Goal: Task Accomplishment & Management: Manage account settings

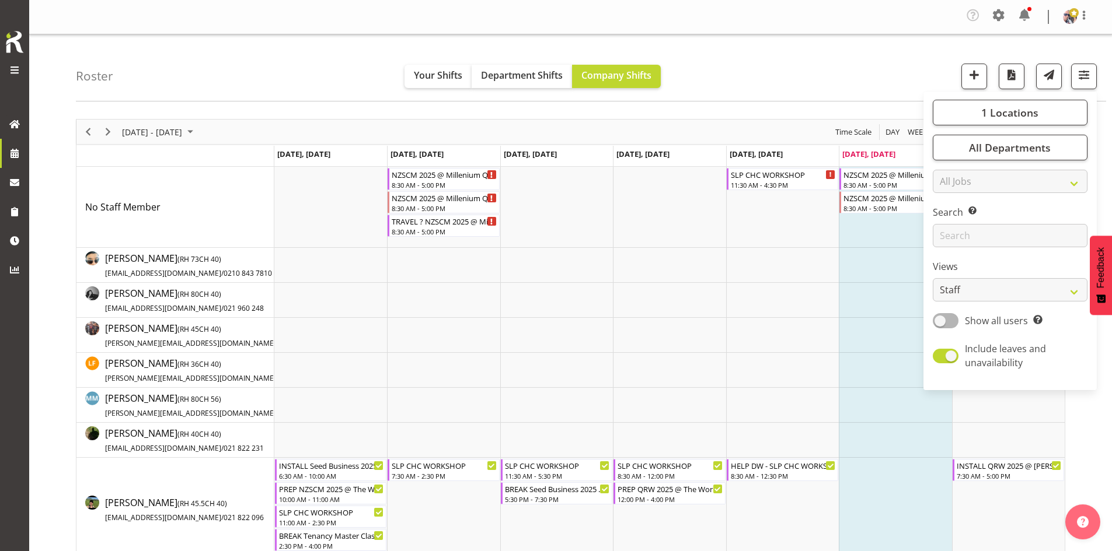
scroll to position [175, 0]
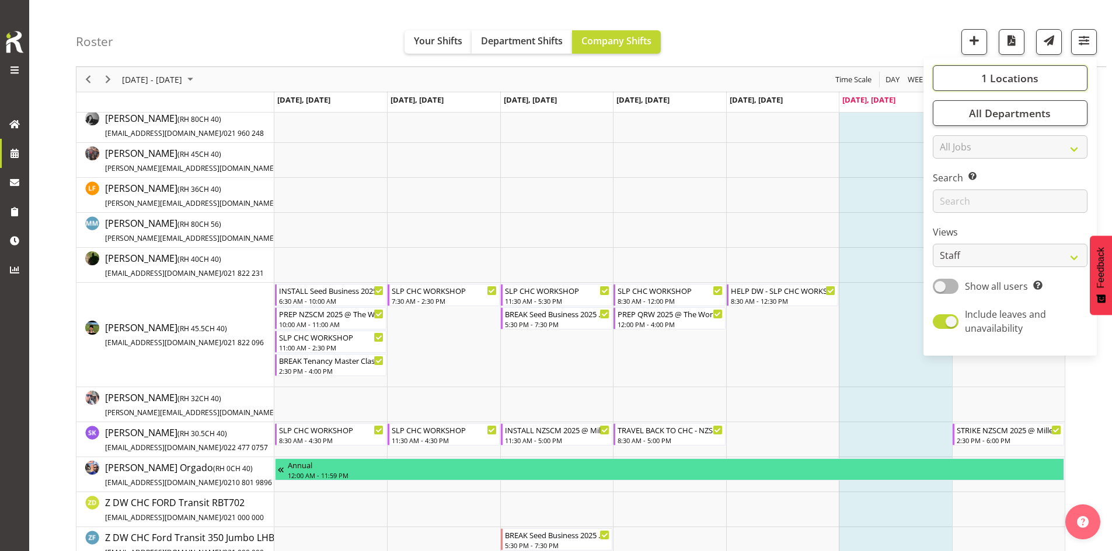
click at [1037, 77] on span "1 Locations" at bounding box center [1009, 78] width 57 height 14
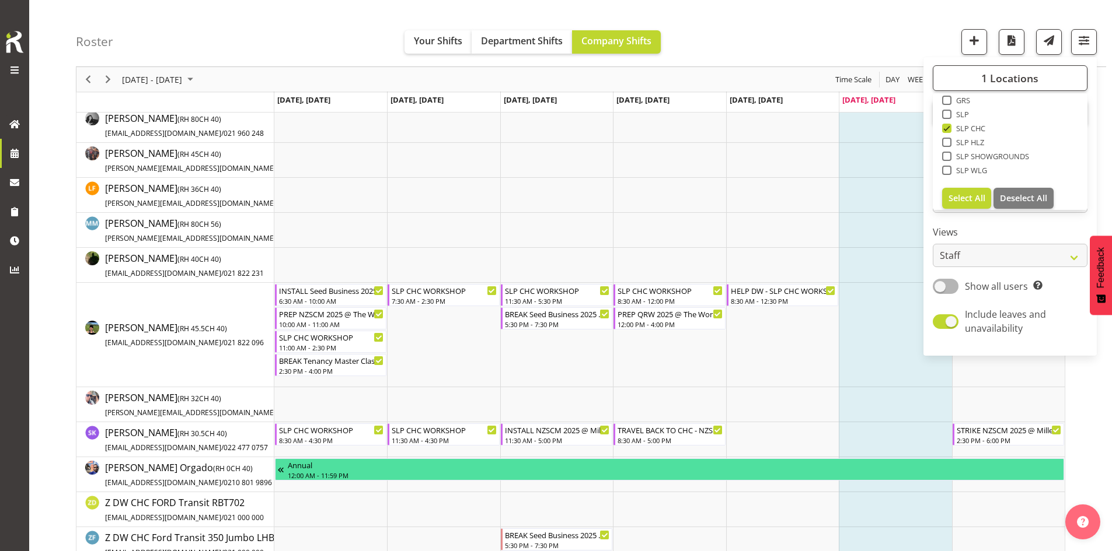
click at [957, 114] on span "SLP" at bounding box center [960, 114] width 18 height 9
click at [949, 114] on input "SLP" at bounding box center [946, 115] width 8 height 8
checkbox input "true"
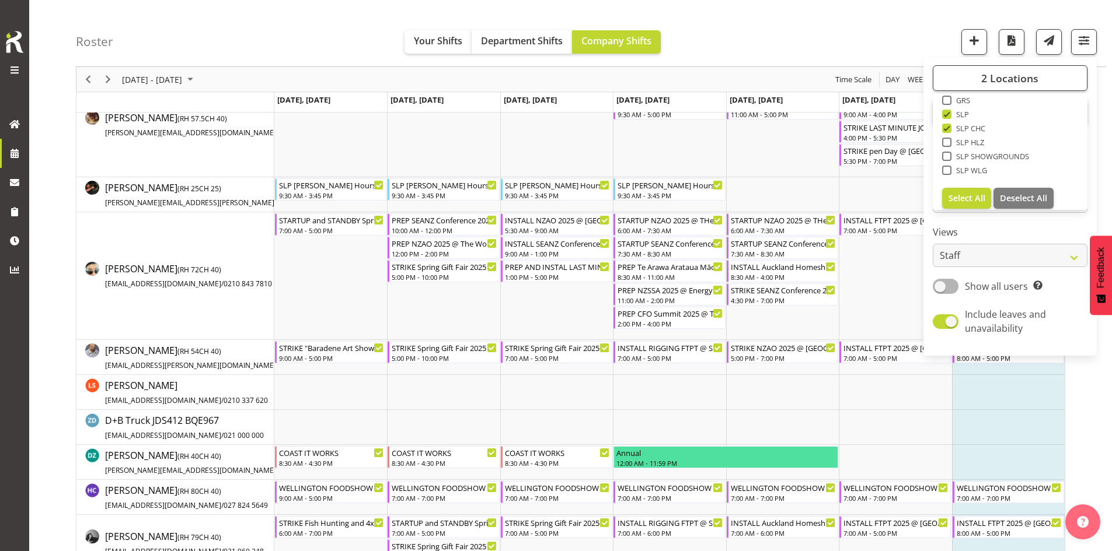
click at [718, 30] on div "Roster Your Shifts Department Shifts Company Shifts 2 Locations Clear CARLTON E…" at bounding box center [591, 33] width 1030 height 67
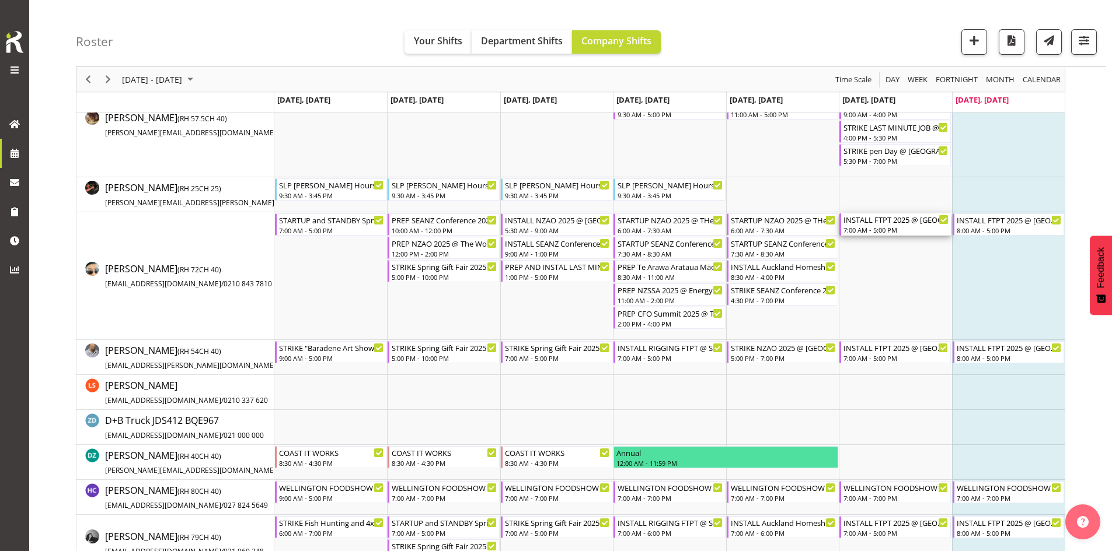
click at [925, 226] on div "7:00 AM - 5:00 PM" at bounding box center [895, 229] width 105 height 9
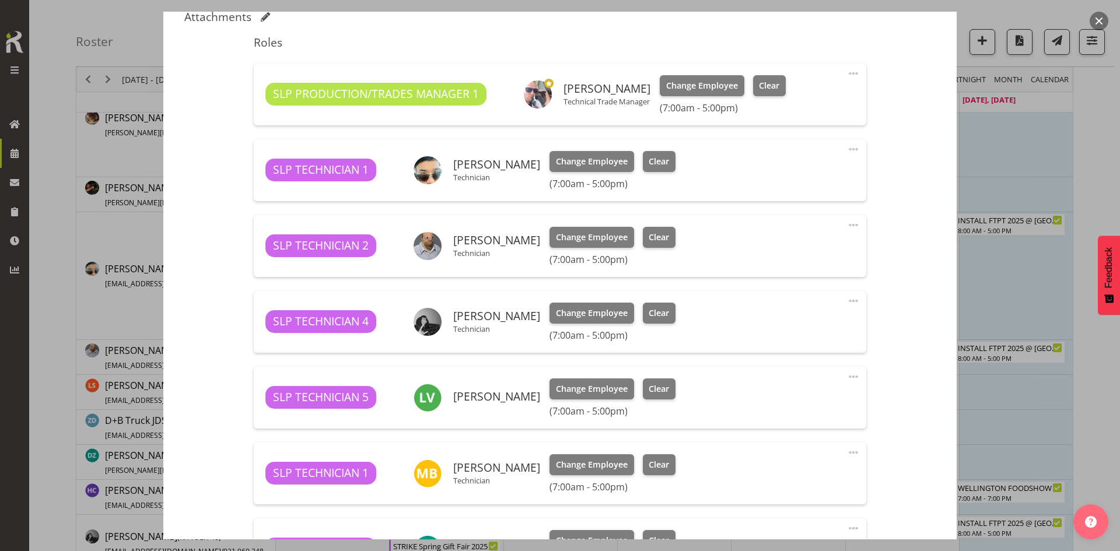
select select "9154"
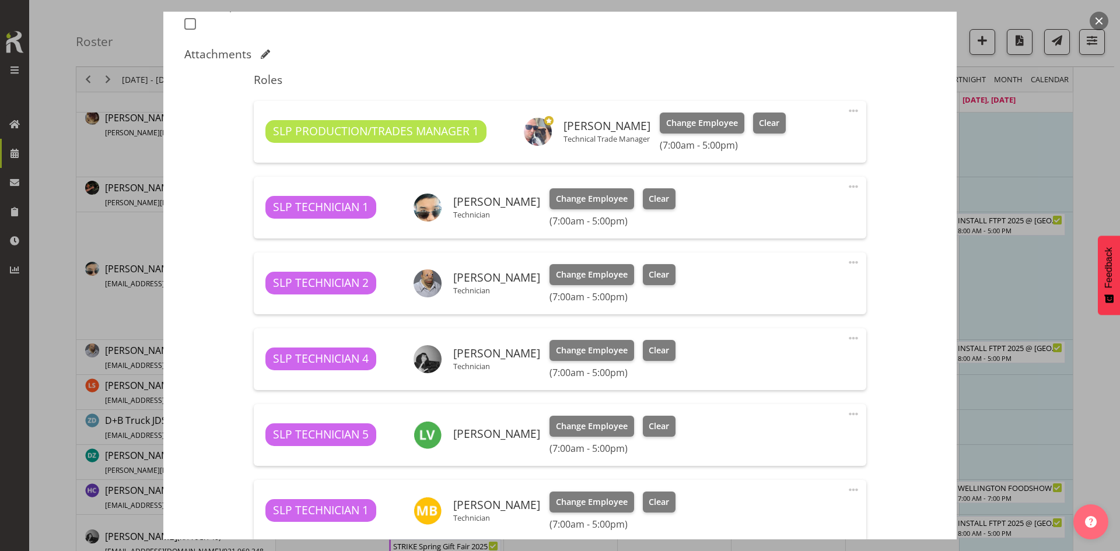
scroll to position [292, 0]
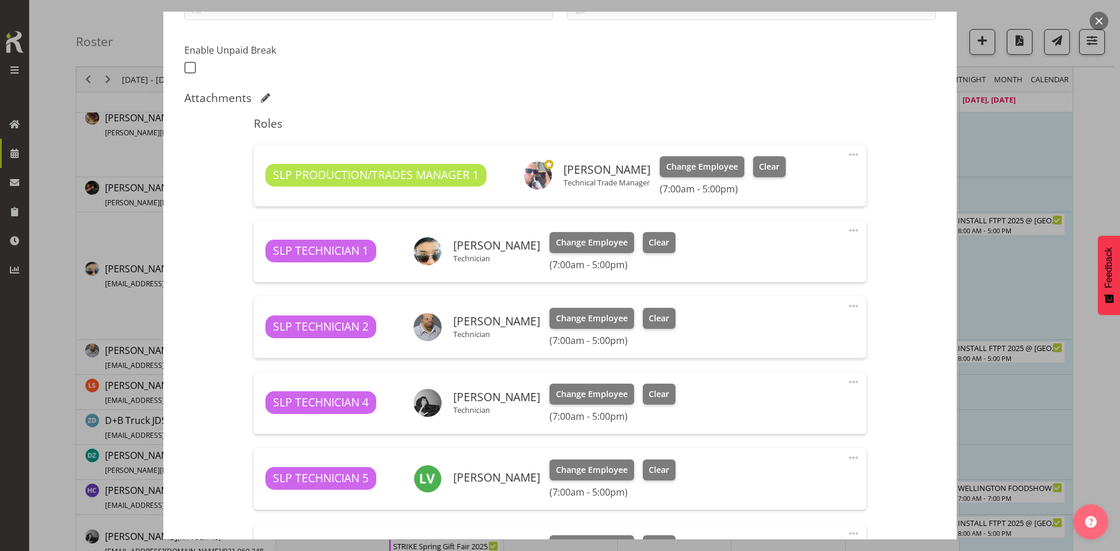
click at [847, 229] on span at bounding box center [854, 230] width 14 height 14
click at [787, 255] on link "Edit" at bounding box center [805, 258] width 112 height 21
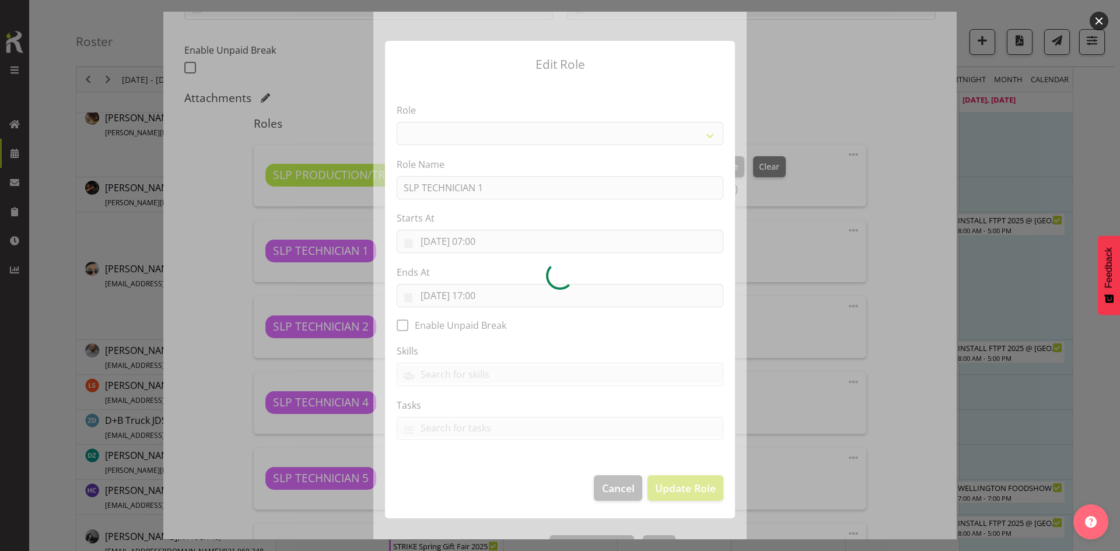
select select "123"
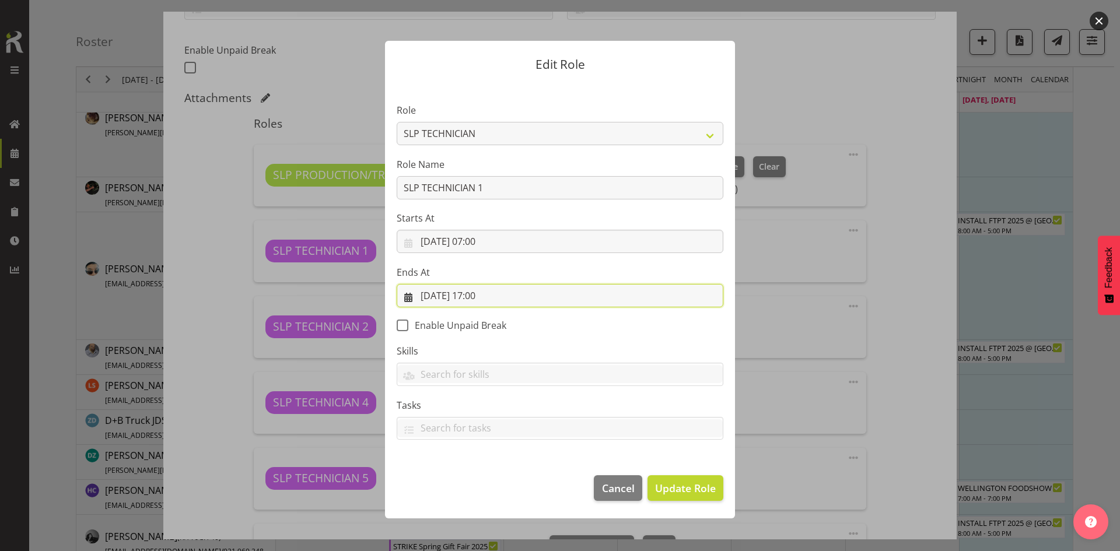
click at [538, 293] on input "30/08/2025, 17:00" at bounding box center [560, 295] width 327 height 23
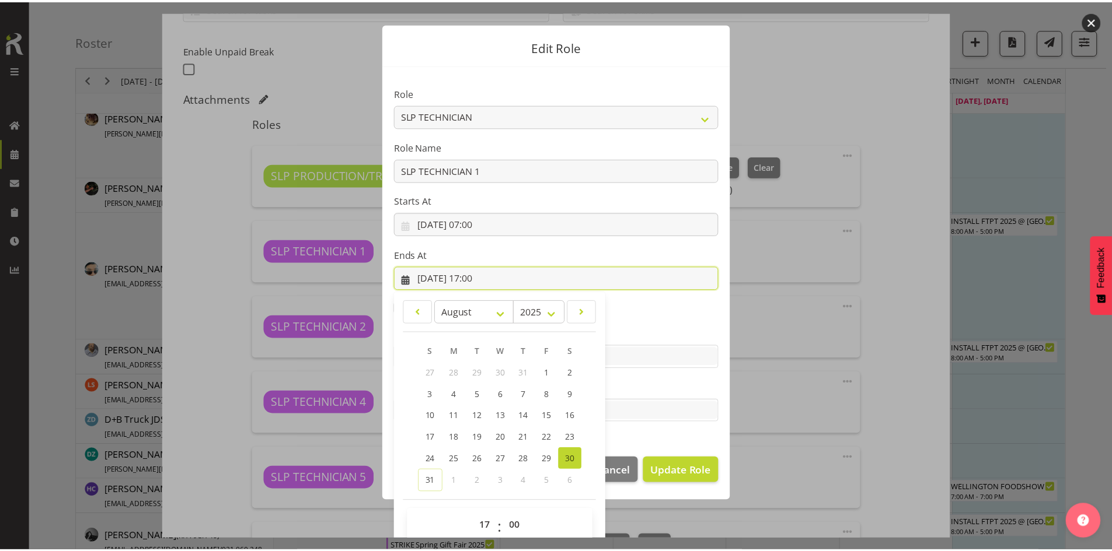
scroll to position [34, 0]
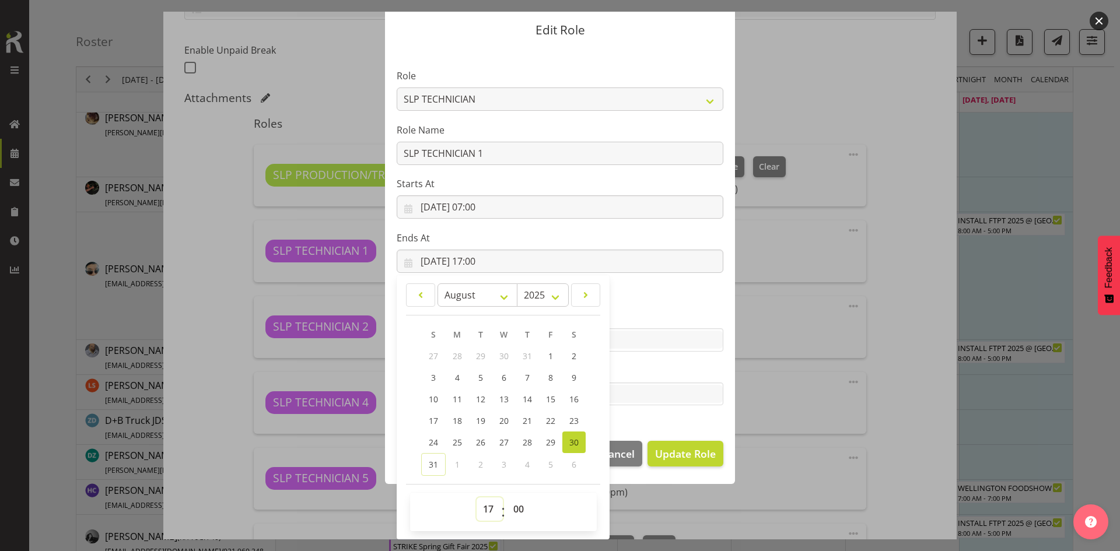
click at [484, 509] on select "00 01 02 03 04 05 06 07 08 09 10 11 12 13 14 15 16 17 18 19 20 21 22 23" at bounding box center [490, 509] width 26 height 23
select select "18"
click at [477, 498] on select "00 01 02 03 04 05 06 07 08 09 10 11 12 13 14 15 16 17 18 19 20 21 22 23" at bounding box center [490, 509] width 26 height 23
type input "30/08/2025, 18:00"
click at [677, 460] on span "Update Role" at bounding box center [685, 453] width 61 height 15
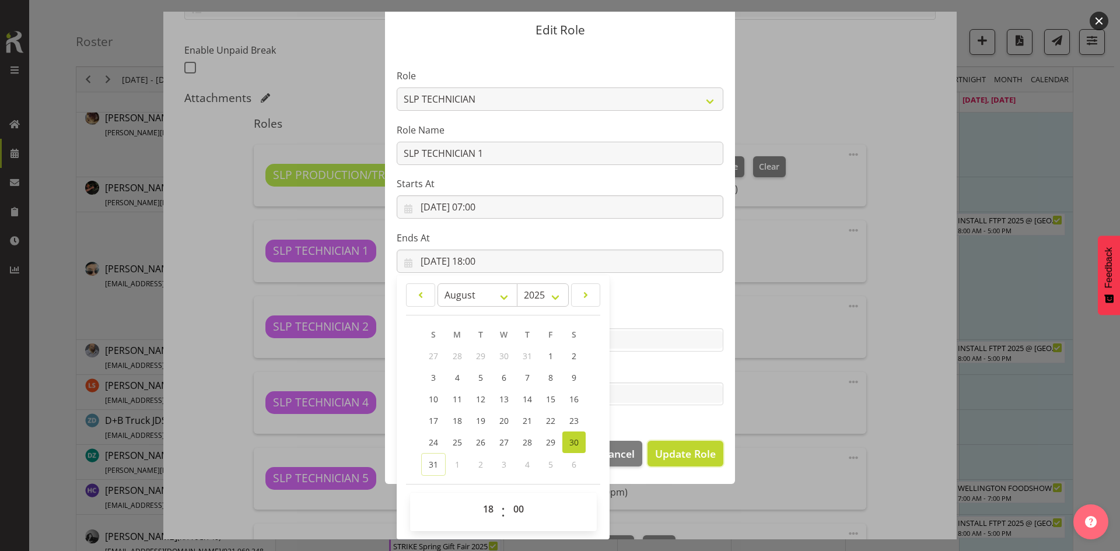
select select
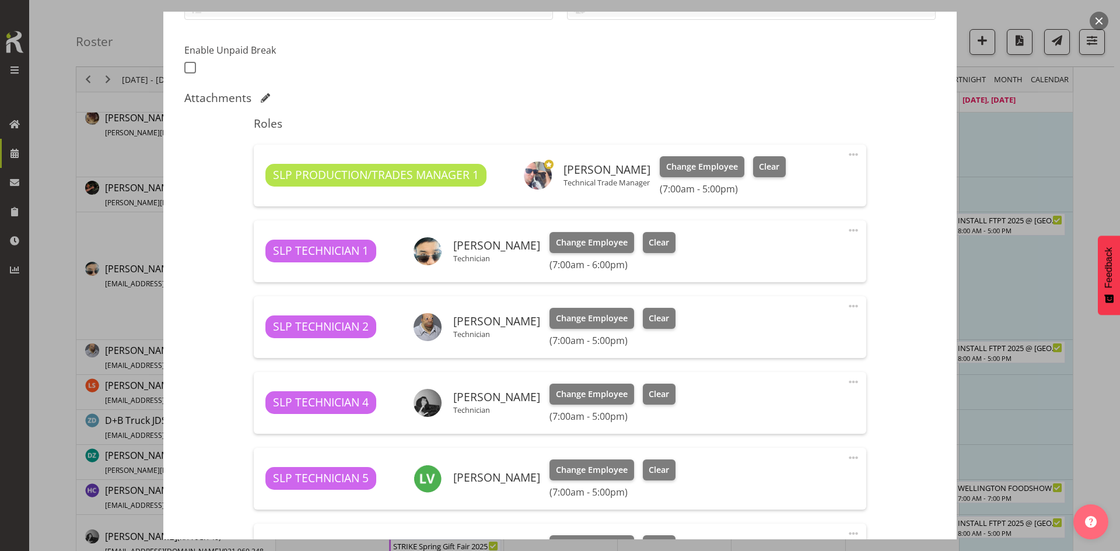
scroll to position [33, 0]
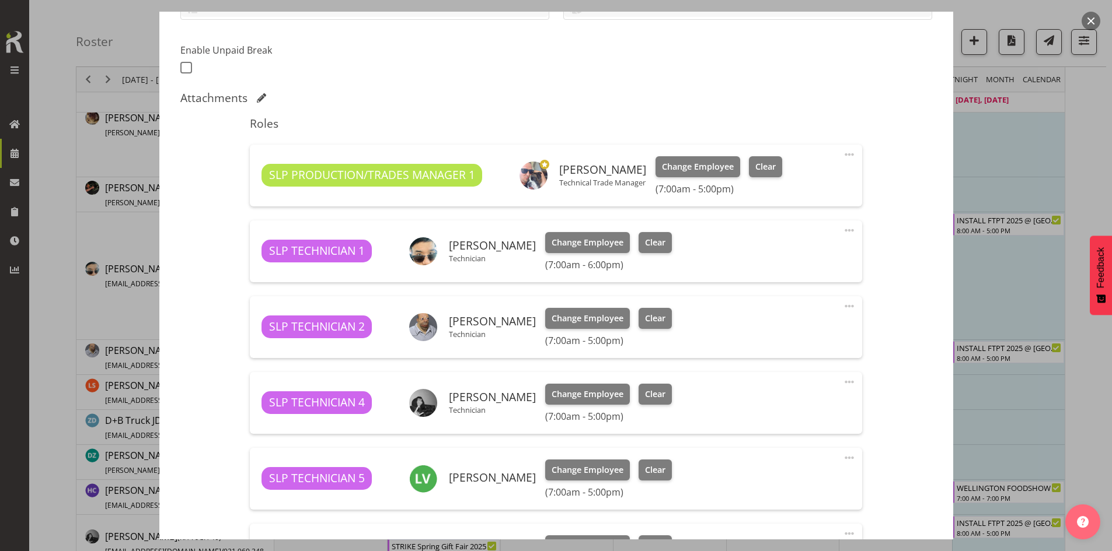
click at [845, 309] on span at bounding box center [849, 306] width 14 height 14
click at [781, 338] on link "Edit" at bounding box center [800, 334] width 112 height 21
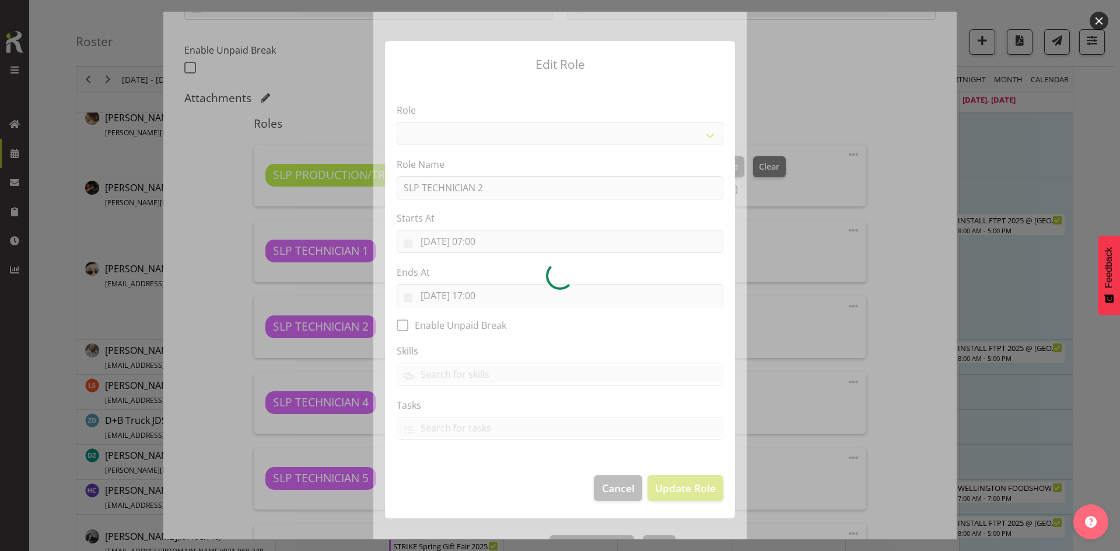
select select "123"
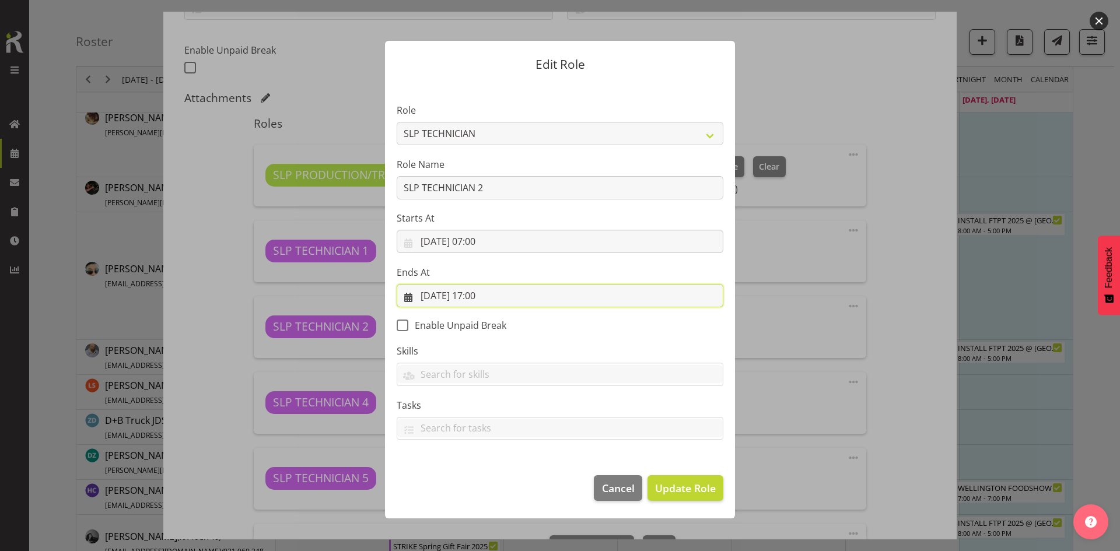
click at [511, 299] on input "30/08/2025, 17:00" at bounding box center [560, 295] width 327 height 23
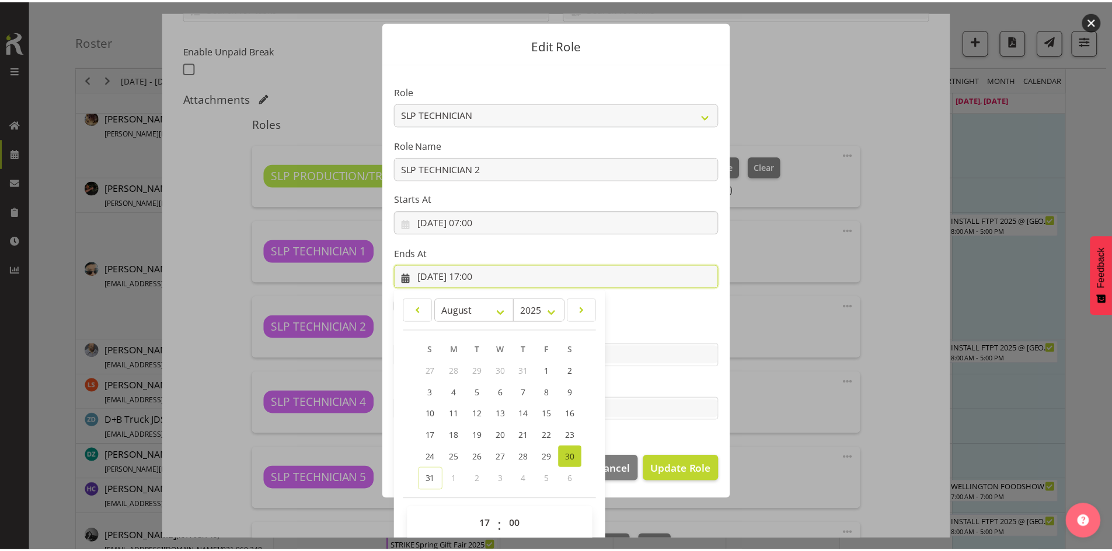
scroll to position [34, 0]
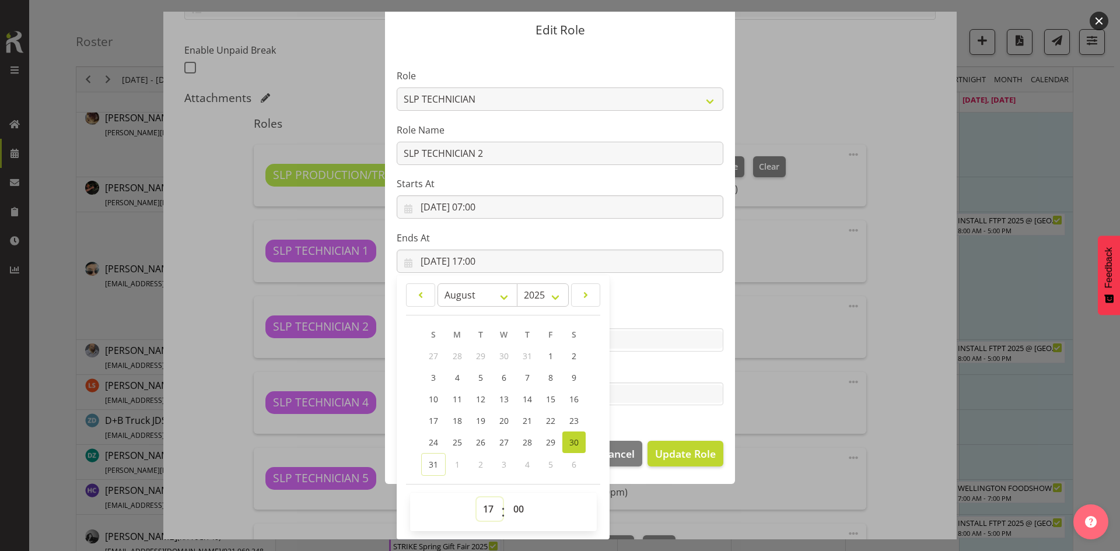
click at [485, 511] on select "00 01 02 03 04 05 06 07 08 09 10 11 12 13 14 15 16 17 18 19 20 21 22 23" at bounding box center [490, 509] width 26 height 23
select select "18"
click at [477, 498] on select "00 01 02 03 04 05 06 07 08 09 10 11 12 13 14 15 16 17 18 19 20 21 22 23" at bounding box center [490, 509] width 26 height 23
type input "30/08/2025, 18:00"
click at [666, 454] on span "Update Role" at bounding box center [685, 453] width 61 height 15
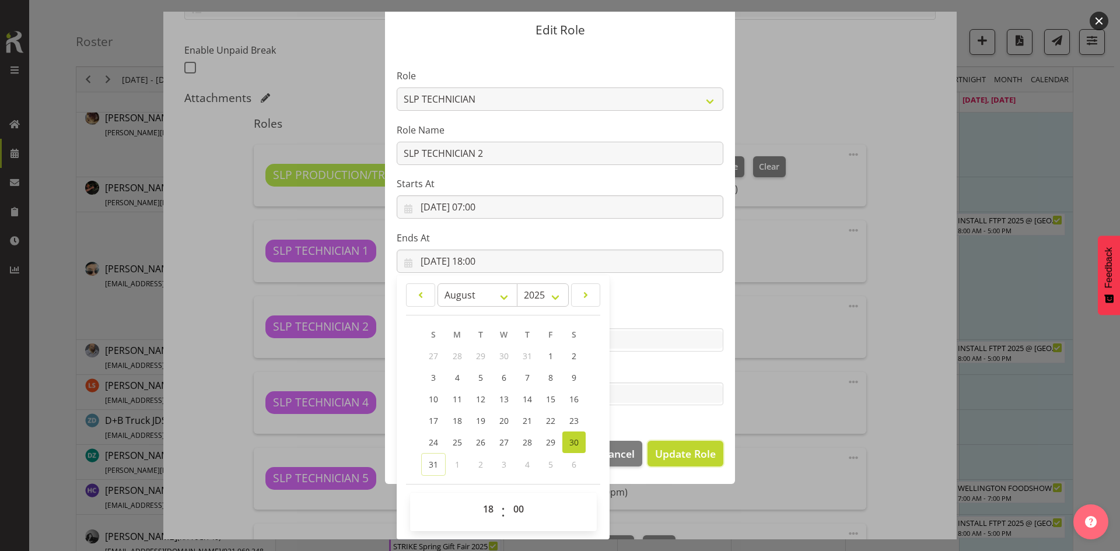
select select
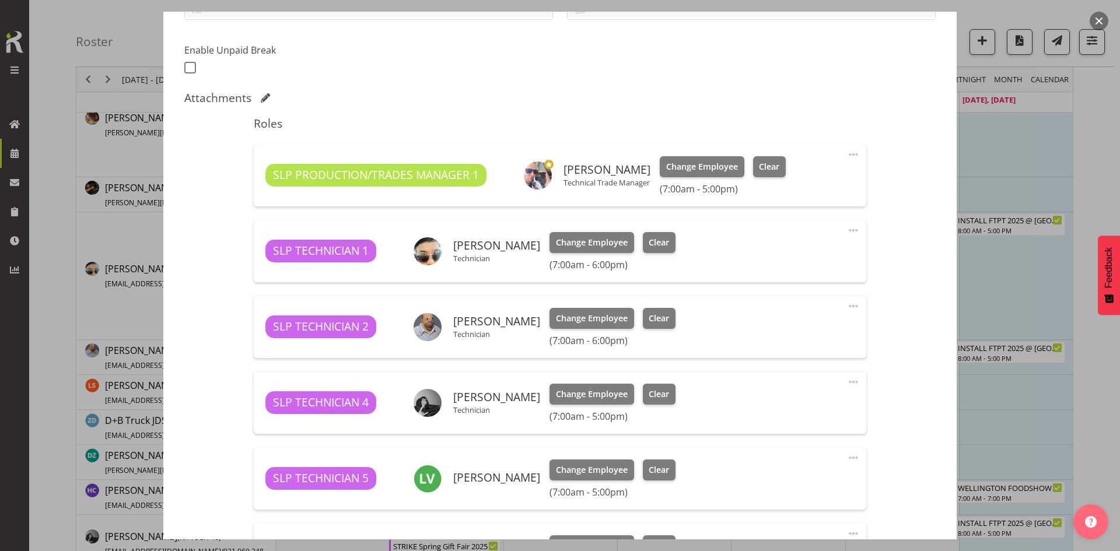
scroll to position [33, 0]
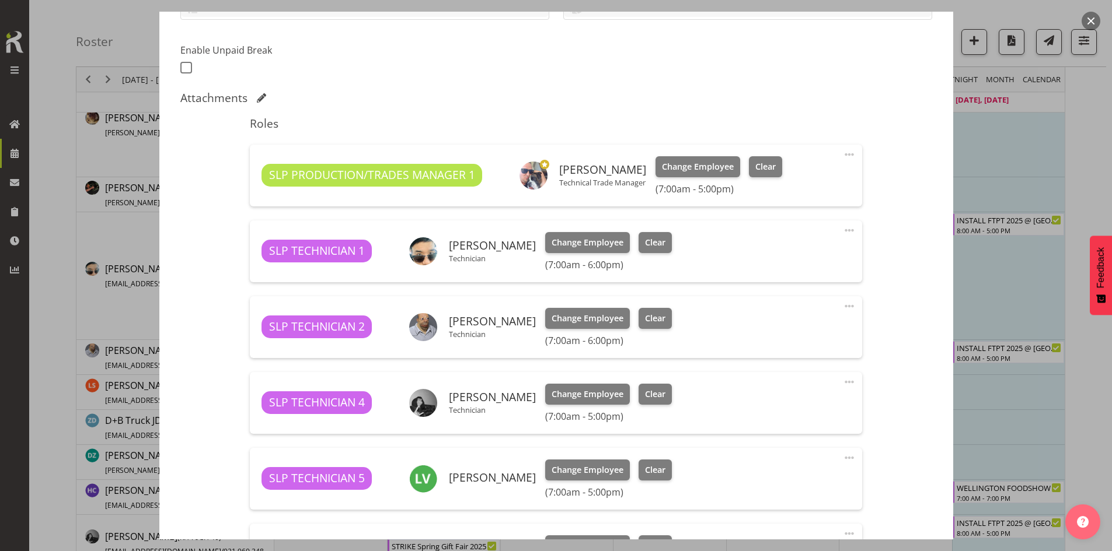
click at [842, 381] on span at bounding box center [849, 382] width 14 height 14
click at [763, 414] on link "Edit" at bounding box center [800, 410] width 112 height 21
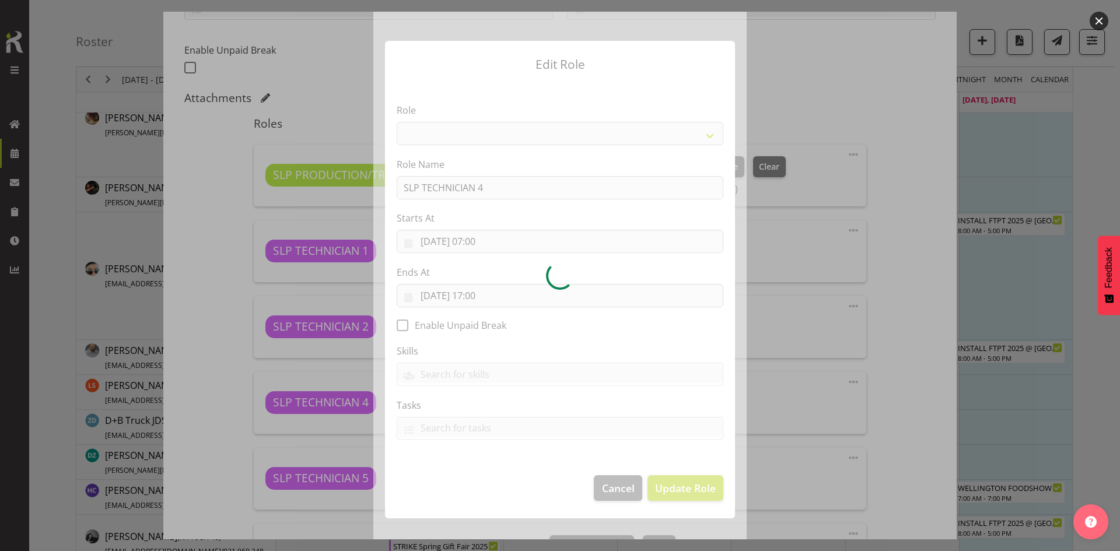
select select "123"
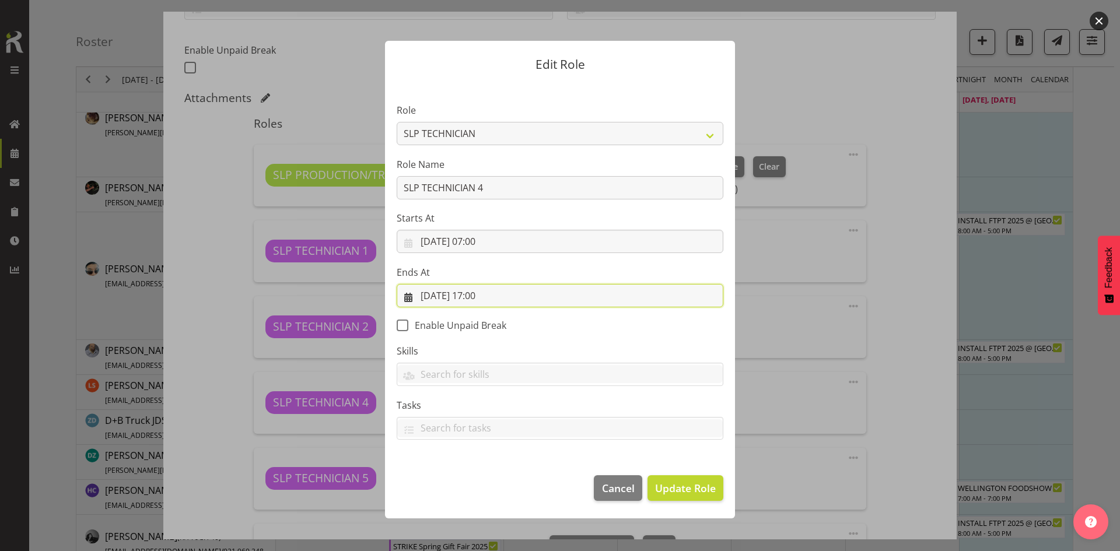
click at [627, 292] on input "30/08/2025, 17:00" at bounding box center [560, 295] width 327 height 23
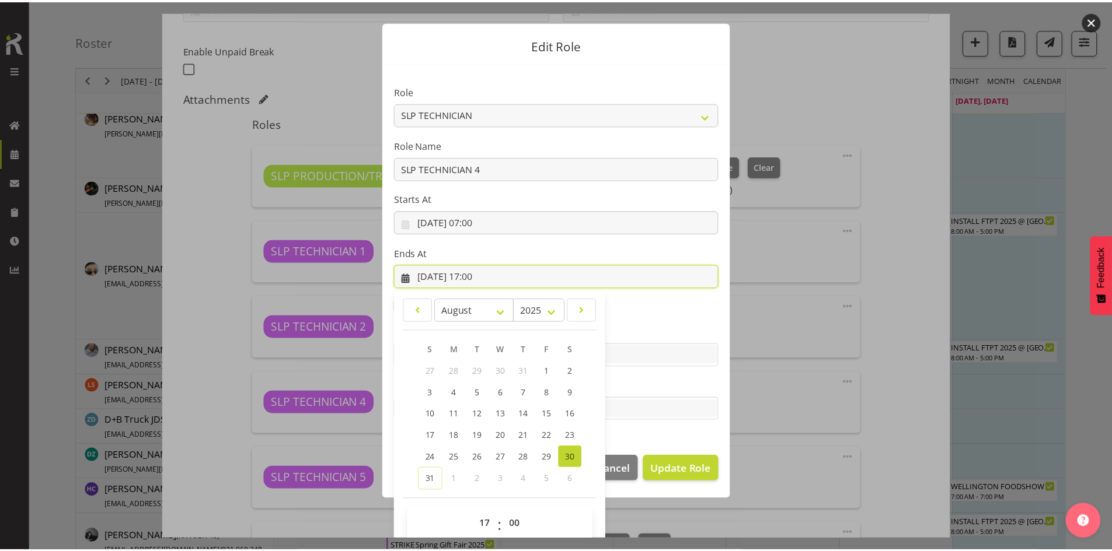
scroll to position [34, 0]
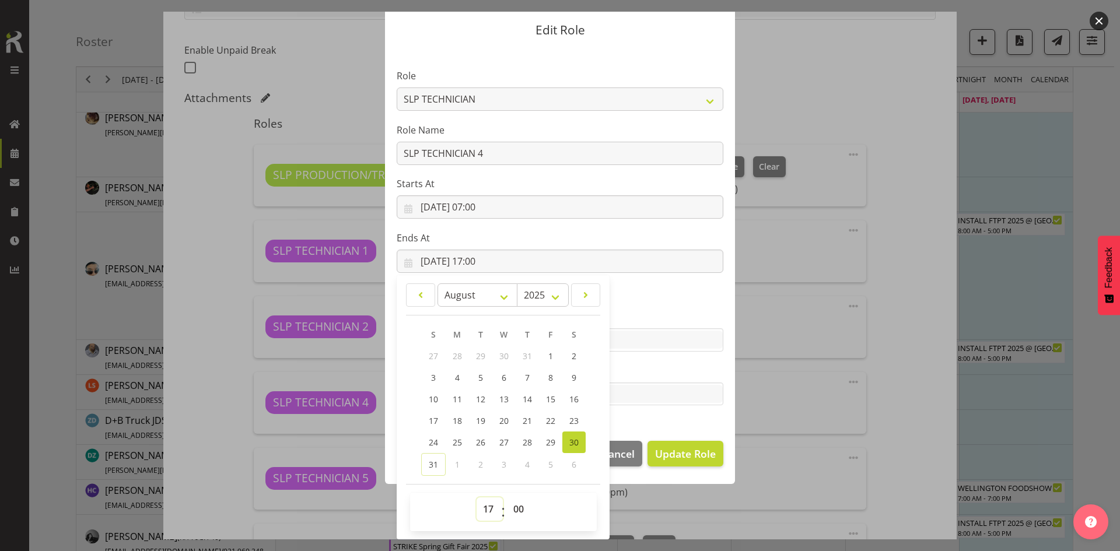
click at [481, 504] on select "00 01 02 03 04 05 06 07 08 09 10 11 12 13 14 15 16 17 18 19 20 21 22 23" at bounding box center [490, 509] width 26 height 23
select select "18"
click at [477, 498] on select "00 01 02 03 04 05 06 07 08 09 10 11 12 13 14 15 16 17 18 19 20 21 22 23" at bounding box center [490, 509] width 26 height 23
type input "30/08/2025, 18:00"
click at [703, 464] on button "Update Role" at bounding box center [686, 454] width 76 height 26
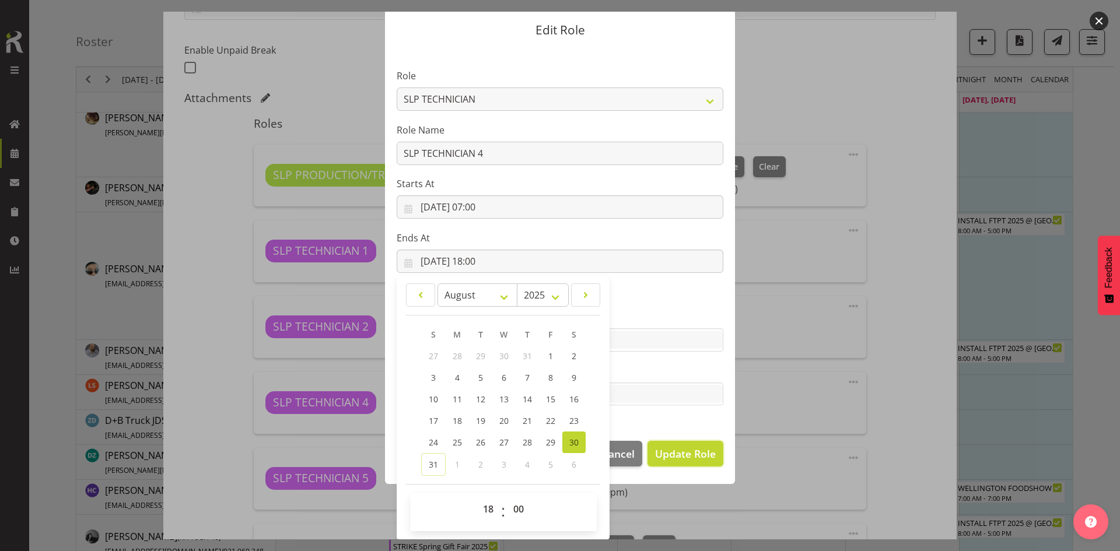
select select
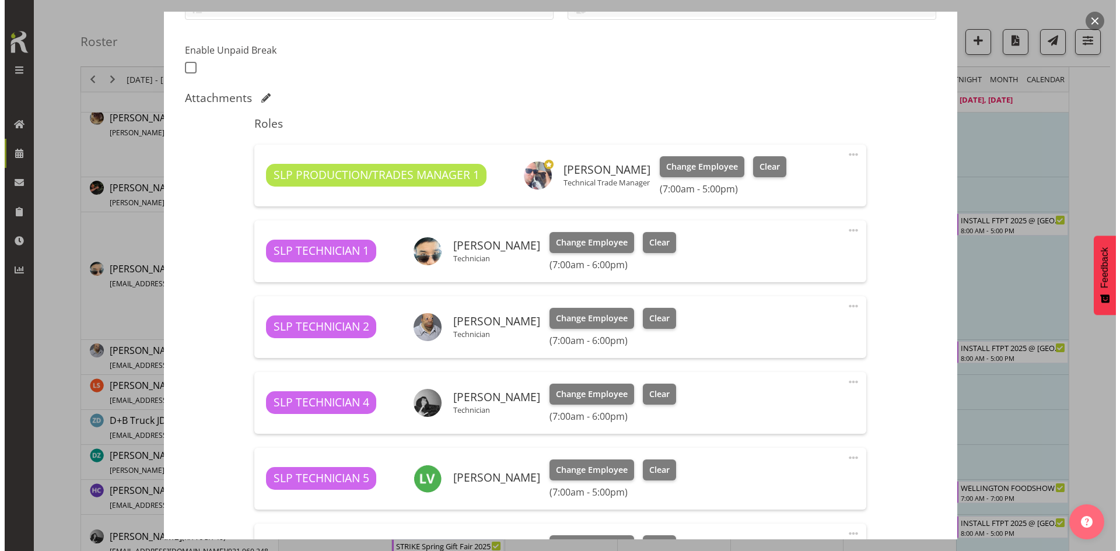
scroll to position [408, 0]
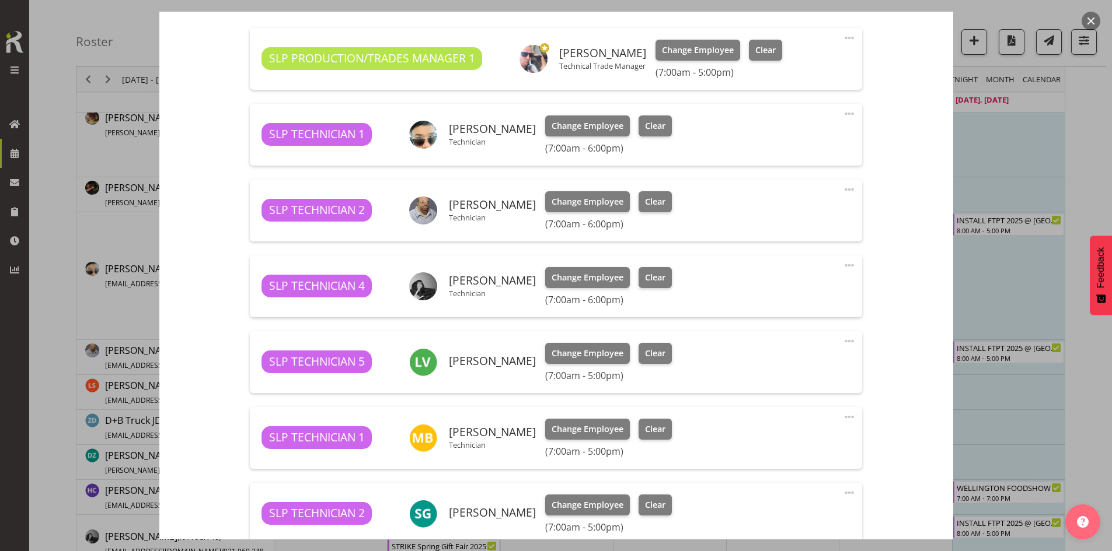
click at [843, 339] on span at bounding box center [849, 341] width 14 height 14
click at [765, 366] on link "Edit" at bounding box center [800, 369] width 112 height 21
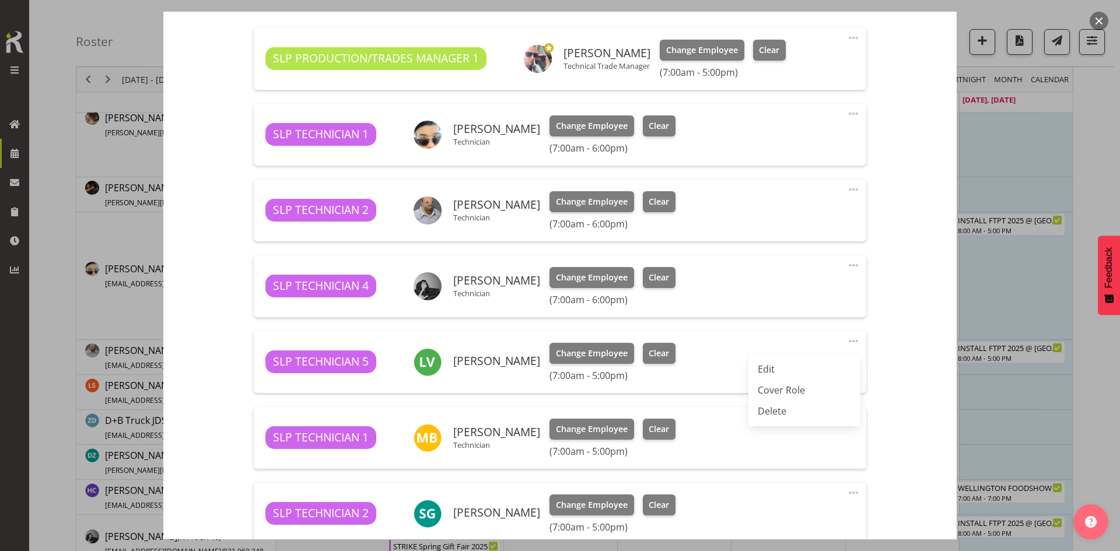
select select "7"
select select "2025"
select select "17"
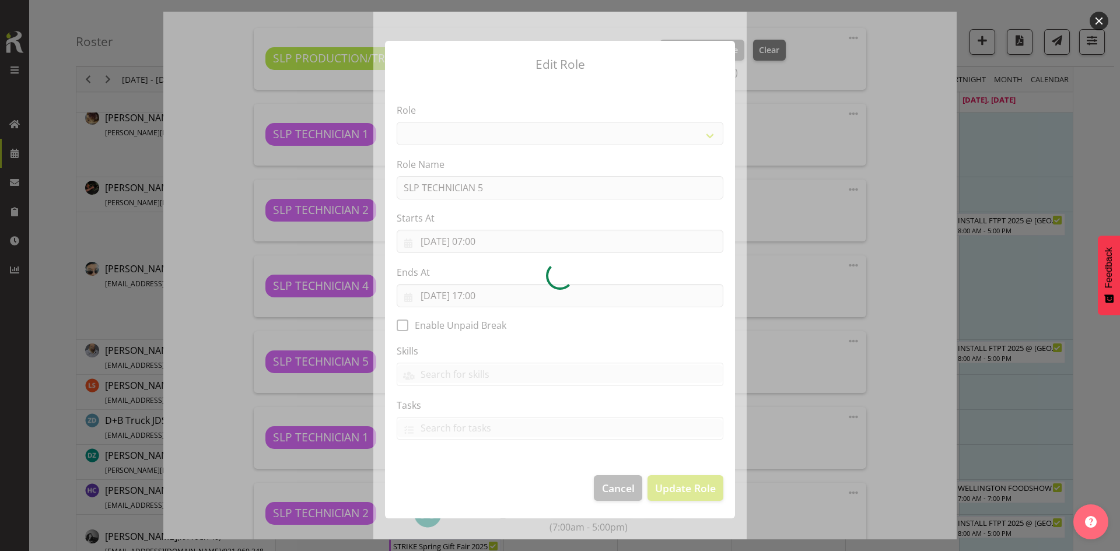
select select "123"
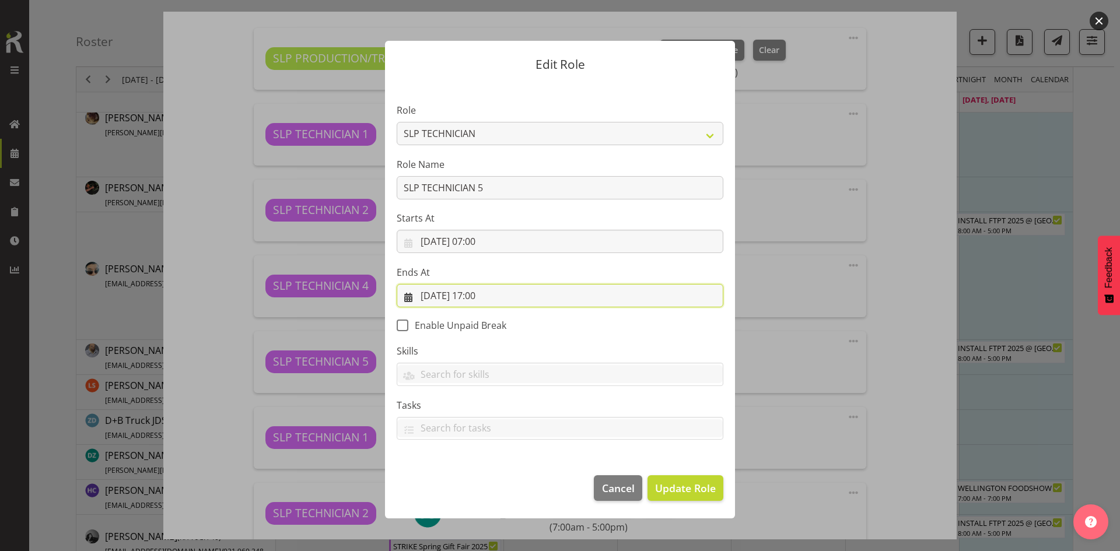
click at [603, 298] on input "30/08/2025, 17:00" at bounding box center [560, 295] width 327 height 23
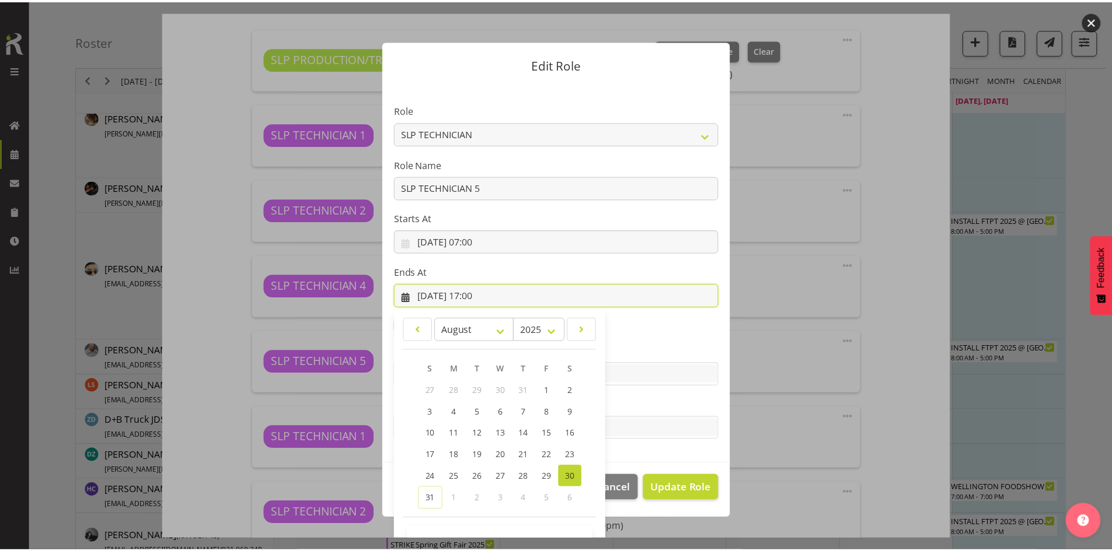
scroll to position [34, 0]
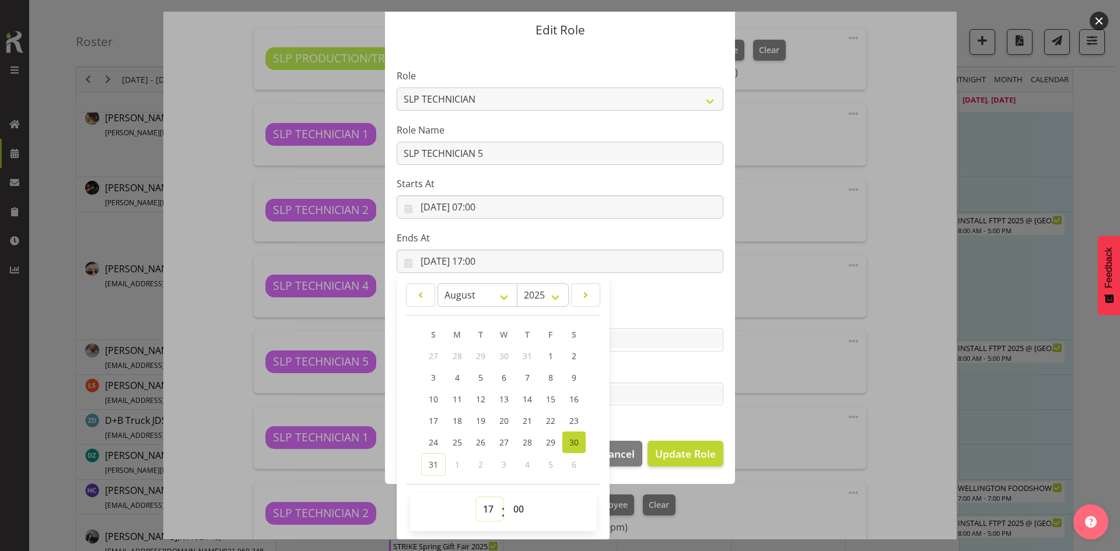
click at [481, 511] on select "00 01 02 03 04 05 06 07 08 09 10 11 12 13 14 15 16 17 18 19 20 21 22 23" at bounding box center [490, 509] width 26 height 23
select select "18"
click at [477, 498] on select "00 01 02 03 04 05 06 07 08 09 10 11 12 13 14 15 16 17 18 19 20 21 22 23" at bounding box center [490, 509] width 26 height 23
type input "30/08/2025, 18:00"
click at [688, 456] on span "Update Role" at bounding box center [685, 453] width 61 height 15
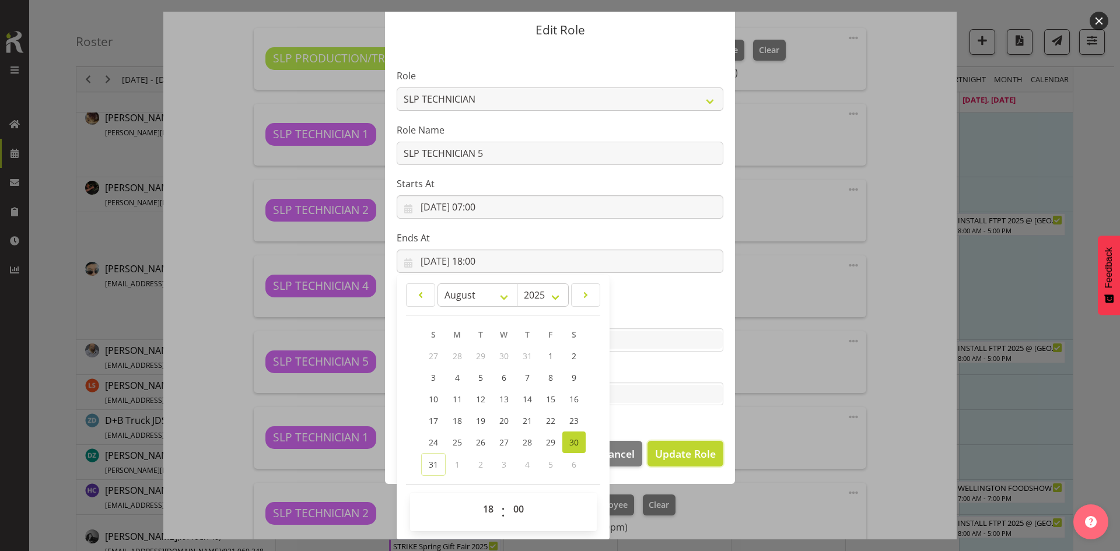
select select
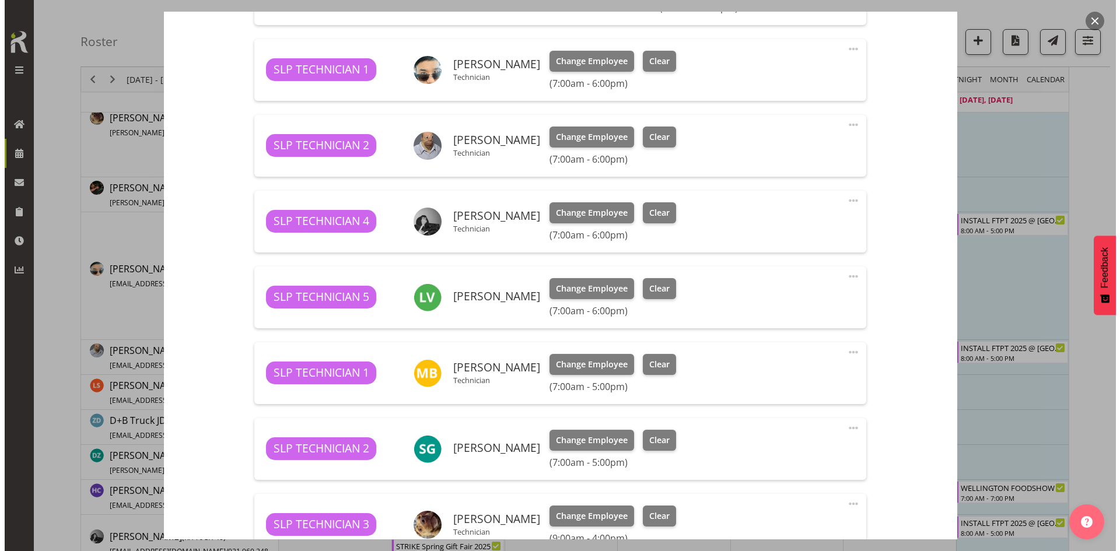
scroll to position [525, 0]
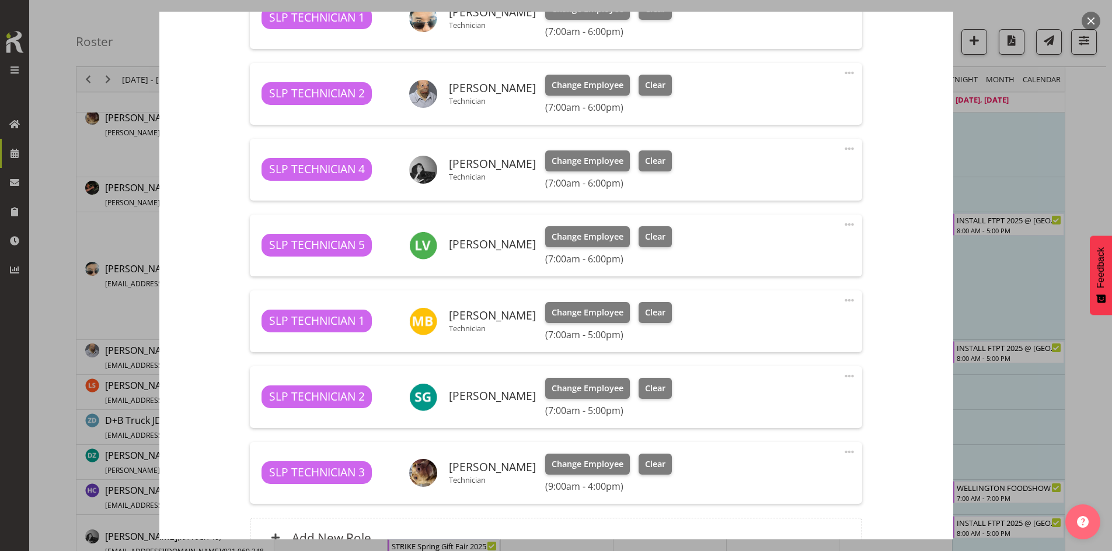
click at [848, 303] on span at bounding box center [849, 300] width 14 height 14
click at [763, 336] on link "Edit" at bounding box center [800, 328] width 112 height 21
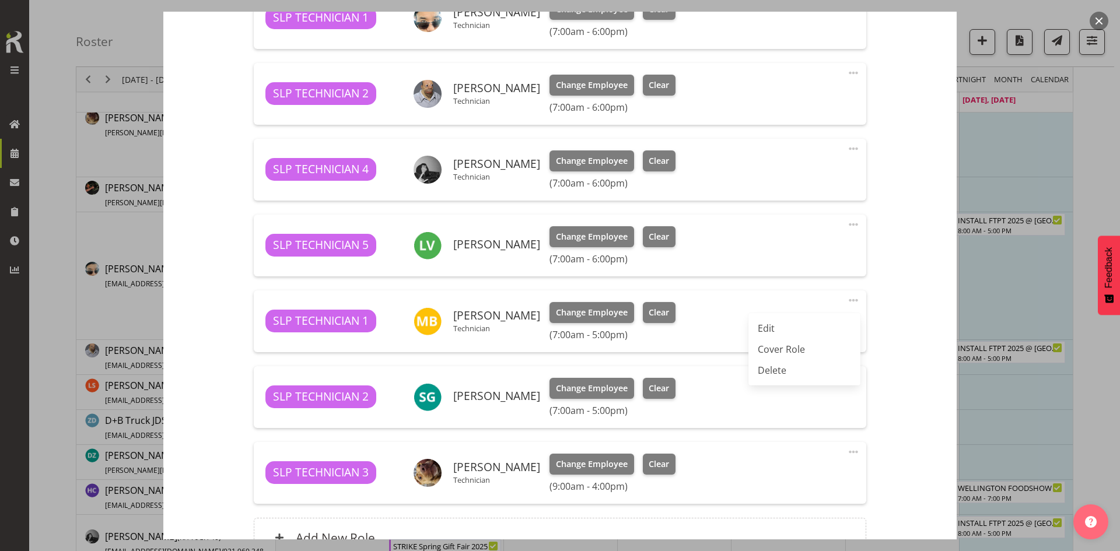
select select "7"
select select "2025"
select select "17"
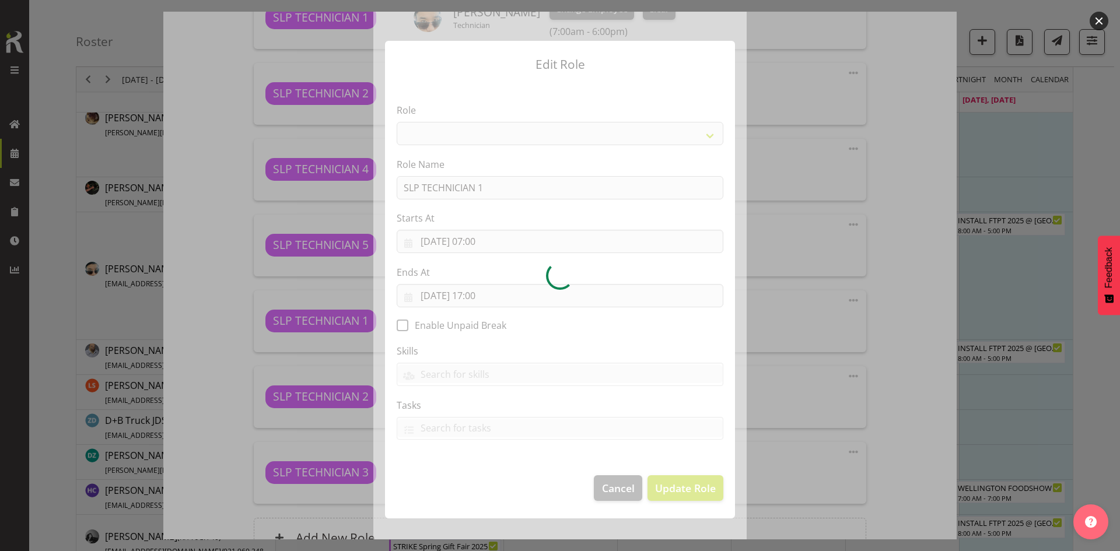
select select "123"
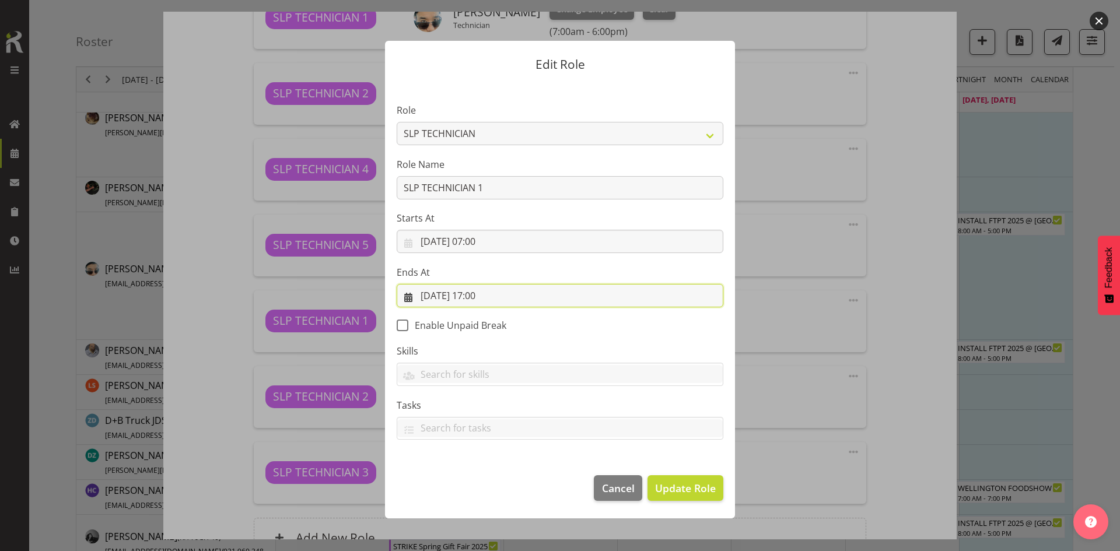
click at [550, 296] on input "30/08/2025, 17:00" at bounding box center [560, 295] width 327 height 23
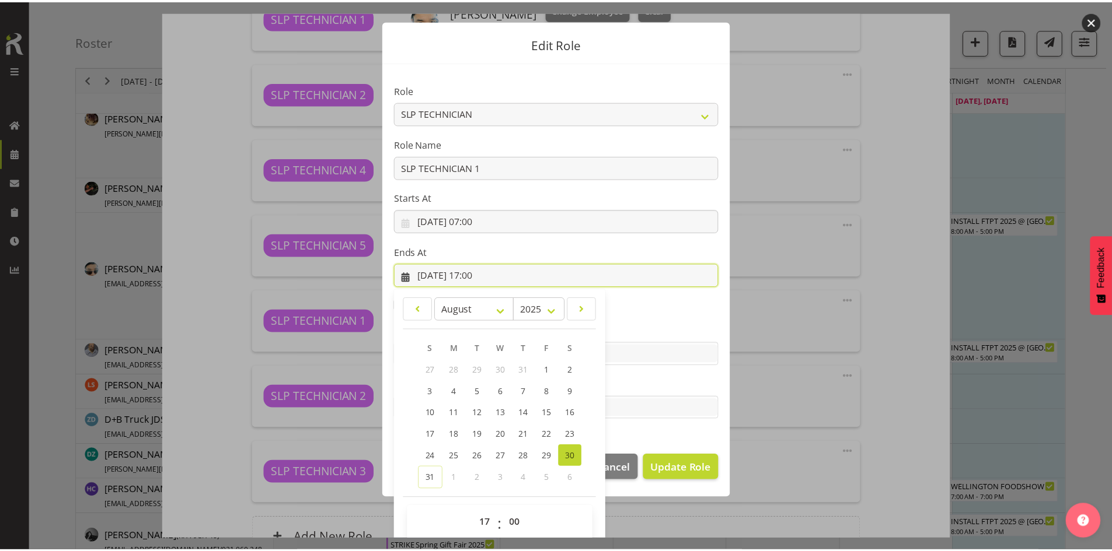
scroll to position [34, 0]
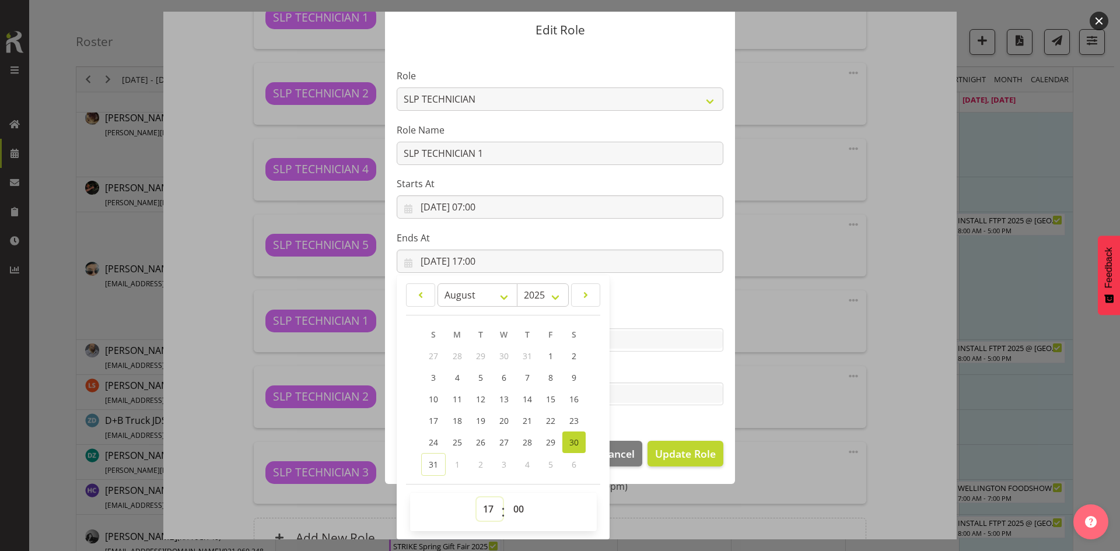
click at [483, 509] on select "00 01 02 03 04 05 06 07 08 09 10 11 12 13 14 15 16 17 18 19 20 21 22 23" at bounding box center [490, 509] width 26 height 23
select select "18"
click at [477, 498] on select "00 01 02 03 04 05 06 07 08 09 10 11 12 13 14 15 16 17 18 19 20 21 22 23" at bounding box center [490, 509] width 26 height 23
type input "30/08/2025, 18:00"
click at [691, 452] on span "Update Role" at bounding box center [685, 453] width 61 height 15
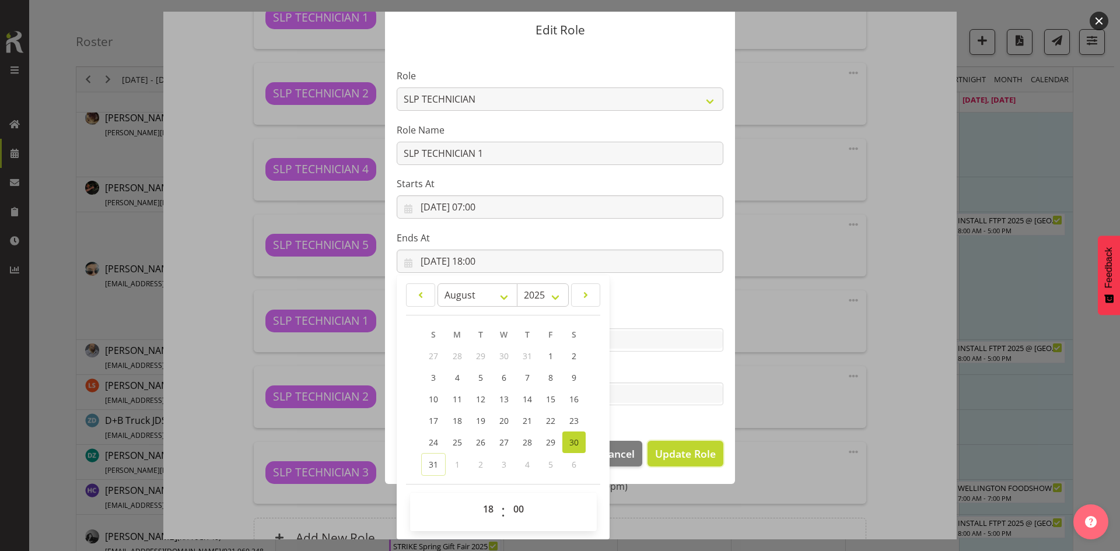
select select
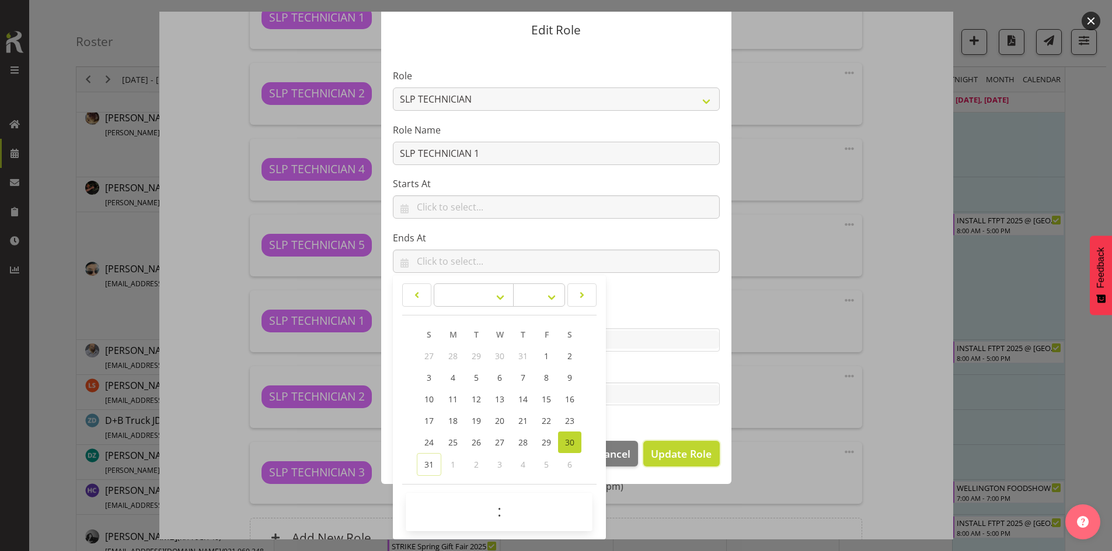
scroll to position [33, 0]
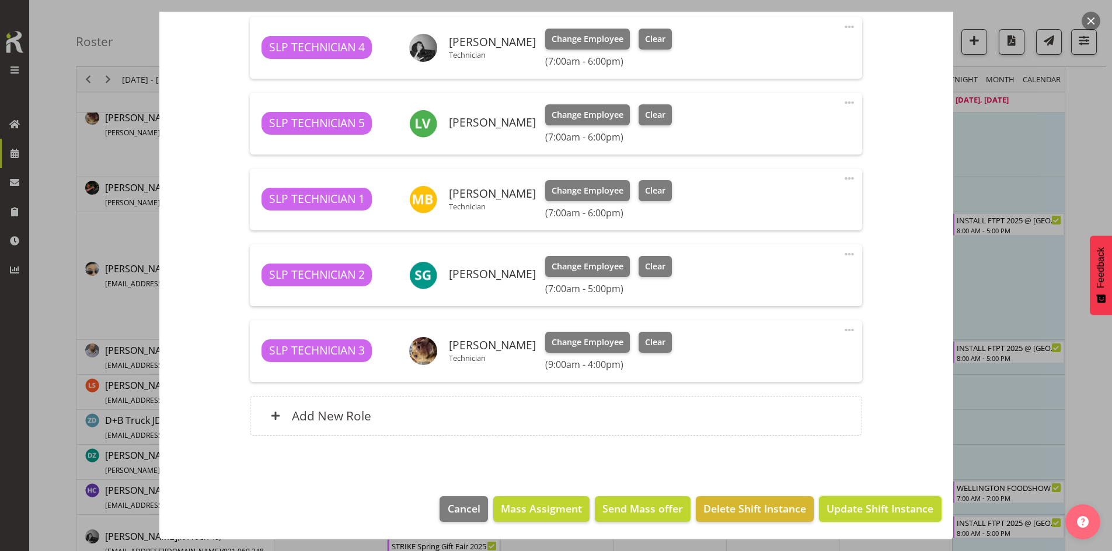
click at [869, 505] on span "Update Shift Instance" at bounding box center [879, 508] width 107 height 15
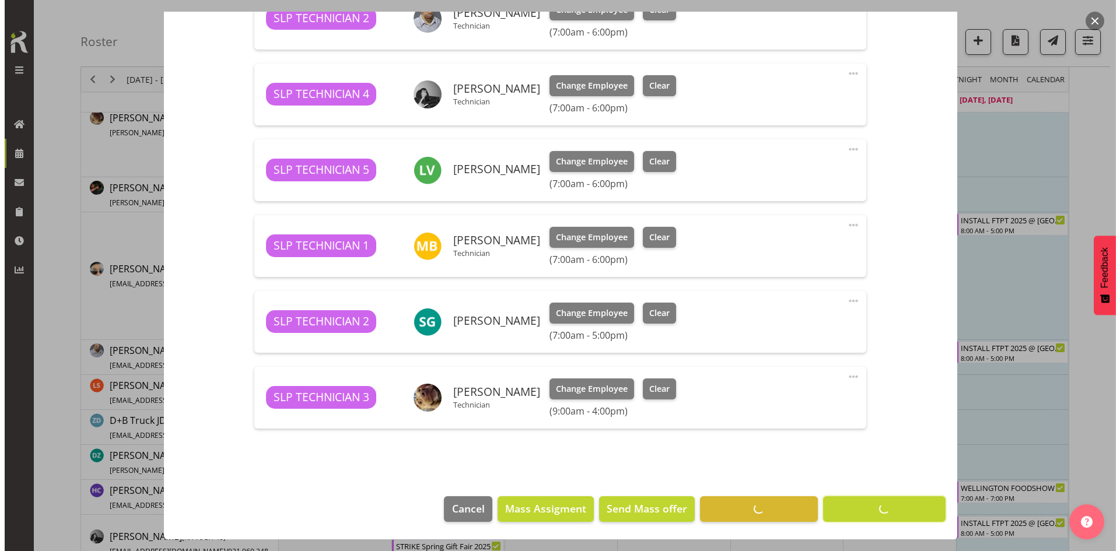
scroll to position [600, 0]
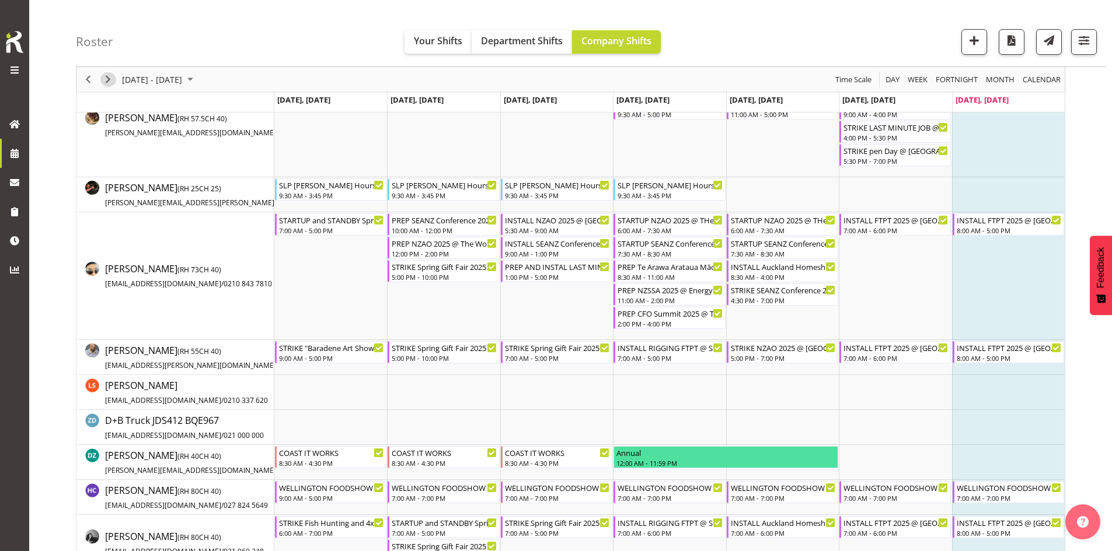
click at [104, 79] on span "Next" at bounding box center [108, 79] width 14 height 15
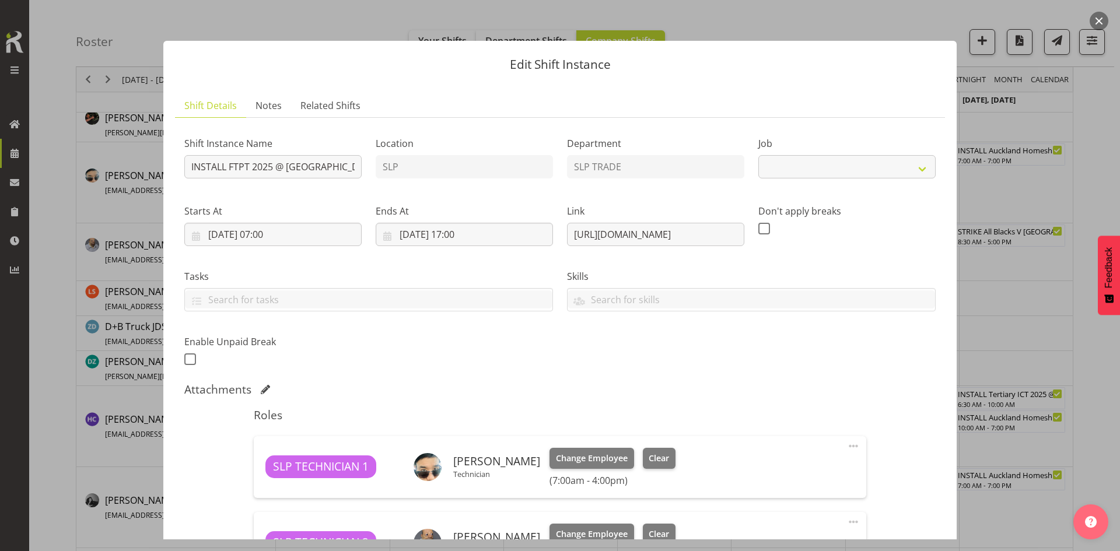
select select "9154"
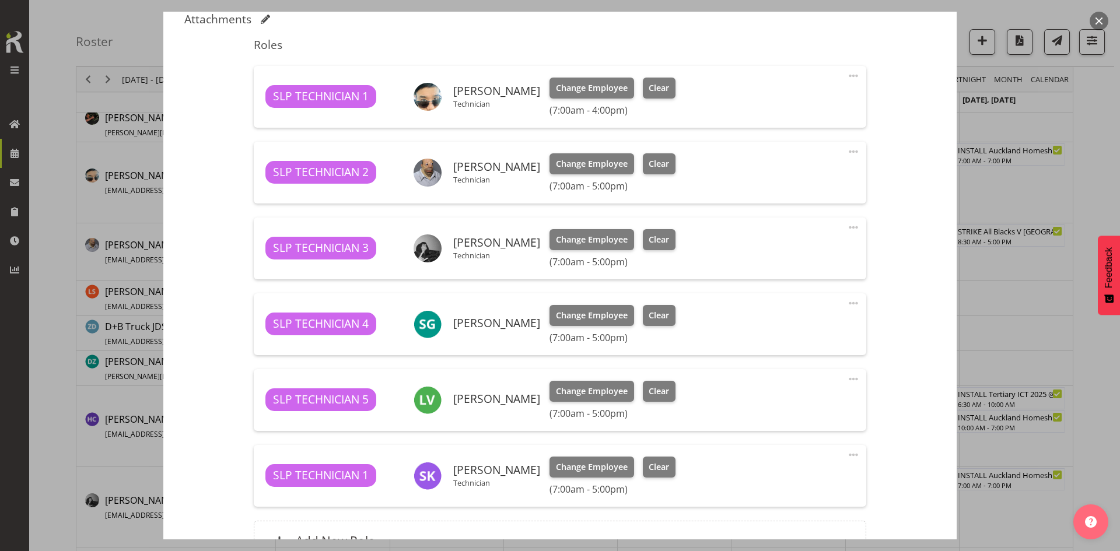
scroll to position [350, 0]
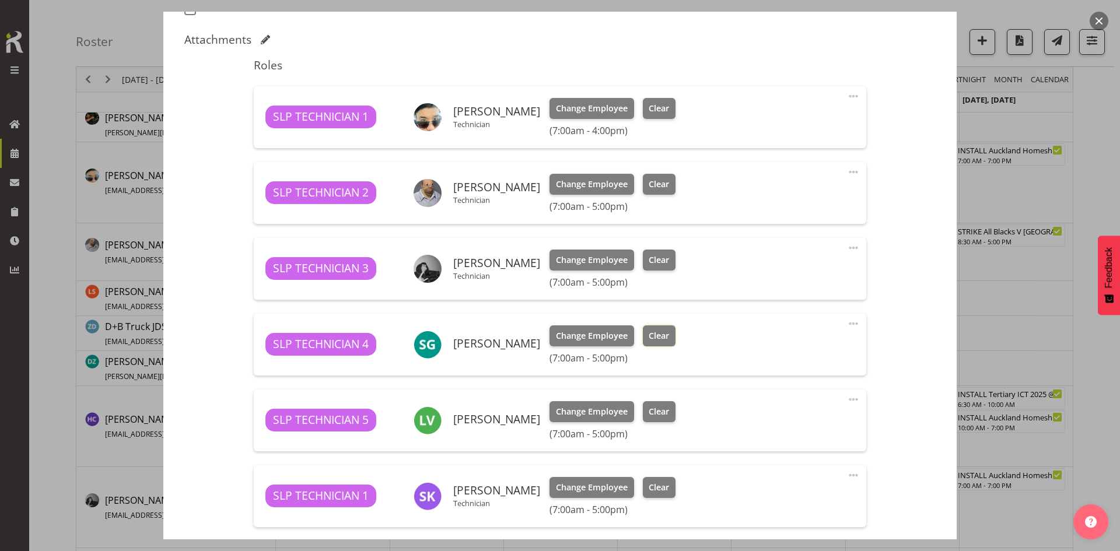
click at [649, 331] on span "Clear" at bounding box center [659, 336] width 20 height 13
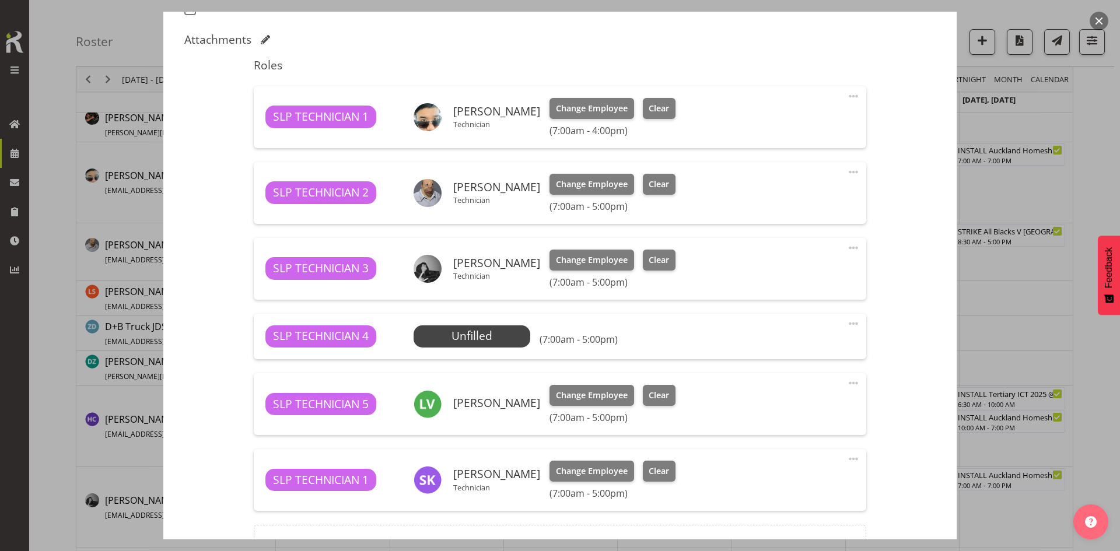
click at [852, 321] on span at bounding box center [854, 324] width 14 height 14
click at [786, 389] on link "Delete" at bounding box center [805, 393] width 112 height 21
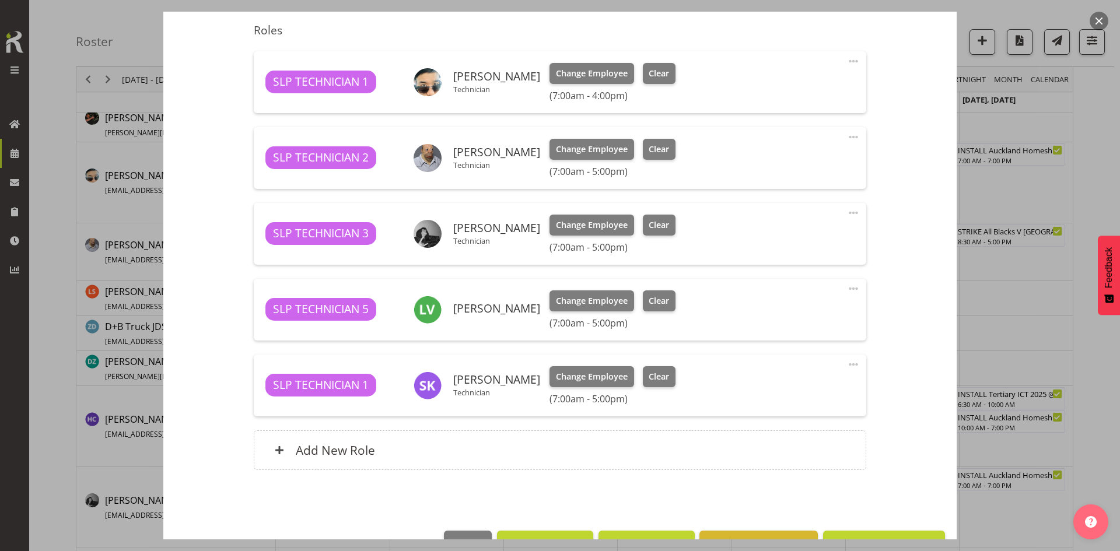
scroll to position [420, 0]
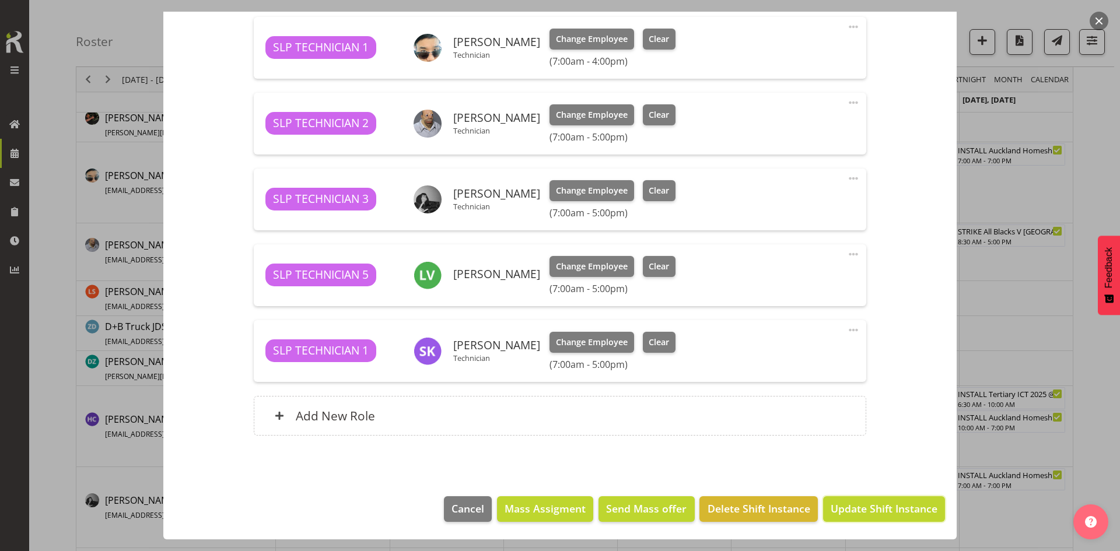
click at [865, 505] on span "Update Shift Instance" at bounding box center [884, 508] width 107 height 15
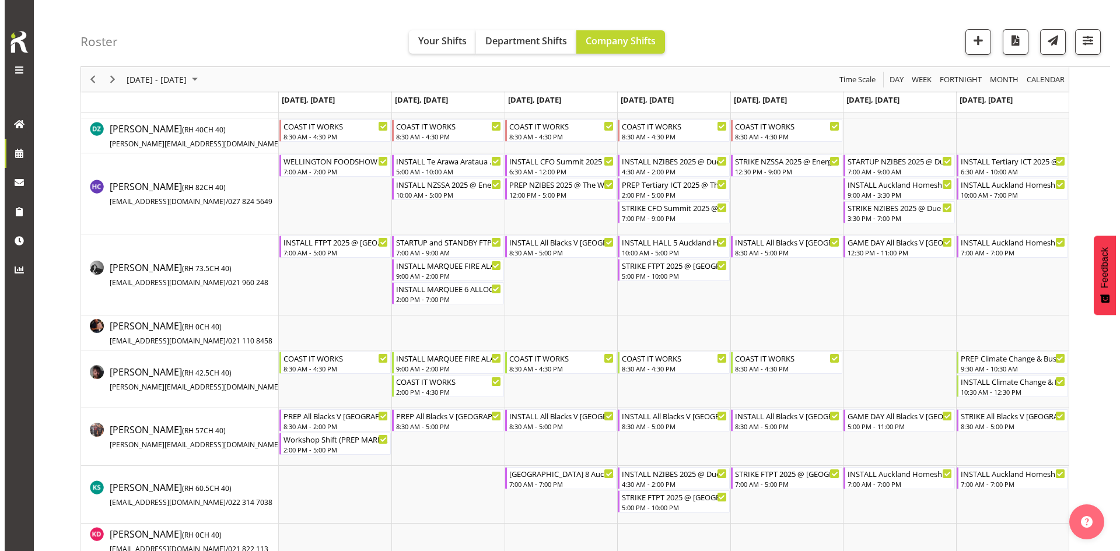
scroll to position [408, 0]
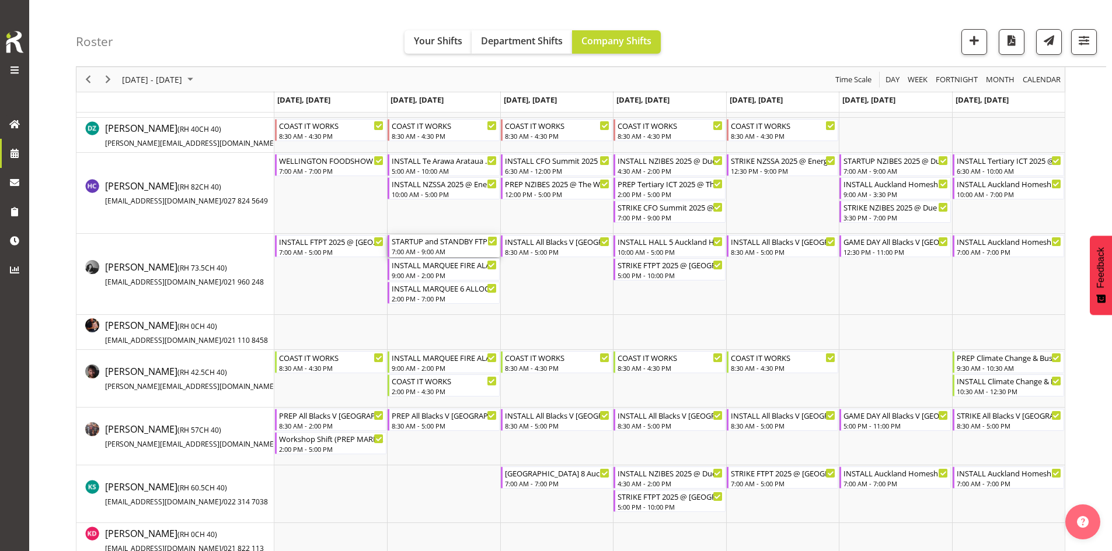
click at [436, 254] on div "7:00 AM - 9:00 AM" at bounding box center [444, 251] width 105 height 9
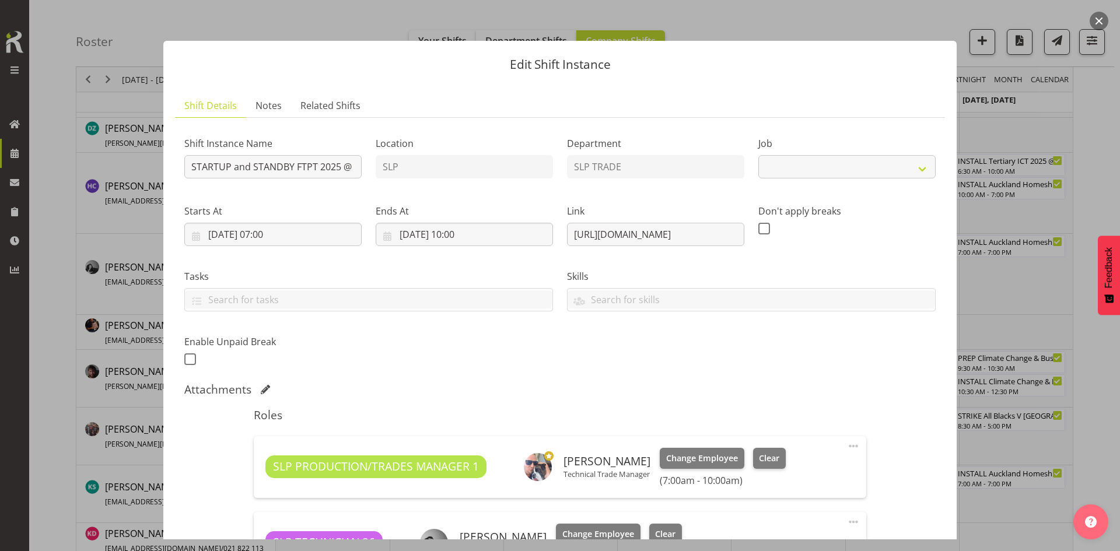
select select "9154"
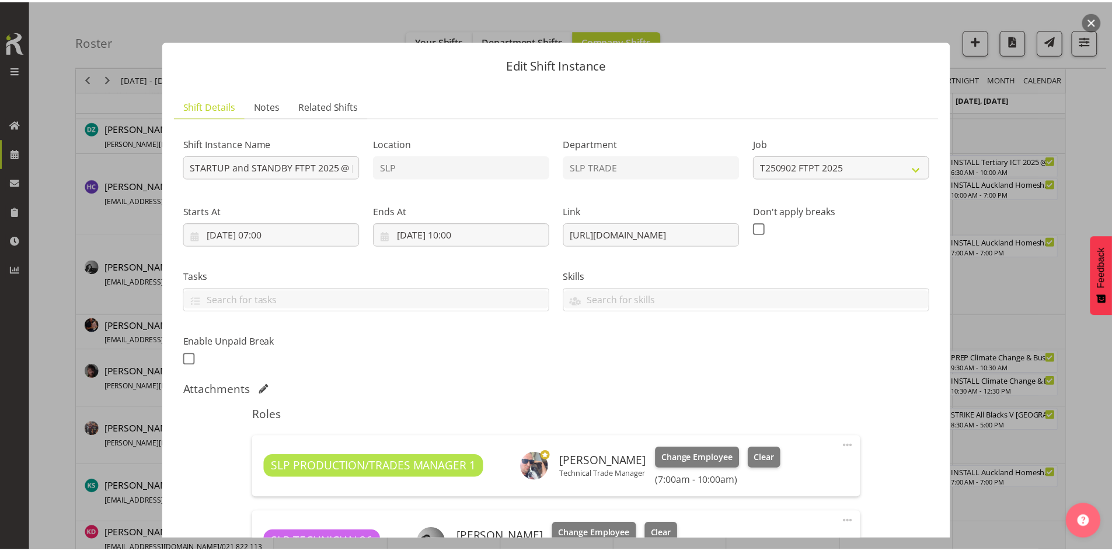
scroll to position [268, 0]
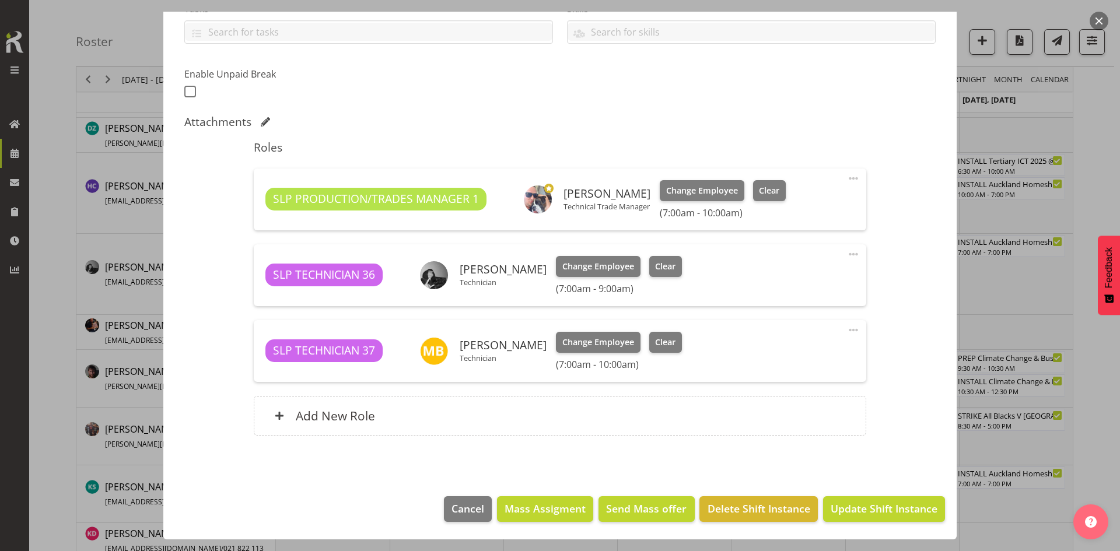
click at [1105, 19] on button "button" at bounding box center [1099, 21] width 19 height 19
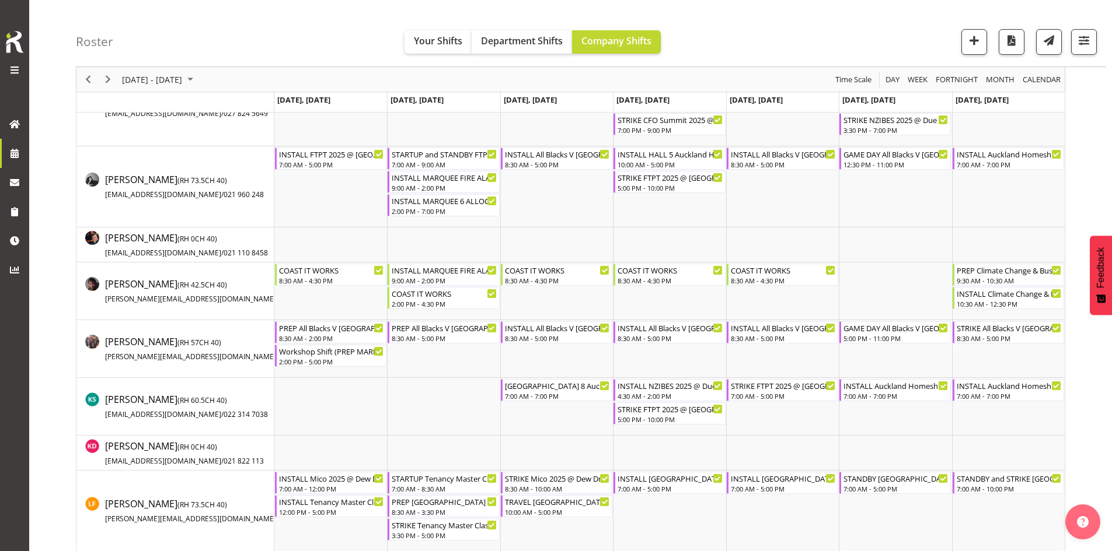
scroll to position [583, 0]
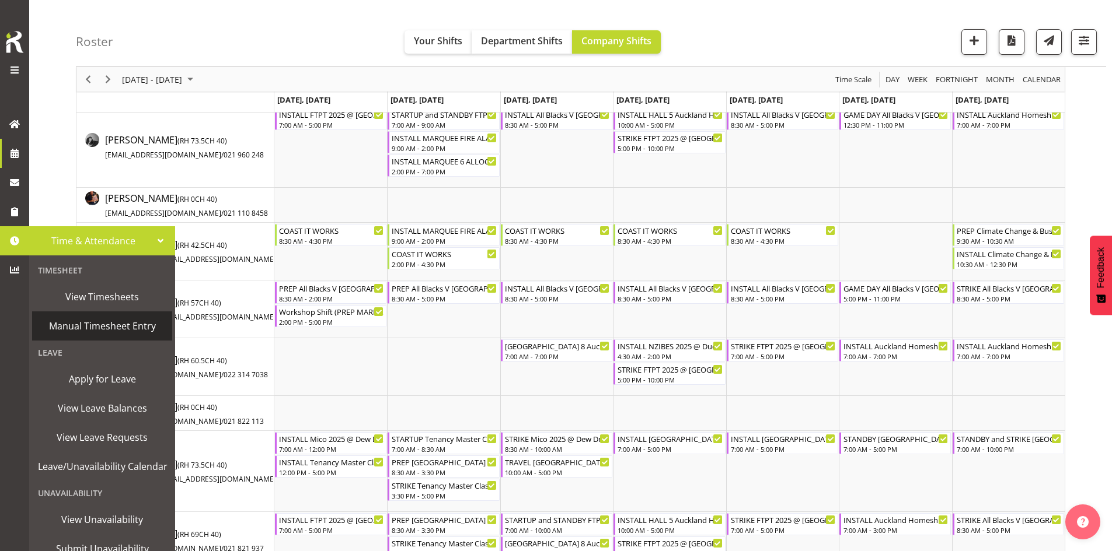
click at [105, 324] on span "Manual Timesheet Entry" at bounding box center [102, 326] width 128 height 18
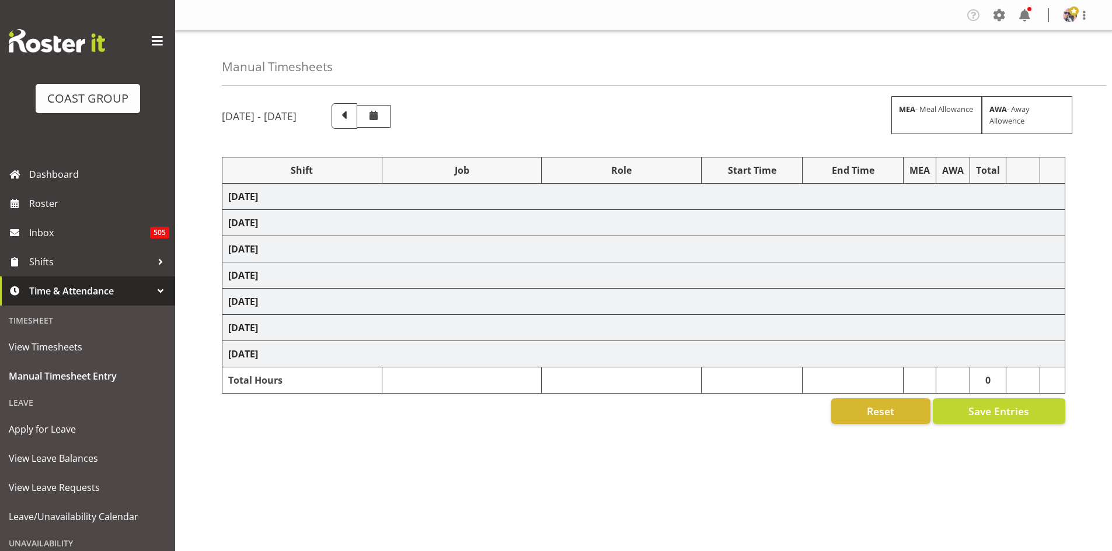
select select "1798"
select select "15"
select select "66167"
select select "9154"
select select "73746"
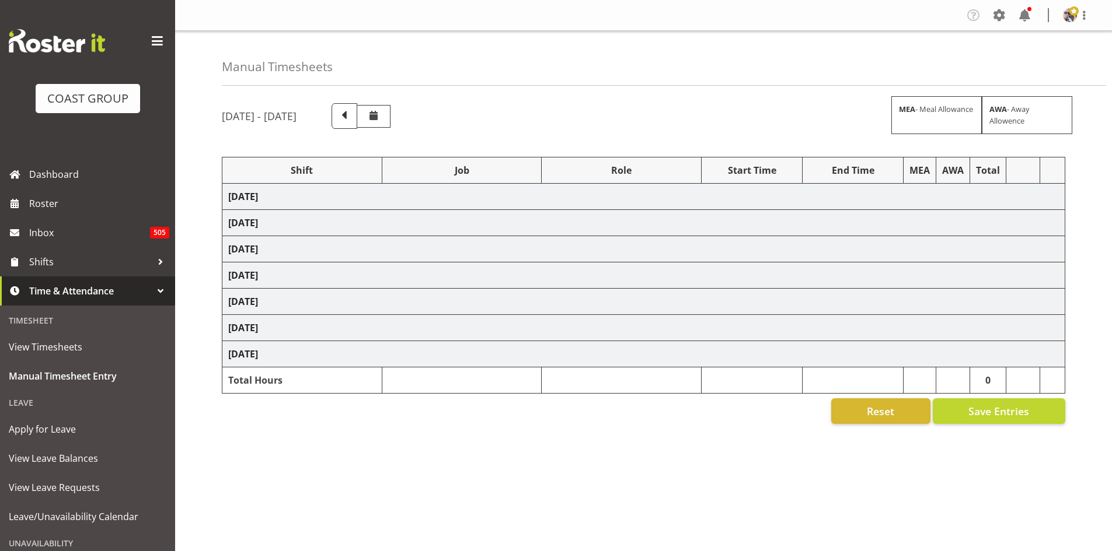
select select "9869"
select select "66167"
select select "9154"
select select "66167"
select select "9154"
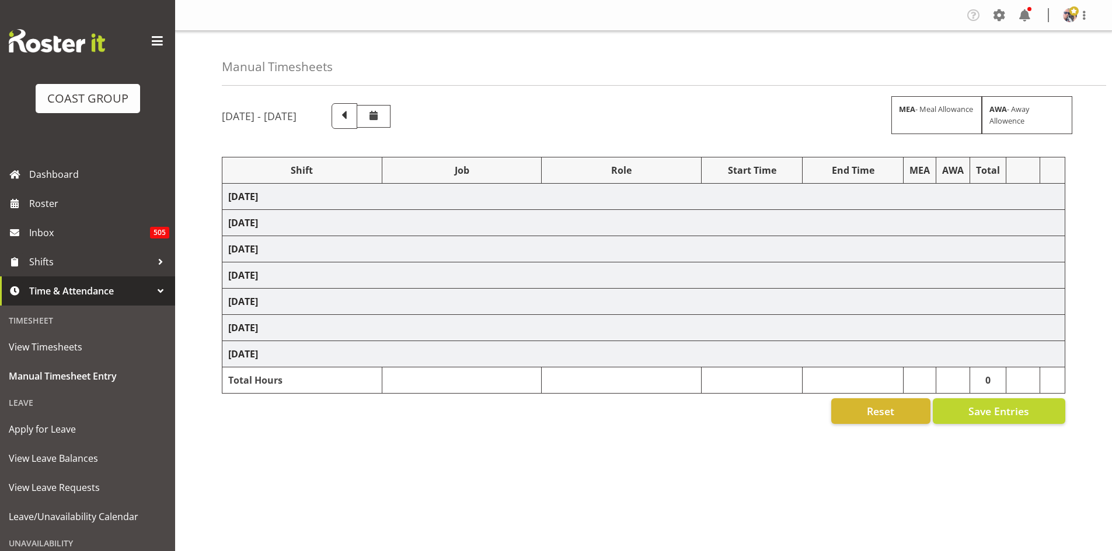
select select "73746"
select select "9869"
select select "66167"
select select "9154"
select select "73746"
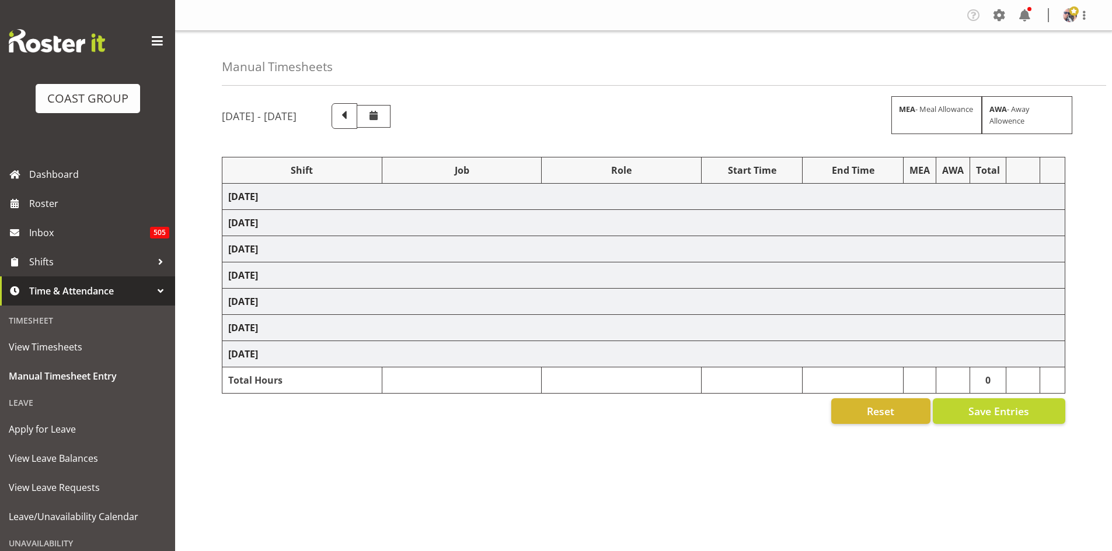
select select "9869"
select select "73746"
select select "9869"
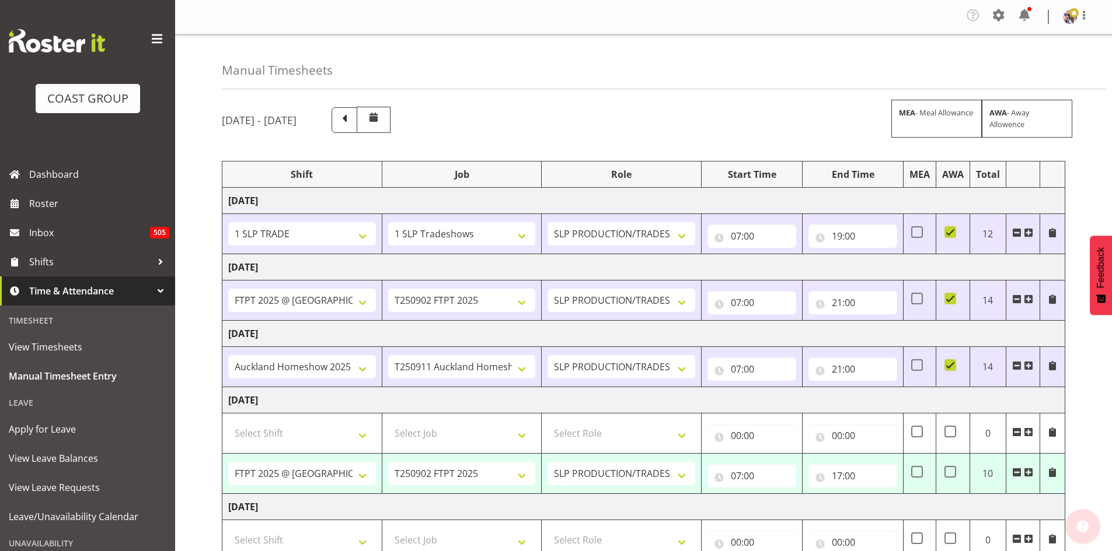
scroll to position [175, 0]
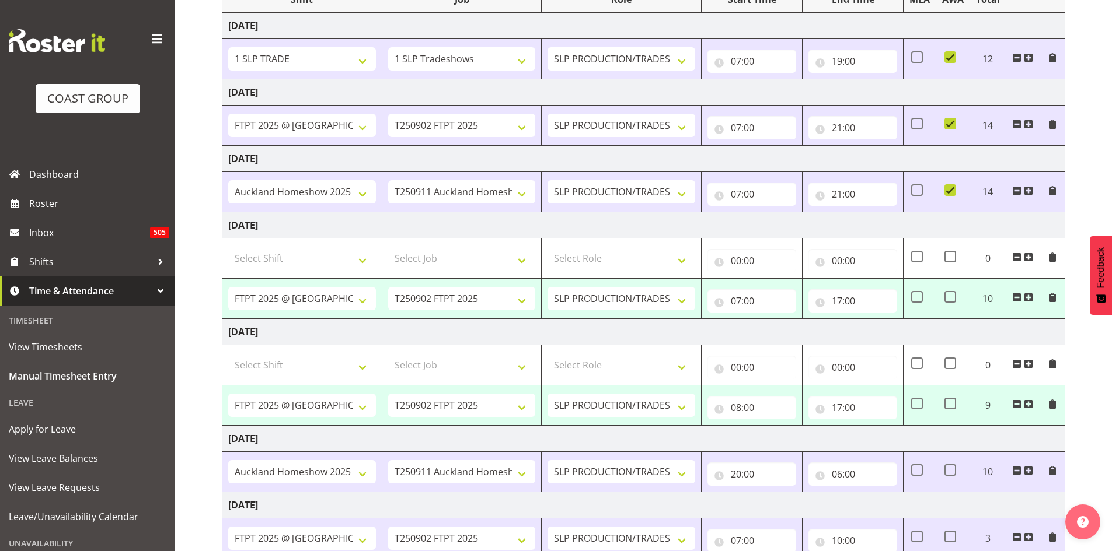
click at [947, 296] on span at bounding box center [950, 297] width 12 height 12
click at [947, 296] on input "checkbox" at bounding box center [948, 297] width 8 height 8
checkbox input "true"
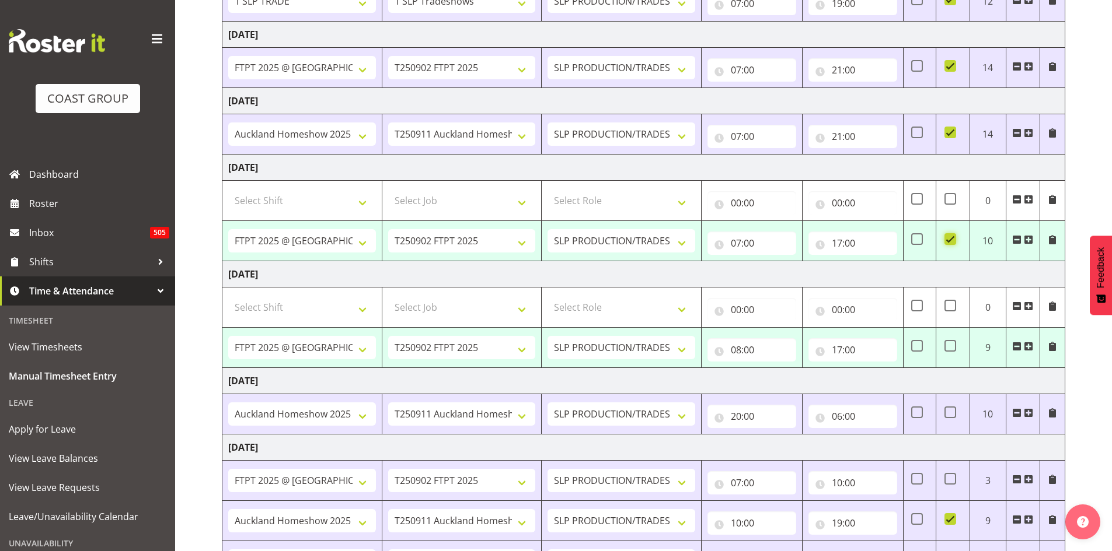
scroll to position [233, 0]
click at [952, 346] on span at bounding box center [950, 346] width 12 height 12
click at [952, 346] on input "checkbox" at bounding box center [948, 346] width 8 height 8
checkbox input "true"
click at [871, 241] on input "17:00" at bounding box center [852, 242] width 89 height 23
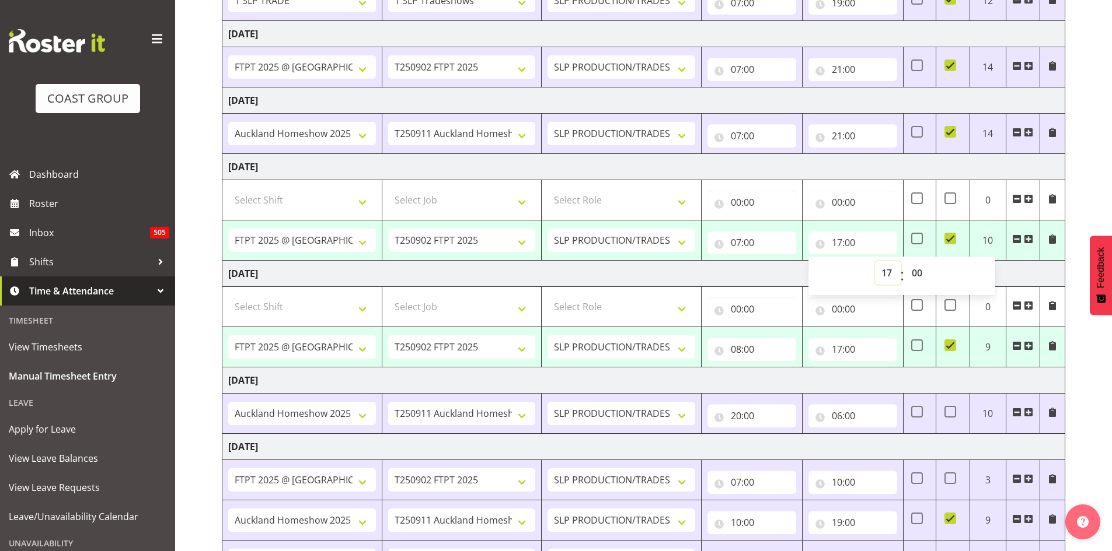
click at [887, 269] on select "00 01 02 03 04 05 06 07 08 09 10 11 12 13 14 15 16 17 18 19 20 21 22 23" at bounding box center [888, 272] width 26 height 23
select select "21"
click at [875, 261] on select "00 01 02 03 04 05 06 07 08 09 10 11 12 13 14 15 16 17 18 19 20 21 22 23" at bounding box center [888, 272] width 26 height 23
type input "21:00"
click at [865, 155] on td "[DATE]" at bounding box center [643, 167] width 843 height 26
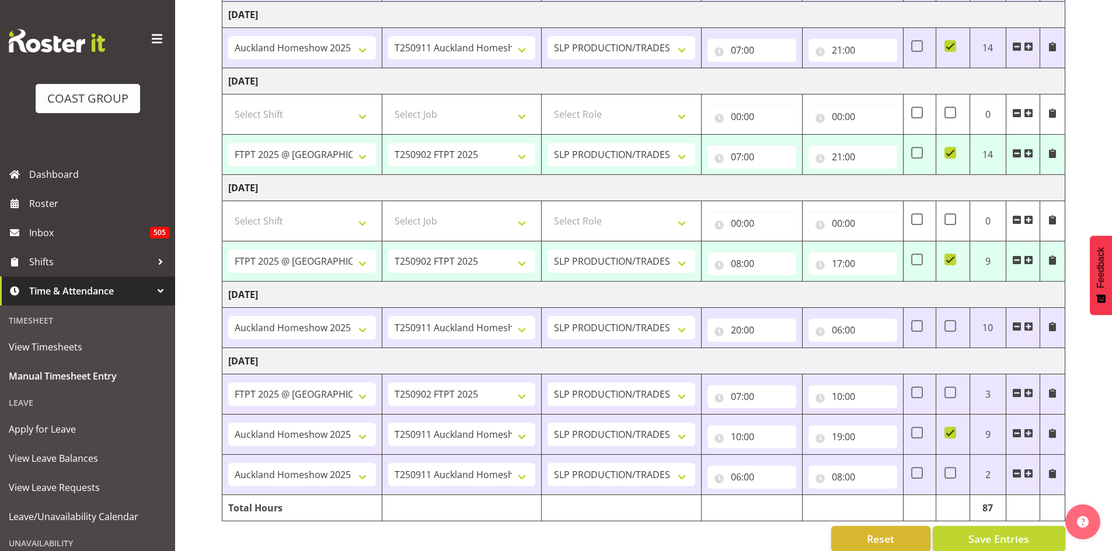
scroll to position [337, 0]
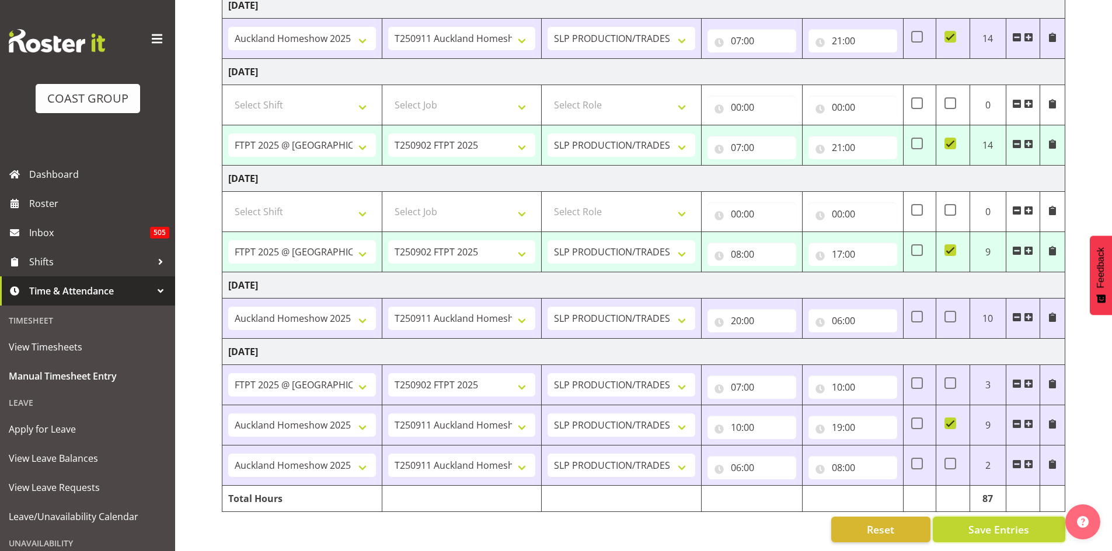
click at [981, 526] on span "Save Entries" at bounding box center [998, 529] width 61 height 15
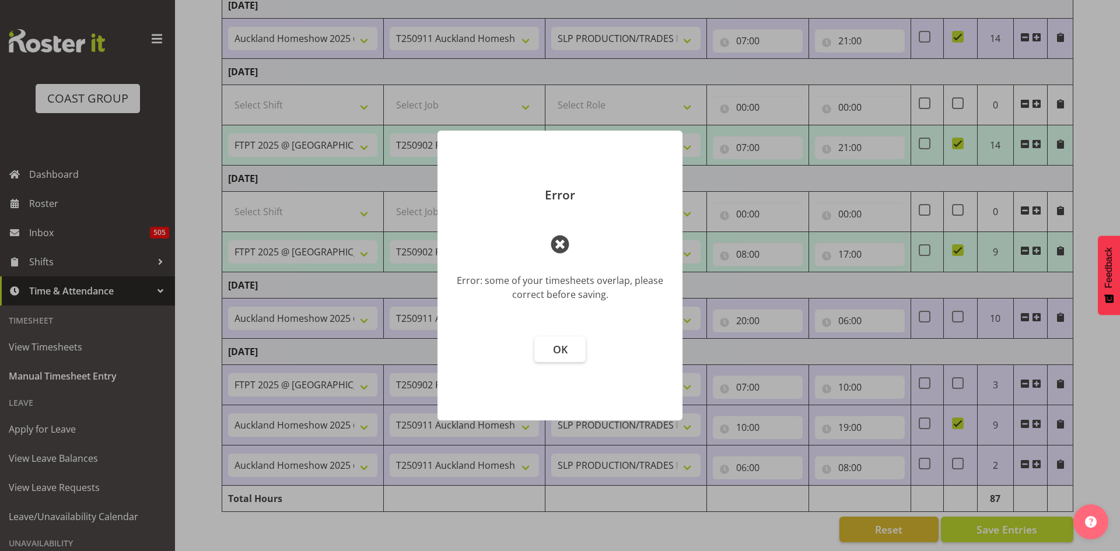
click at [564, 354] on span "OK" at bounding box center [560, 350] width 15 height 14
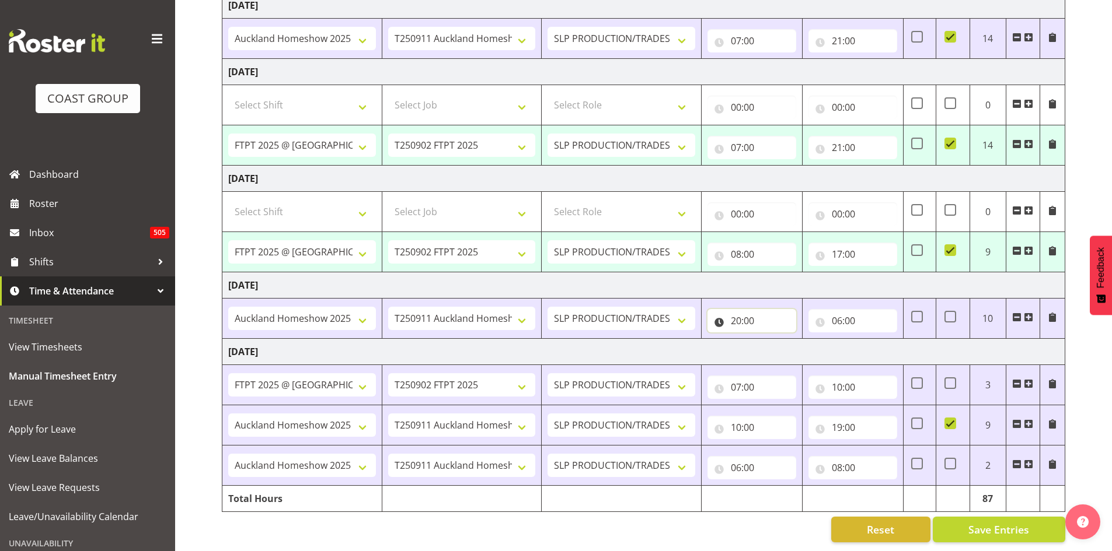
click at [746, 309] on input "20:00" at bounding box center [751, 320] width 89 height 23
click at [785, 341] on select "00 01 02 03 04 05 06 07 08 09 10 11 12 13 14 15 16 17 18 19 20 21 22 23" at bounding box center [787, 351] width 26 height 23
click at [1014, 67] on td "[DATE]" at bounding box center [643, 72] width 843 height 26
click at [86, 343] on span "View Timesheets" at bounding box center [88, 347] width 158 height 18
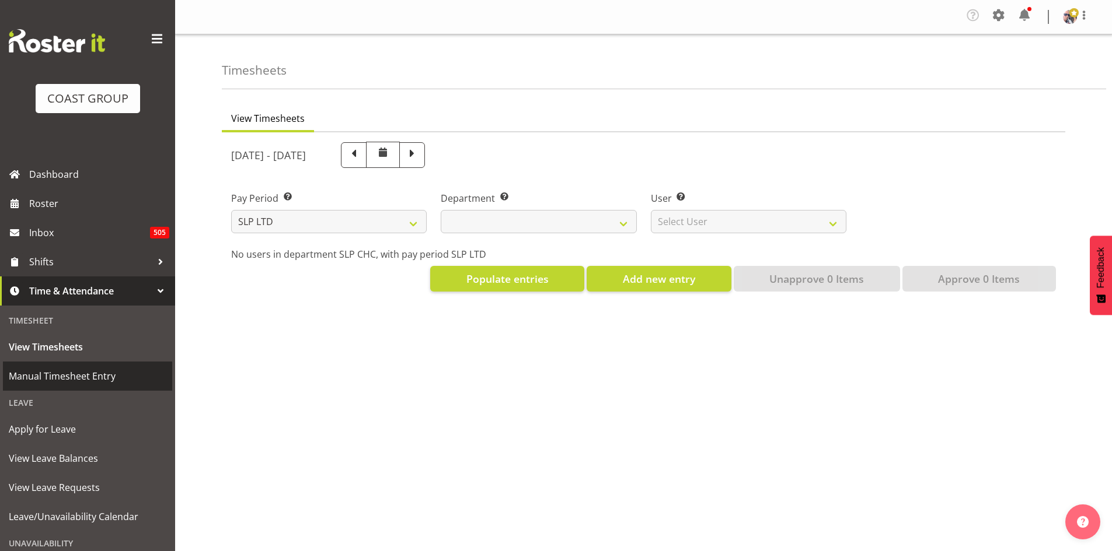
select select
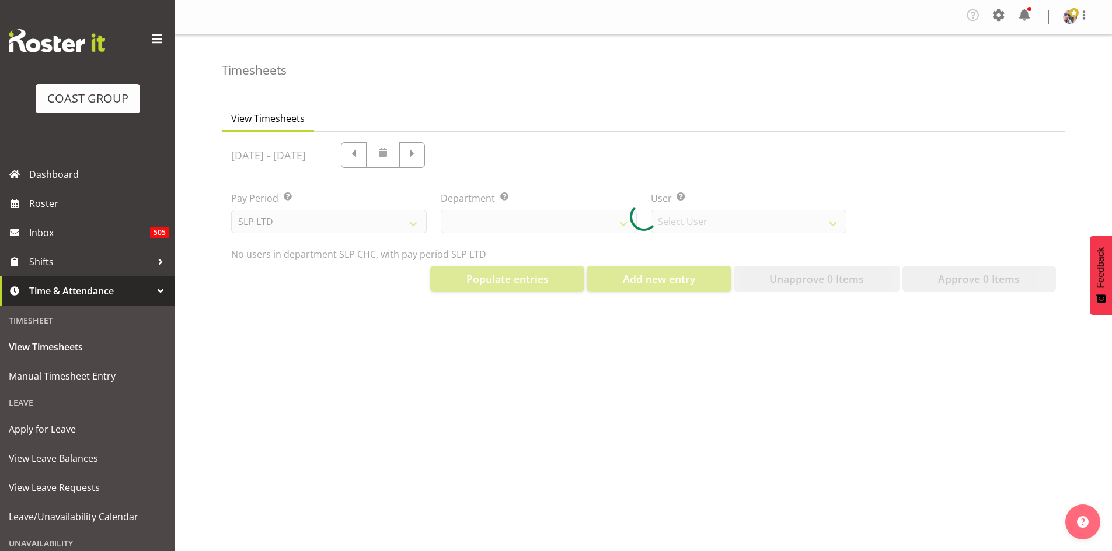
select select "5538"
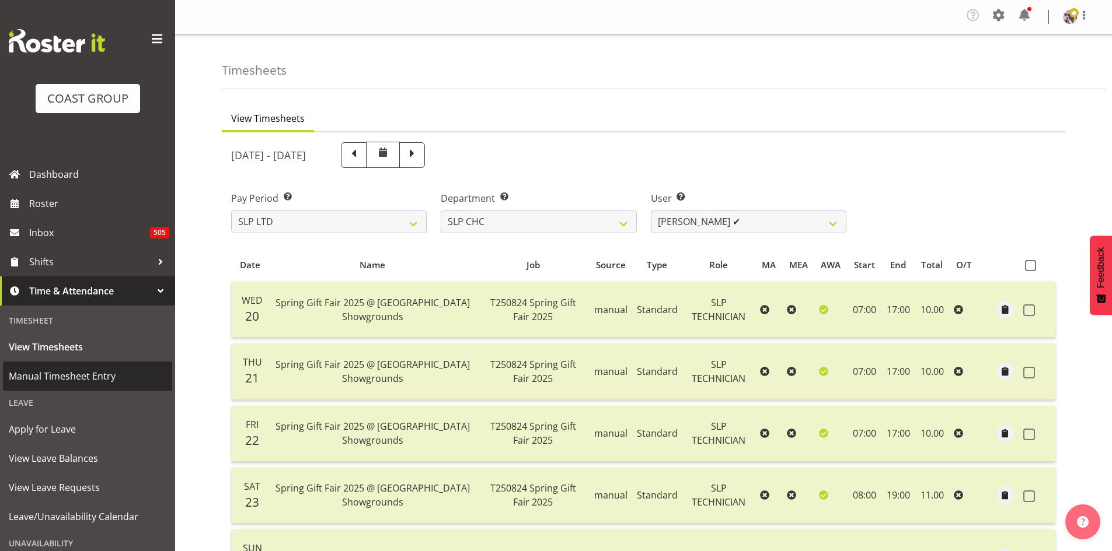
click at [118, 369] on span "Manual Timesheet Entry" at bounding box center [88, 377] width 158 height 18
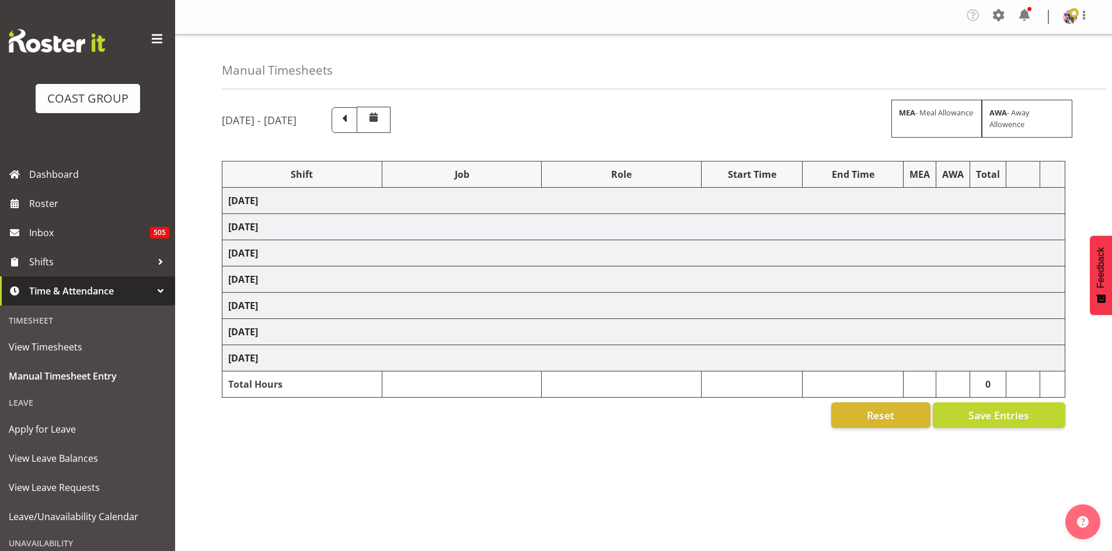
select select "1798"
select select "15"
select select "66167"
select select "9154"
select select "73746"
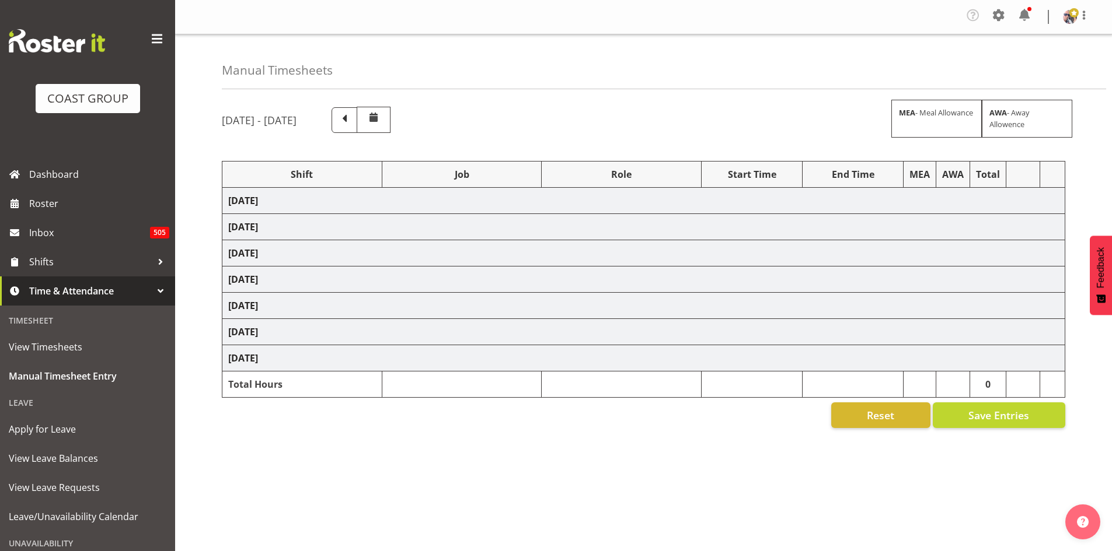
select select "9869"
select select "66167"
select select "9154"
select select "66167"
select select "9154"
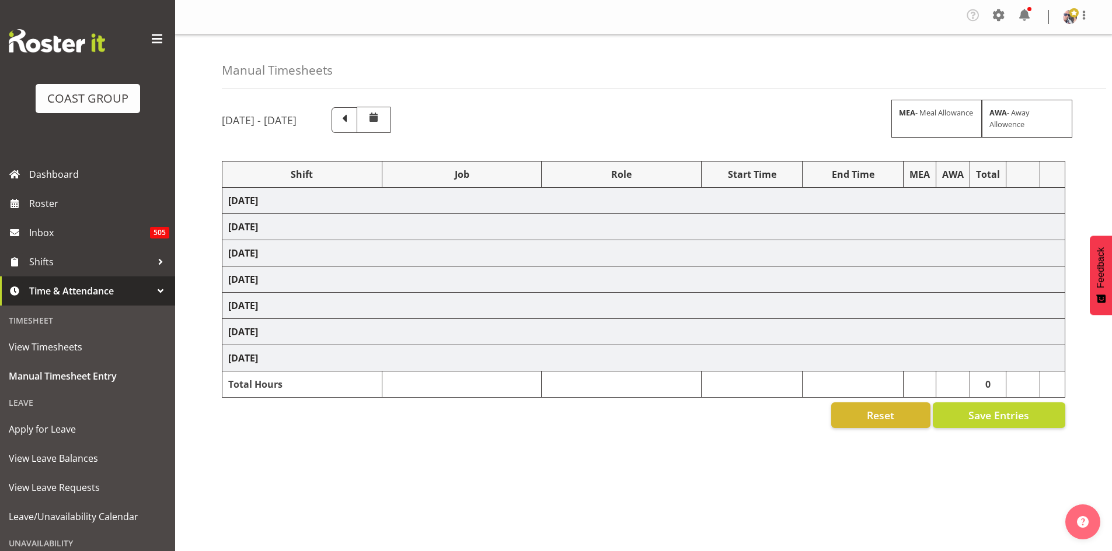
select select "73746"
select select "9869"
select select "6"
select select "66167"
select select "9154"
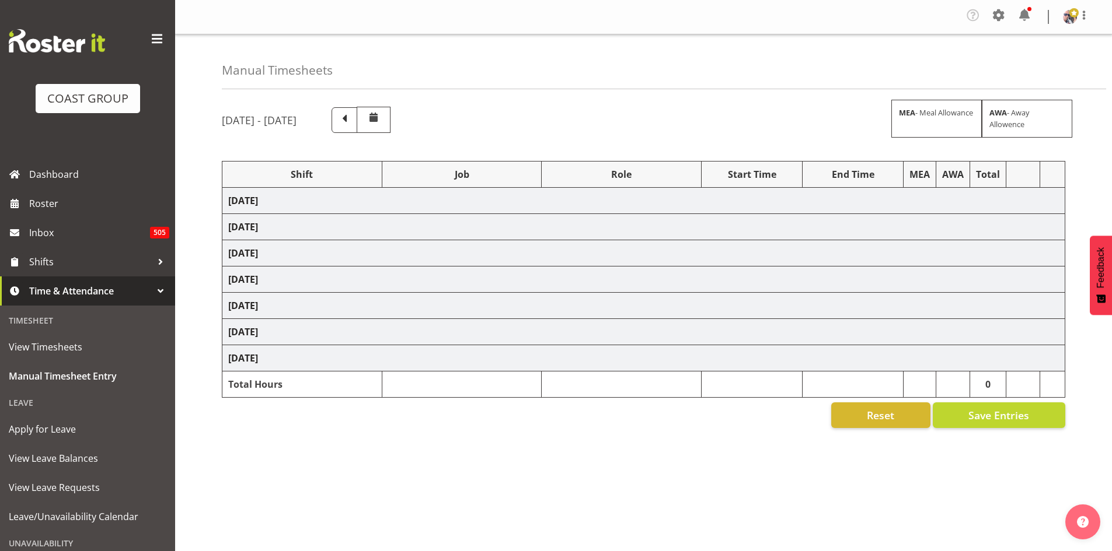
select select "73746"
select select "9869"
select select "73746"
select select "9869"
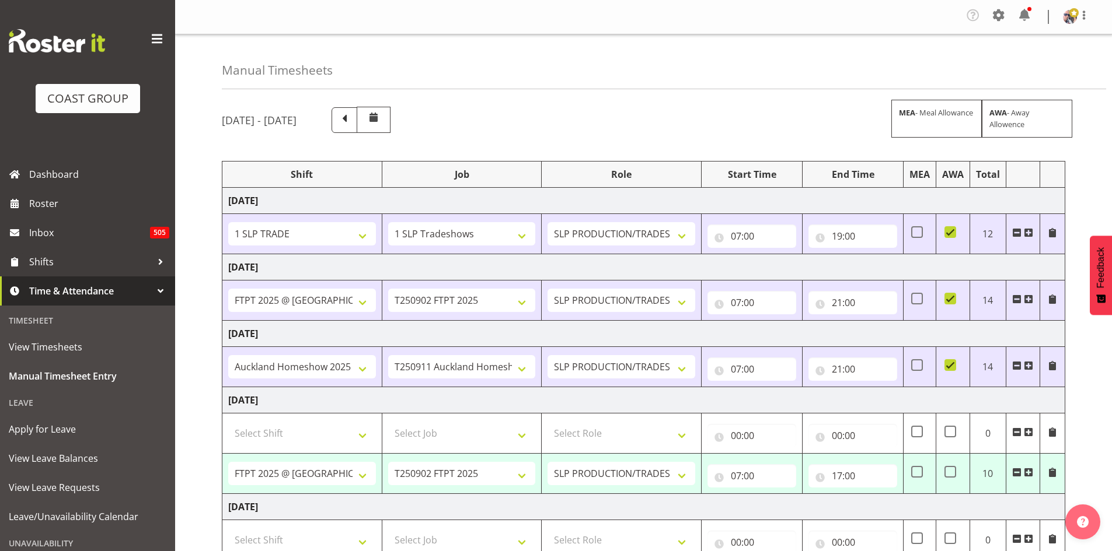
click at [150, 34] on span at bounding box center [157, 39] width 19 height 19
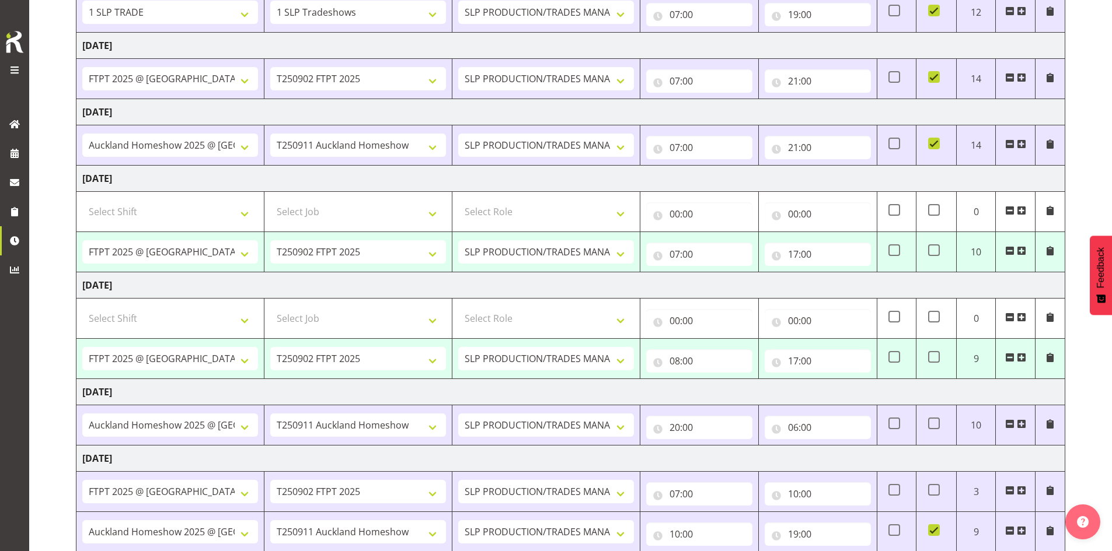
scroll to position [292, 0]
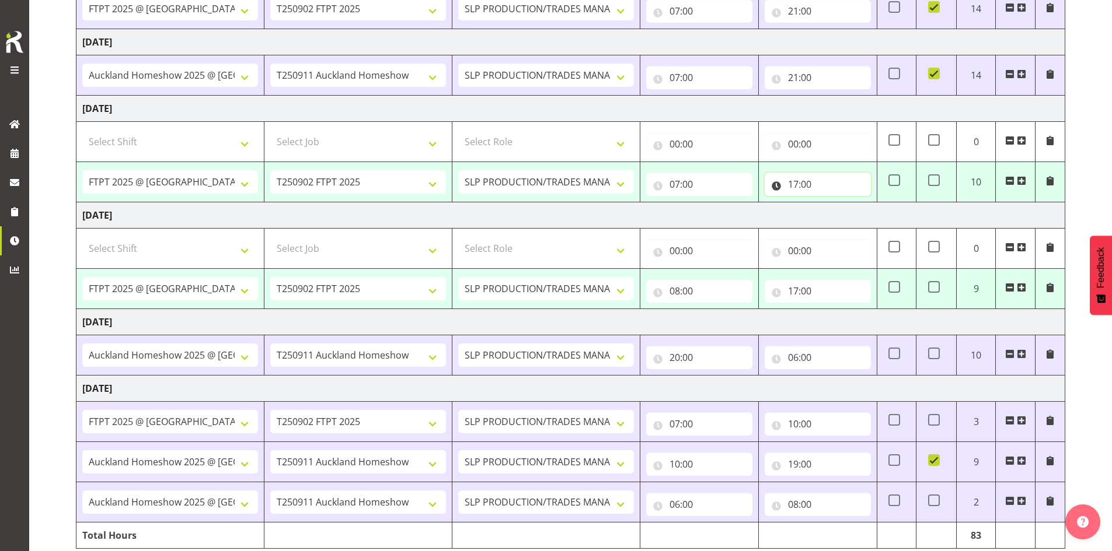
click at [819, 186] on input "17:00" at bounding box center [817, 184] width 106 height 23
click at [838, 214] on select "00 01 02 03 04 05 06 07 08 09 10 11 12 13 14 15 16 17 18 19 20 21 22 23" at bounding box center [844, 214] width 26 height 23
select select "21"
click at [831, 203] on select "00 01 02 03 04 05 06 07 08 09 10 11 12 13 14 15 16 17 18 19 20 21 22 23" at bounding box center [844, 214] width 26 height 23
type input "21:00"
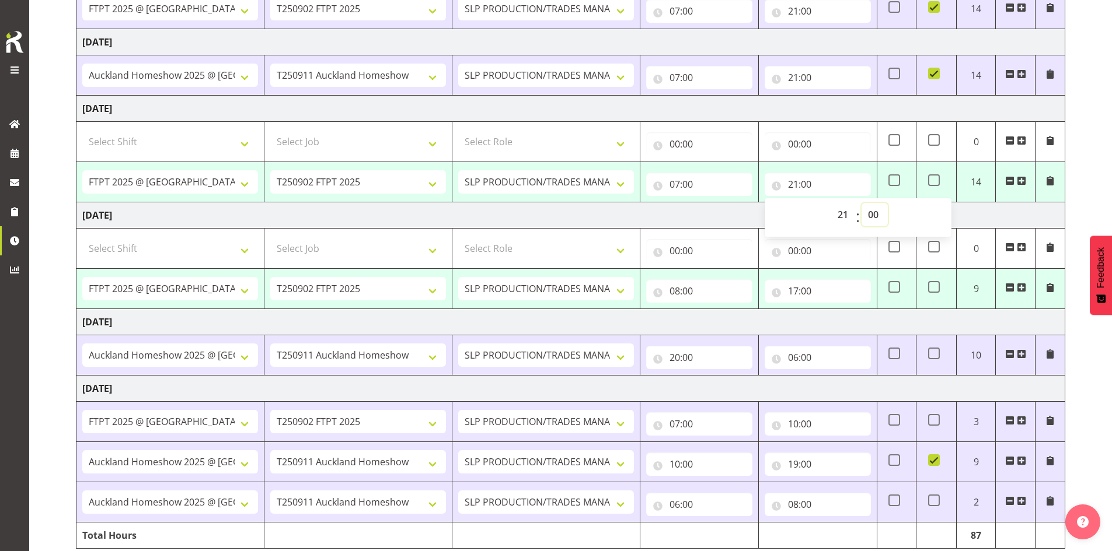
click at [875, 213] on select "00 01 02 03 04 05 06 07 08 09 10 11 12 13 14 15 16 17 18 19 20 21 22 23 24 25 2…" at bounding box center [874, 214] width 26 height 23
select select "30"
click at [861, 203] on select "00 01 02 03 04 05 06 07 08 09 10 11 12 13 14 15 16 17 18 19 20 21 22 23 24 25 2…" at bounding box center [874, 214] width 26 height 23
type input "21:30"
click at [733, 212] on td "[DATE]" at bounding box center [570, 215] width 988 height 26
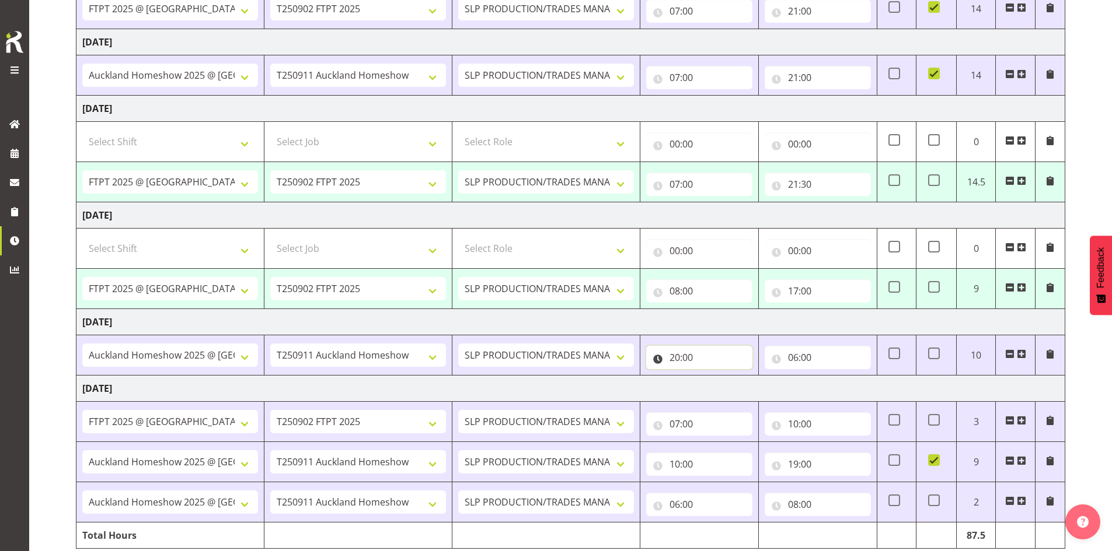
click at [710, 355] on input "20:00" at bounding box center [699, 357] width 106 height 23
click at [731, 389] on select "00 01 02 03 04 05 06 07 08 09 10 11 12 13 14 15 16 17 18 19 20 21 22 23" at bounding box center [725, 387] width 26 height 23
select select "7"
click at [712, 376] on select "00 01 02 03 04 05 06 07 08 09 10 11 12 13 14 15 16 17 18 19 20 21 22 23" at bounding box center [725, 387] width 26 height 23
type input "07:00"
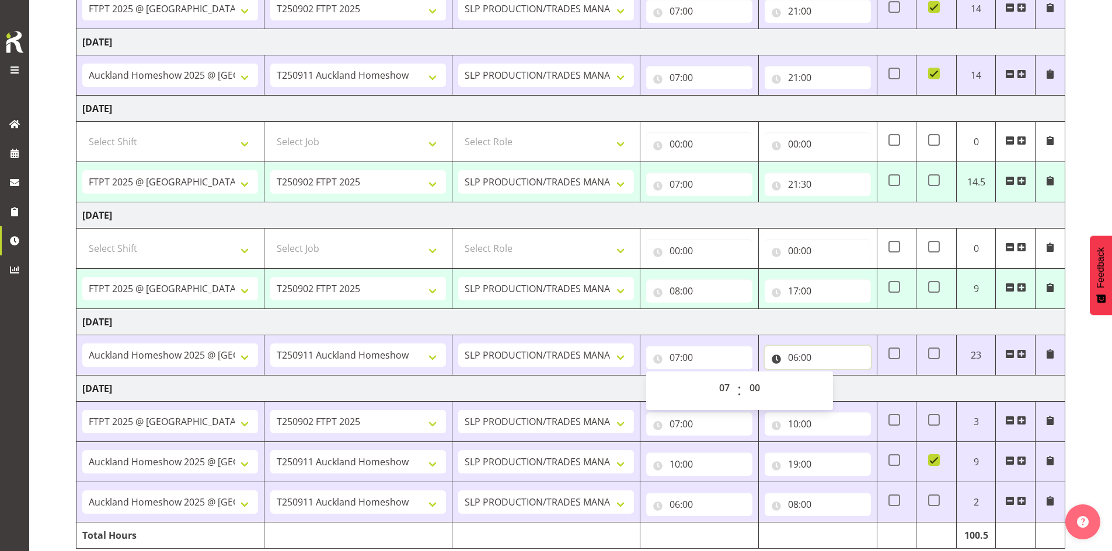
click at [826, 357] on input "06:00" at bounding box center [817, 357] width 106 height 23
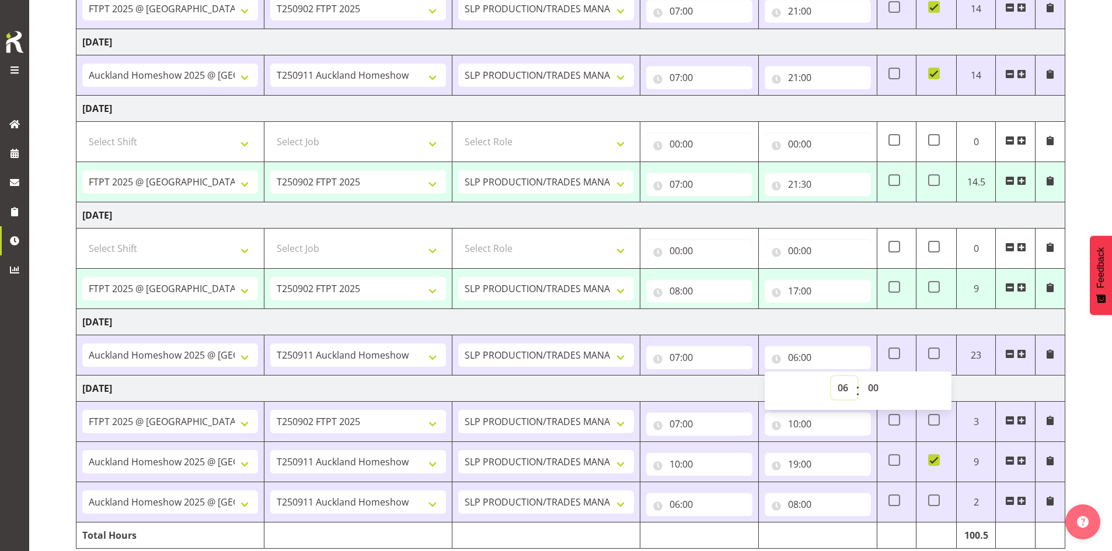
click at [837, 389] on select "00 01 02 03 04 05 06 07 08 09 10 11 12 13 14 15 16 17 18 19 20 21 22 23" at bounding box center [844, 387] width 26 height 23
select select "17"
click at [831, 376] on select "00 01 02 03 04 05 06 07 08 09 10 11 12 13 14 15 16 17 18 19 20 21 22 23" at bounding box center [844, 387] width 26 height 23
type input "17:00"
click at [838, 327] on td "[DATE]" at bounding box center [570, 322] width 988 height 26
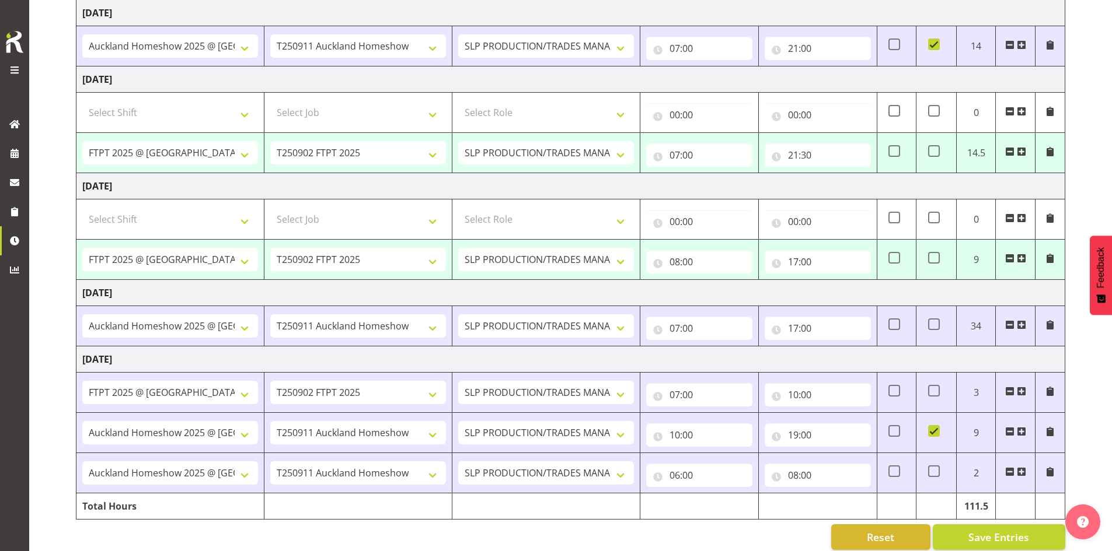
scroll to position [337, 0]
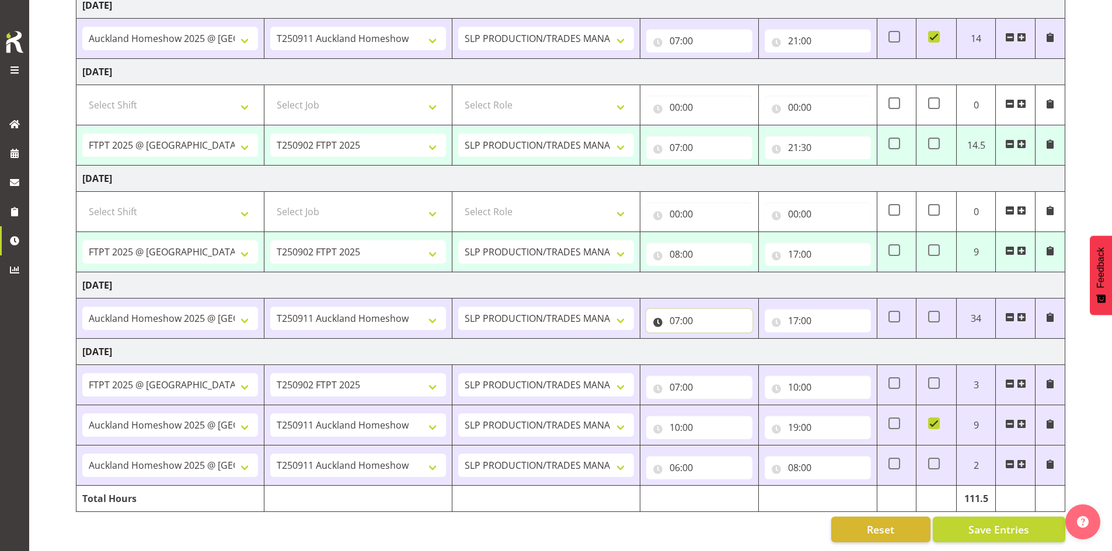
click at [681, 322] on input "07:00" at bounding box center [699, 320] width 106 height 23
click at [717, 340] on select "00 01 02 03 04 05 06 07 08 09 10 11 12 13 14 15 16 17 18 19 20 21 22 23" at bounding box center [725, 351] width 26 height 23
click at [805, 309] on input "17:00" at bounding box center [817, 320] width 106 height 23
click at [849, 272] on td "[DATE]" at bounding box center [570, 285] width 988 height 26
click at [1009, 313] on span at bounding box center [1009, 317] width 9 height 9
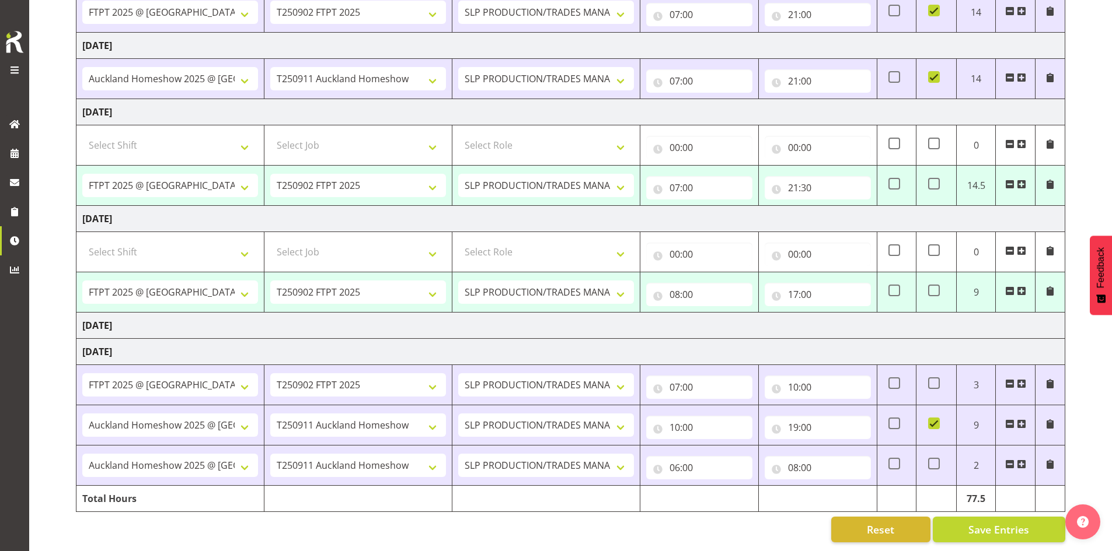
scroll to position [297, 0]
click at [962, 527] on button "Save Entries" at bounding box center [998, 530] width 132 height 26
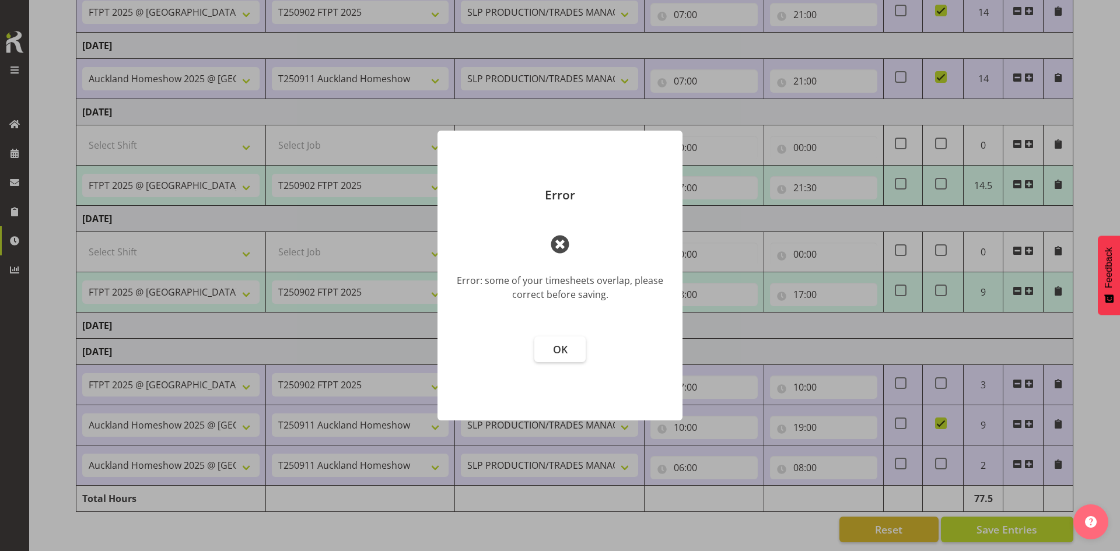
click at [549, 341] on button "OK" at bounding box center [559, 350] width 51 height 26
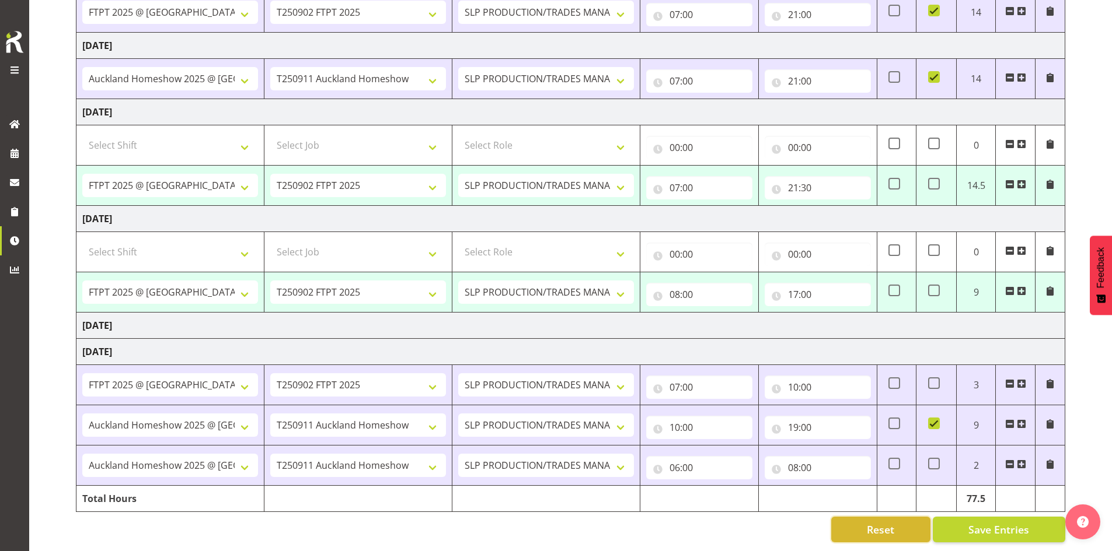
click at [880, 522] on span "Reset" at bounding box center [879, 529] width 27 height 15
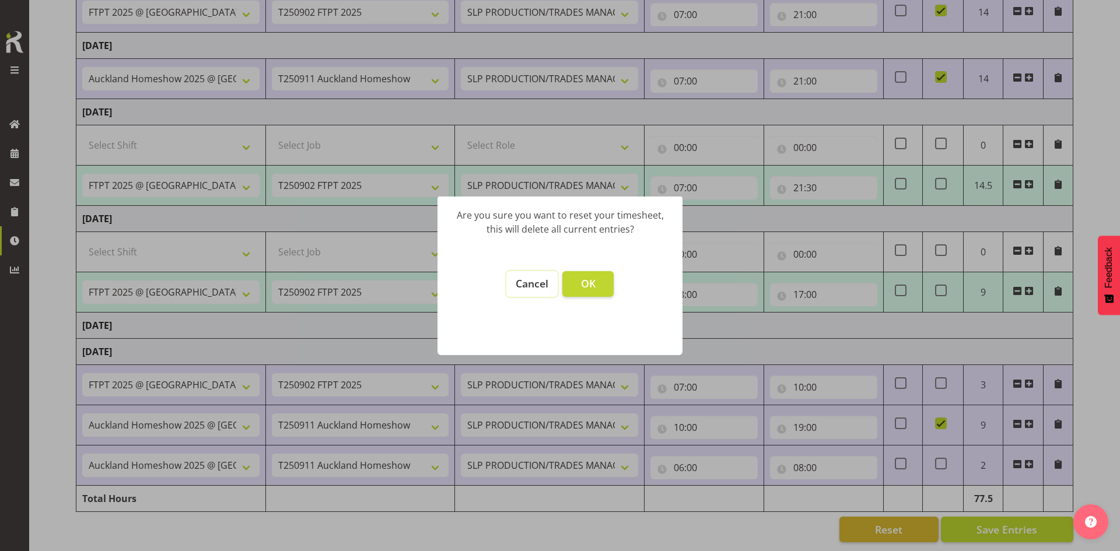
click at [530, 281] on span "Cancel" at bounding box center [532, 284] width 33 height 14
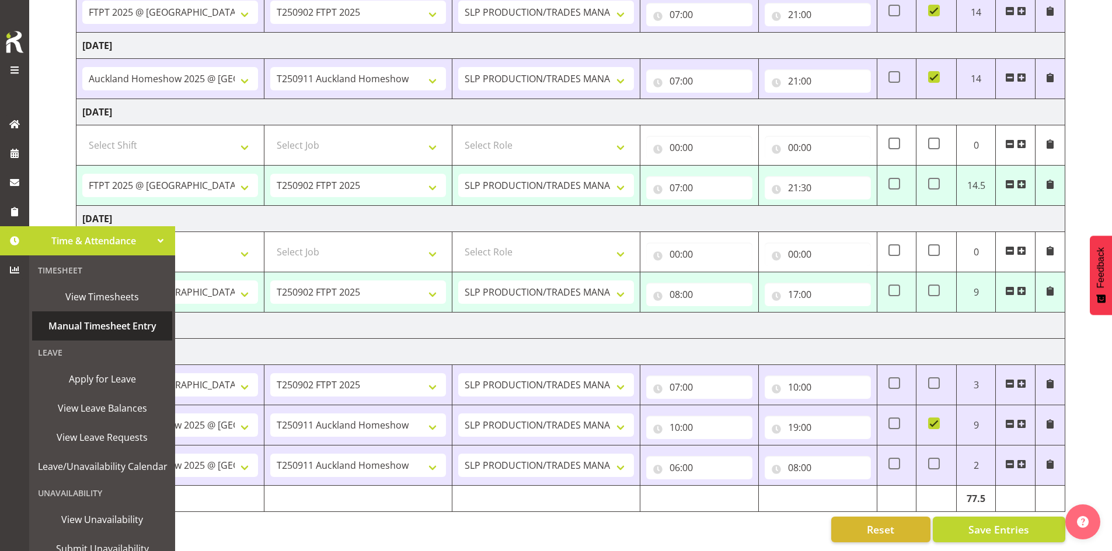
click at [144, 327] on span "Manual Timesheet Entry" at bounding box center [102, 326] width 128 height 18
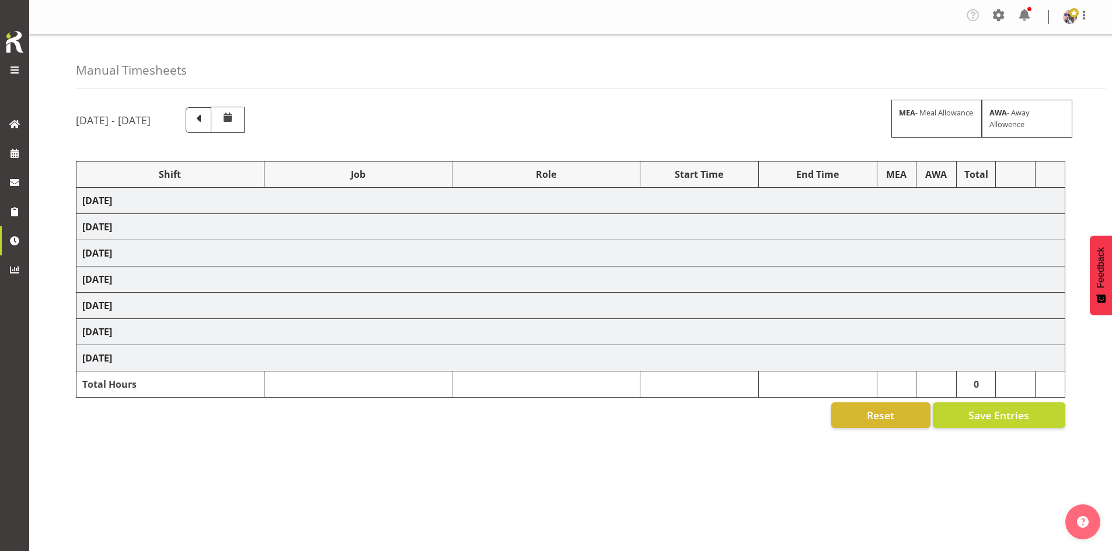
select select "1798"
select select "15"
select select "66167"
select select "9154"
select select "73746"
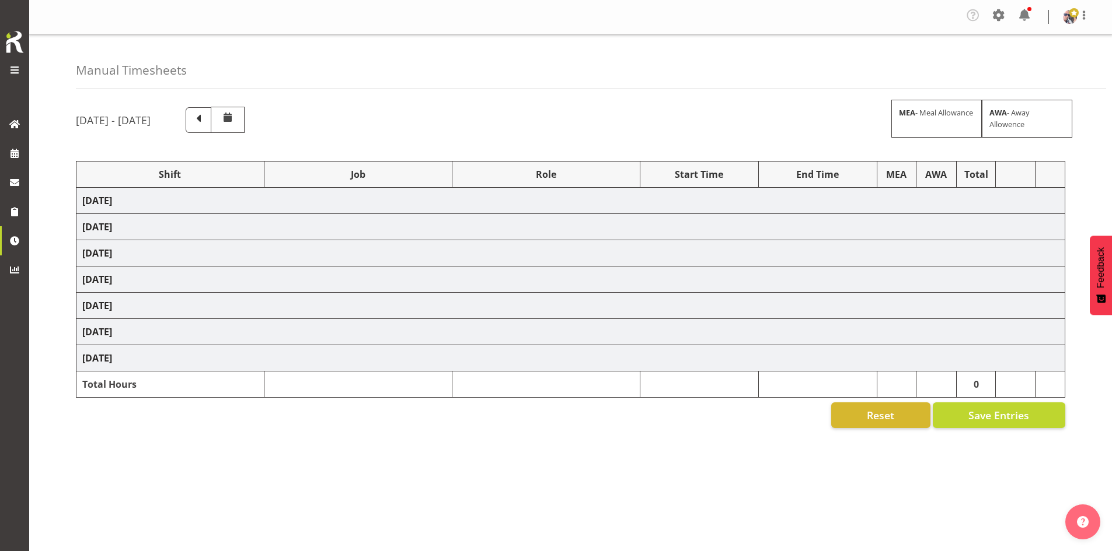
select select "9869"
select select "66167"
select select "9154"
select select "66167"
select select "9154"
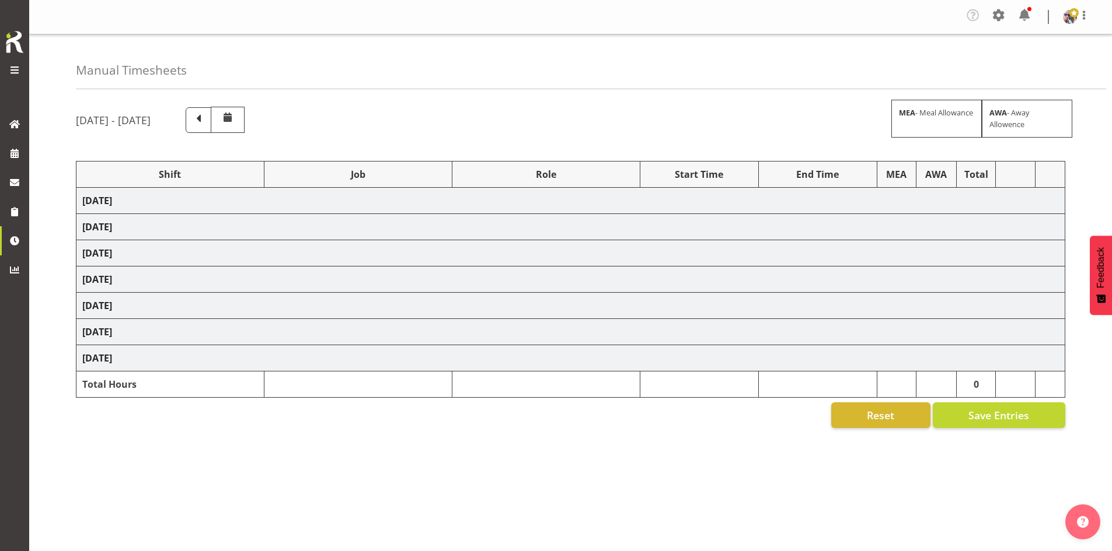
select select "73746"
select select "9869"
select select "66167"
select select "9154"
select select "73746"
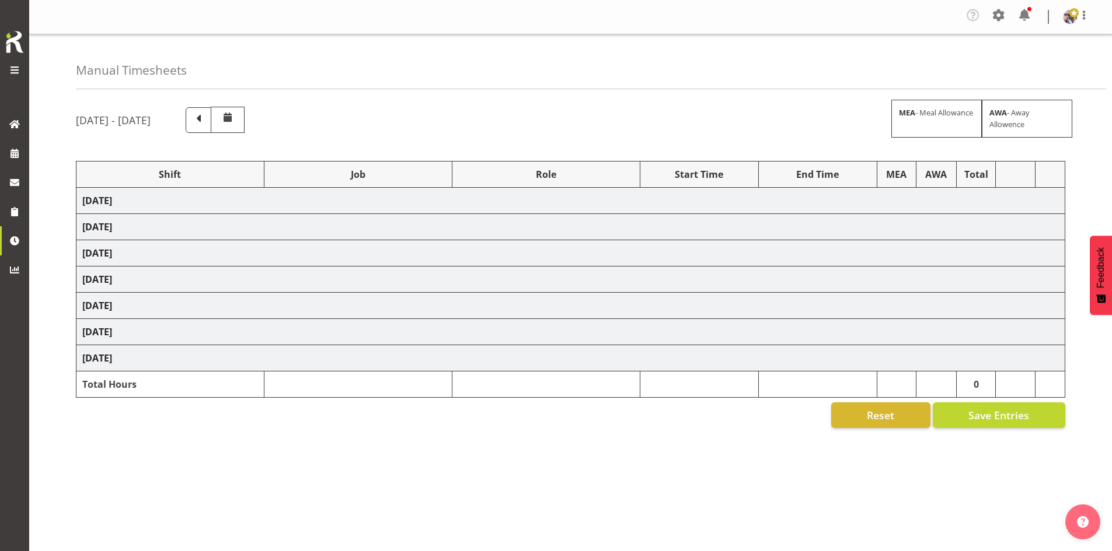
select select "9869"
select select "73746"
select select "9869"
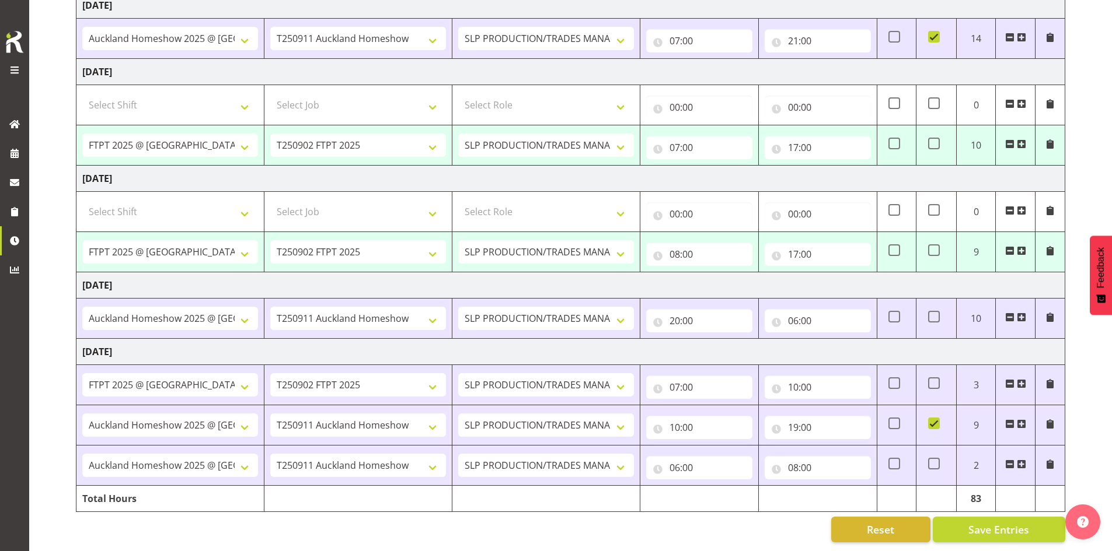
scroll to position [337, 0]
click at [815, 137] on input "17:00" at bounding box center [817, 147] width 106 height 23
click at [838, 166] on select "00 01 02 03 04 05 06 07 08 09 10 11 12 13 14 15 16 17 18 19 20 21 22 23" at bounding box center [844, 177] width 26 height 23
select select "21"
click at [831, 166] on select "00 01 02 03 04 05 06 07 08 09 10 11 12 13 14 15 16 17 18 19 20 21 22 23" at bounding box center [844, 177] width 26 height 23
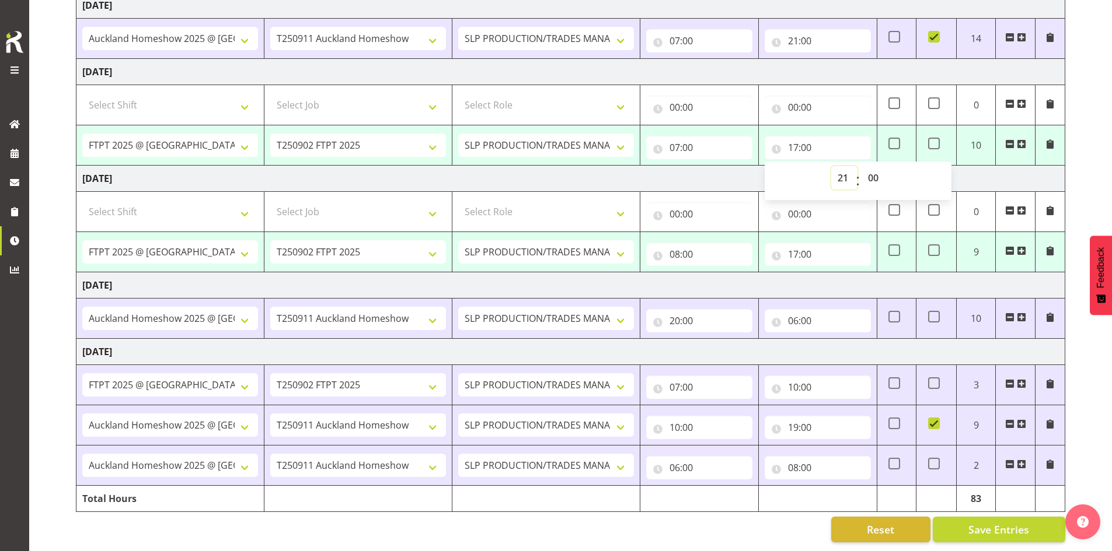
type input "21:00"
click at [879, 166] on select "00 01 02 03 04 05 06 07 08 09 10 11 12 13 14 15 16 17 18 19 20 21 22 23 24 25 2…" at bounding box center [874, 177] width 26 height 23
select select "30"
click at [861, 166] on select "00 01 02 03 04 05 06 07 08 09 10 11 12 13 14 15 16 17 18 19 20 21 22 23 24 25 2…" at bounding box center [874, 177] width 26 height 23
type input "21:30"
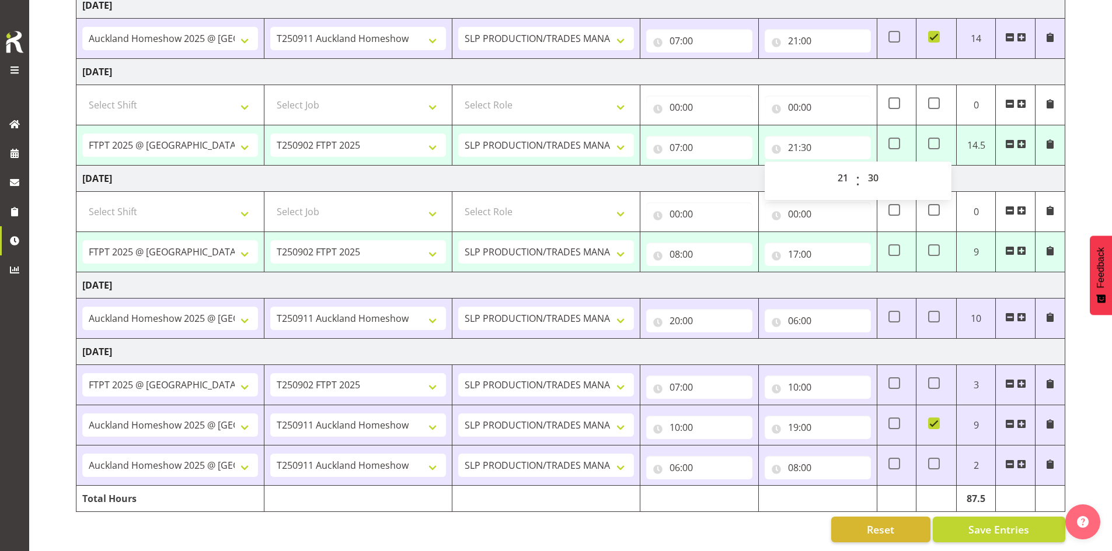
click at [864, 283] on td "[DATE]" at bounding box center [570, 285] width 988 height 26
click at [1012, 460] on span at bounding box center [1009, 464] width 9 height 9
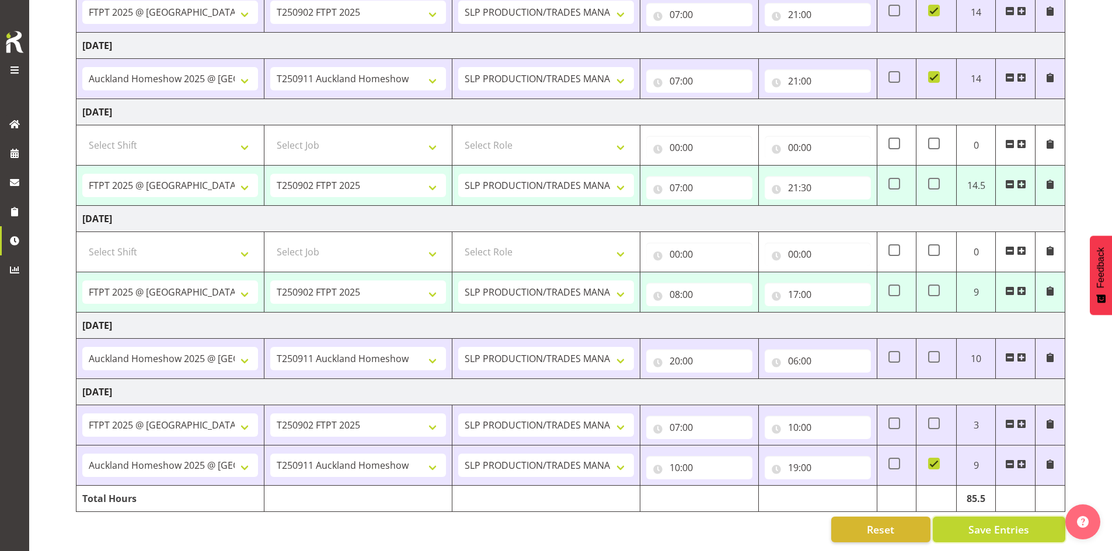
click at [975, 522] on span "Save Entries" at bounding box center [998, 529] width 61 height 15
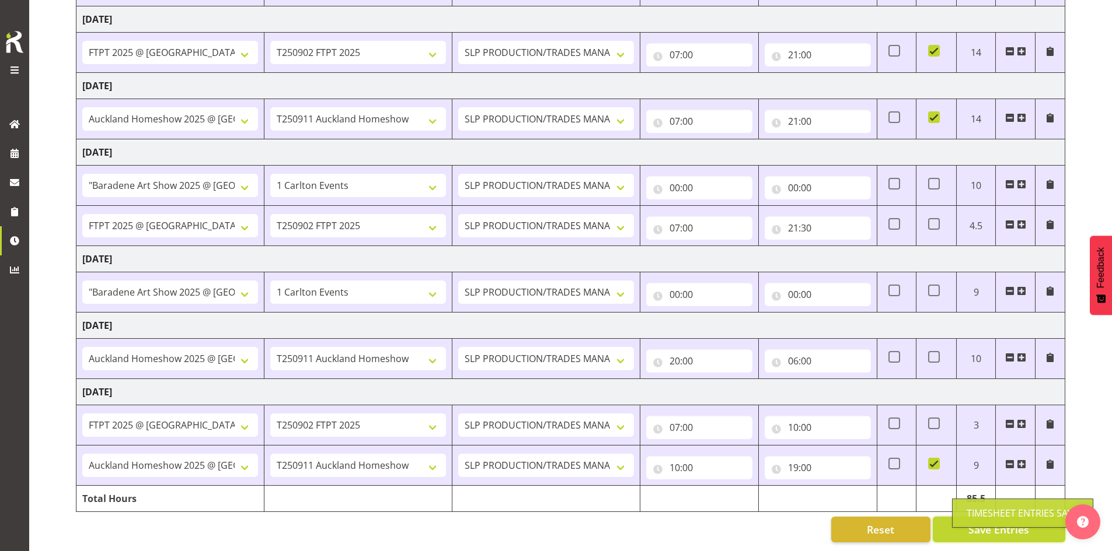
select select "66167"
select select "9154"
type input "07:00"
type input "17:00"
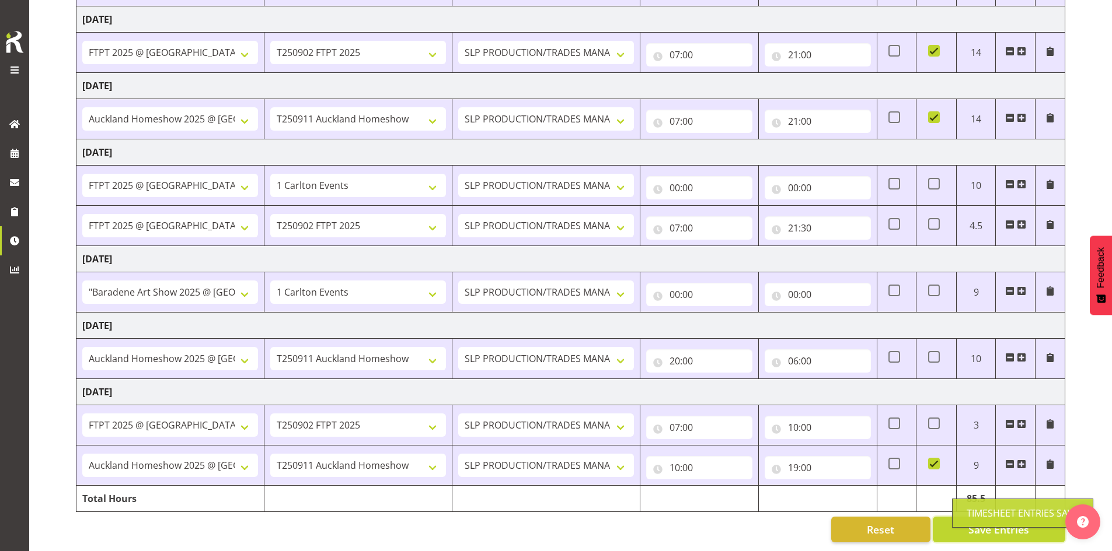
select select "66167"
select select "9154"
type input "08:00"
type input "17:00"
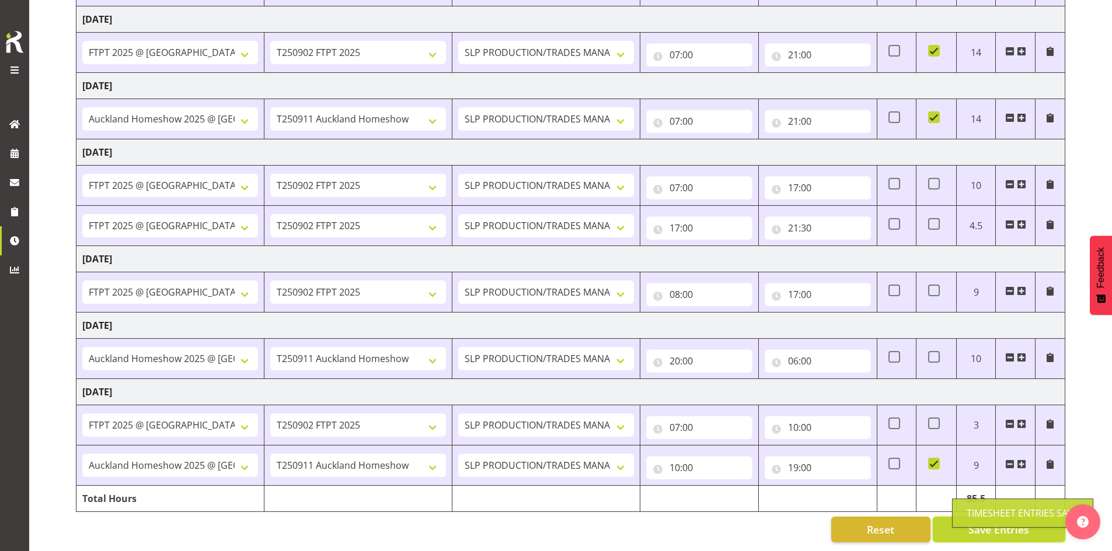
click at [1006, 303] on body "COAST GROUP Tasks Jobs Employees Profile Log Out Manual Timesheets [DATE] - [DA…" at bounding box center [556, 27] width 1112 height 551
click at [937, 178] on span at bounding box center [934, 184] width 12 height 12
click at [935, 180] on input "checkbox" at bounding box center [932, 184] width 8 height 8
checkbox input "true"
drag, startPoint x: 938, startPoint y: 286, endPoint x: 948, endPoint y: 323, distance: 38.6
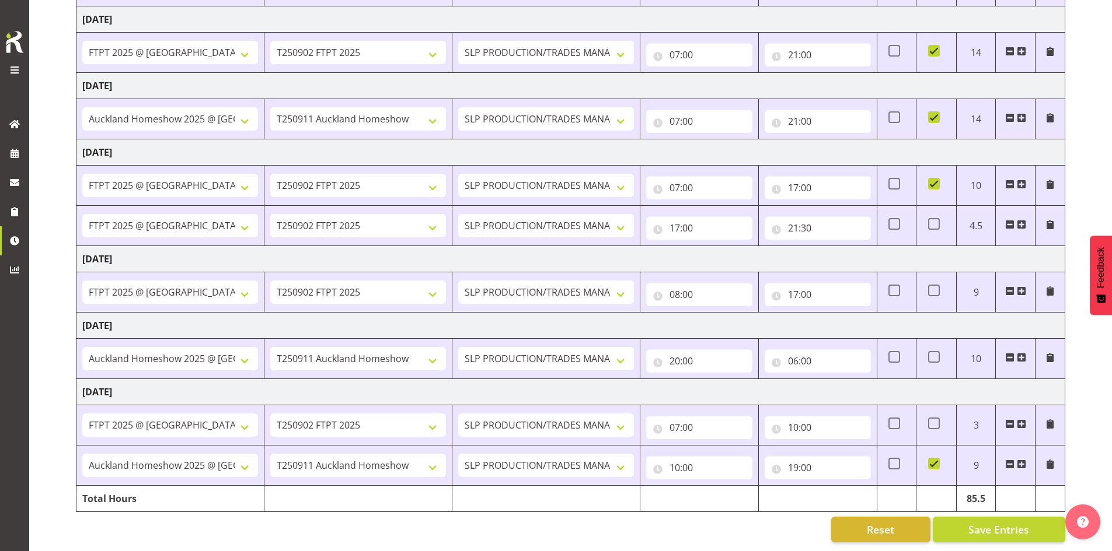
click at [938, 286] on span at bounding box center [934, 291] width 12 height 12
click at [935, 287] on input "checkbox" at bounding box center [932, 291] width 8 height 8
checkbox input "true"
click at [938, 354] on span at bounding box center [934, 357] width 12 height 12
click at [935, 354] on input "checkbox" at bounding box center [932, 358] width 8 height 8
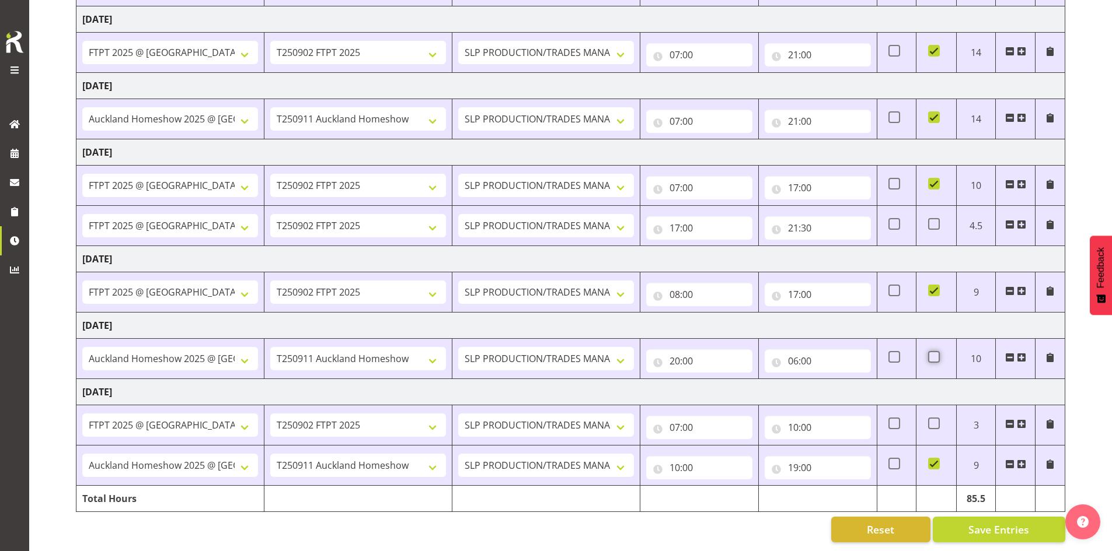
checkbox input "true"
click at [812, 284] on input "17:00" at bounding box center [817, 294] width 106 height 23
click at [841, 319] on select "00 01 02 03 04 05 06 07 08 09 10 11 12 13 14 15 16 17 18 19 20 21 22 23" at bounding box center [844, 324] width 26 height 23
select select "19"
click at [831, 313] on select "00 01 02 03 04 05 06 07 08 09 10 11 12 13 14 15 16 17 18 19 20 21 22 23" at bounding box center [844, 324] width 26 height 23
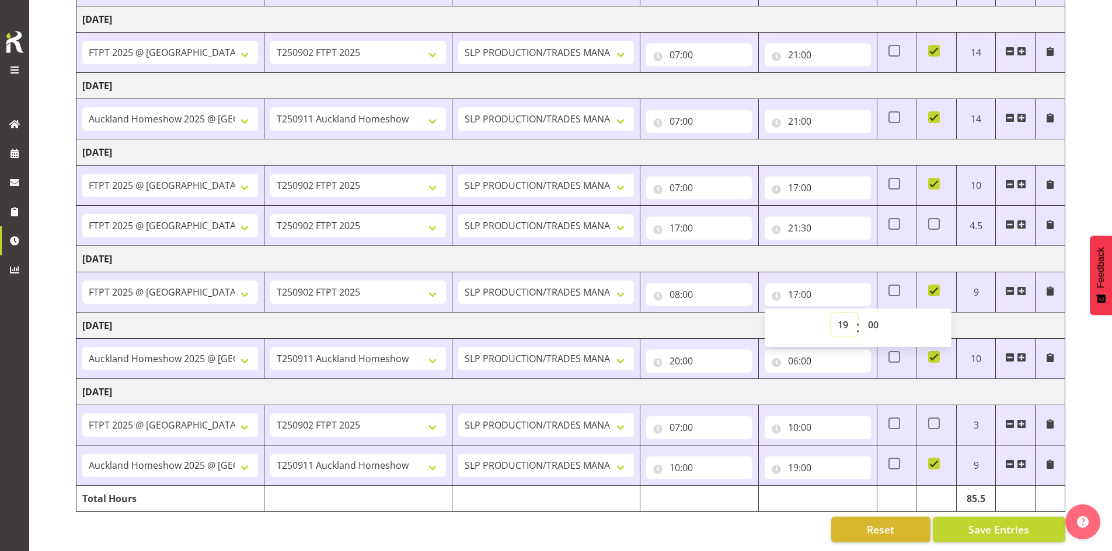
type input "19:00"
click at [724, 301] on td "08:00 00 01 02 03 04 05 06 07 08 09 10 11 12 13 14 15 16 17 18 19 20 21 22 23 :…" at bounding box center [699, 292] width 118 height 40
click at [682, 287] on input "08:00" at bounding box center [699, 294] width 106 height 23
click at [717, 313] on select "00 01 02 03 04 05 06 07 08 09 10 11 12 13 14 15 16 17 18 19 20 21 22 23" at bounding box center [725, 324] width 26 height 23
select select "7"
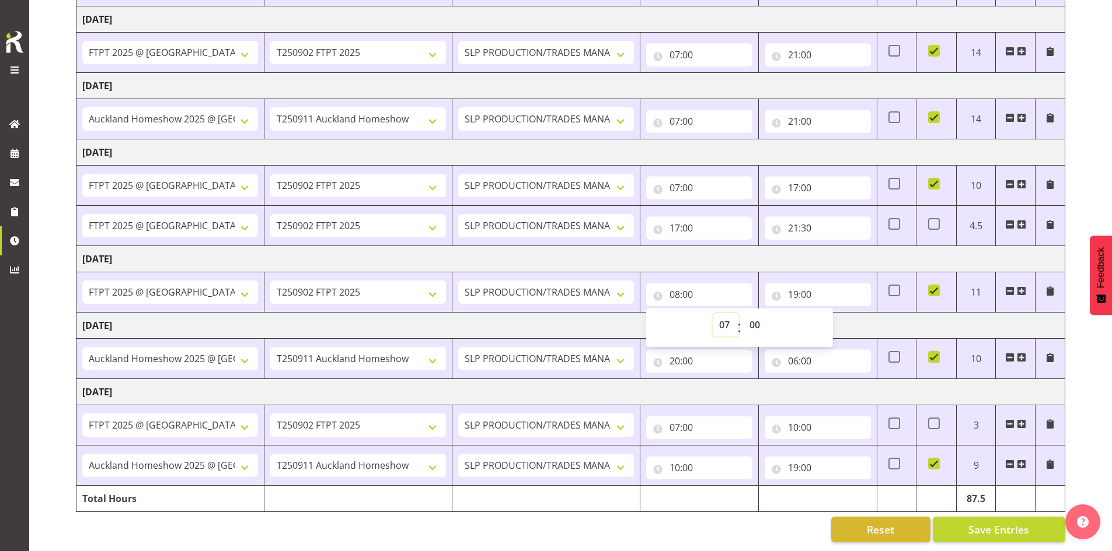
click at [712, 313] on select "00 01 02 03 04 05 06 07 08 09 10 11 12 13 14 15 16 17 18 19 20 21 22 23" at bounding box center [725, 324] width 26 height 23
type input "07:00"
click at [769, 261] on td "[DATE]" at bounding box center [570, 259] width 988 height 26
click at [978, 523] on span "Save Entries" at bounding box center [998, 529] width 61 height 15
